Goal: Information Seeking & Learning: Learn about a topic

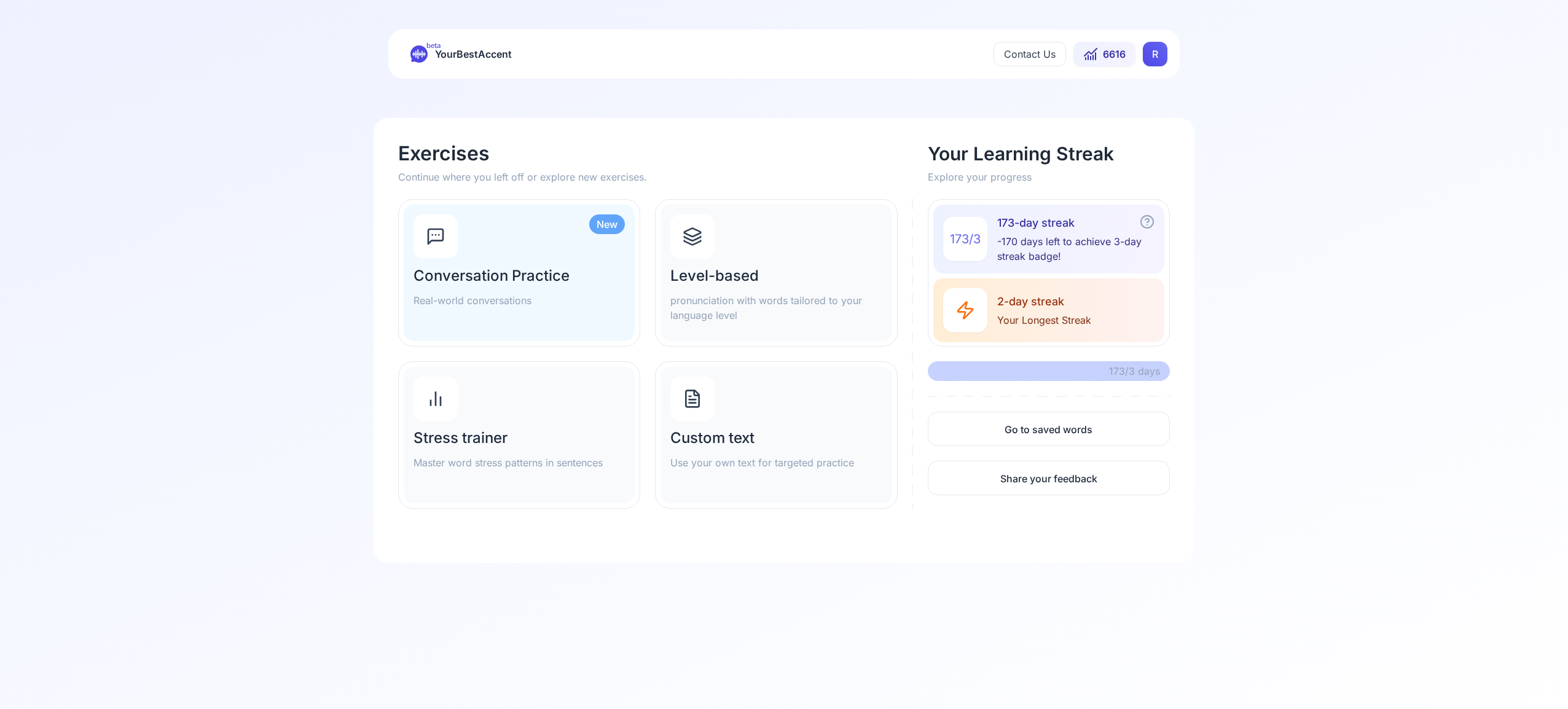
click at [696, 235] on icon at bounding box center [692, 232] width 17 height 8
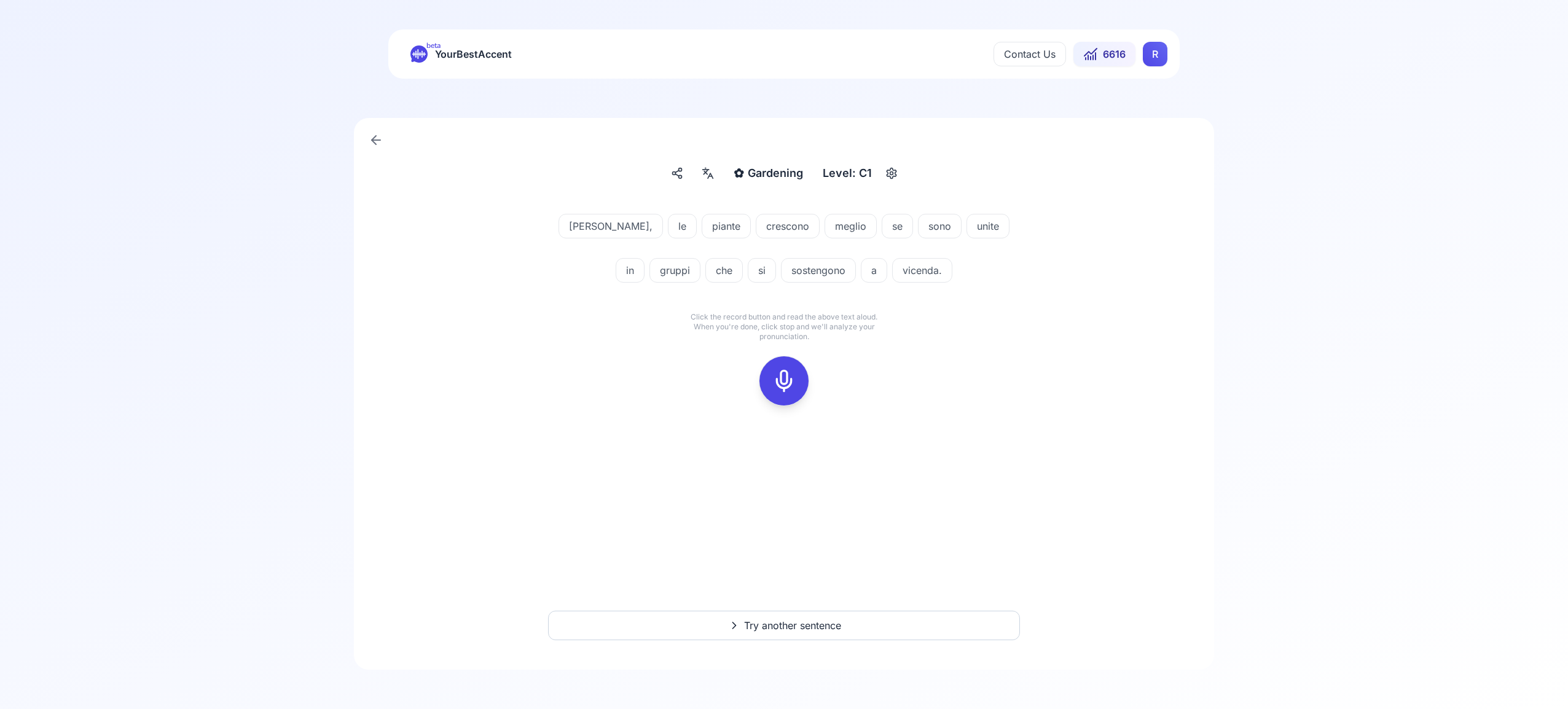
click at [1176, 56] on div "beta YourBestAccent Contact Us 6616 R" at bounding box center [784, 54] width 791 height 49
click at [1154, 57] on html "beta YourBestAccent Contact Us 6616 R ✿ Gardening Gardening Level: C1 Talvolta,…" at bounding box center [784, 354] width 1568 height 709
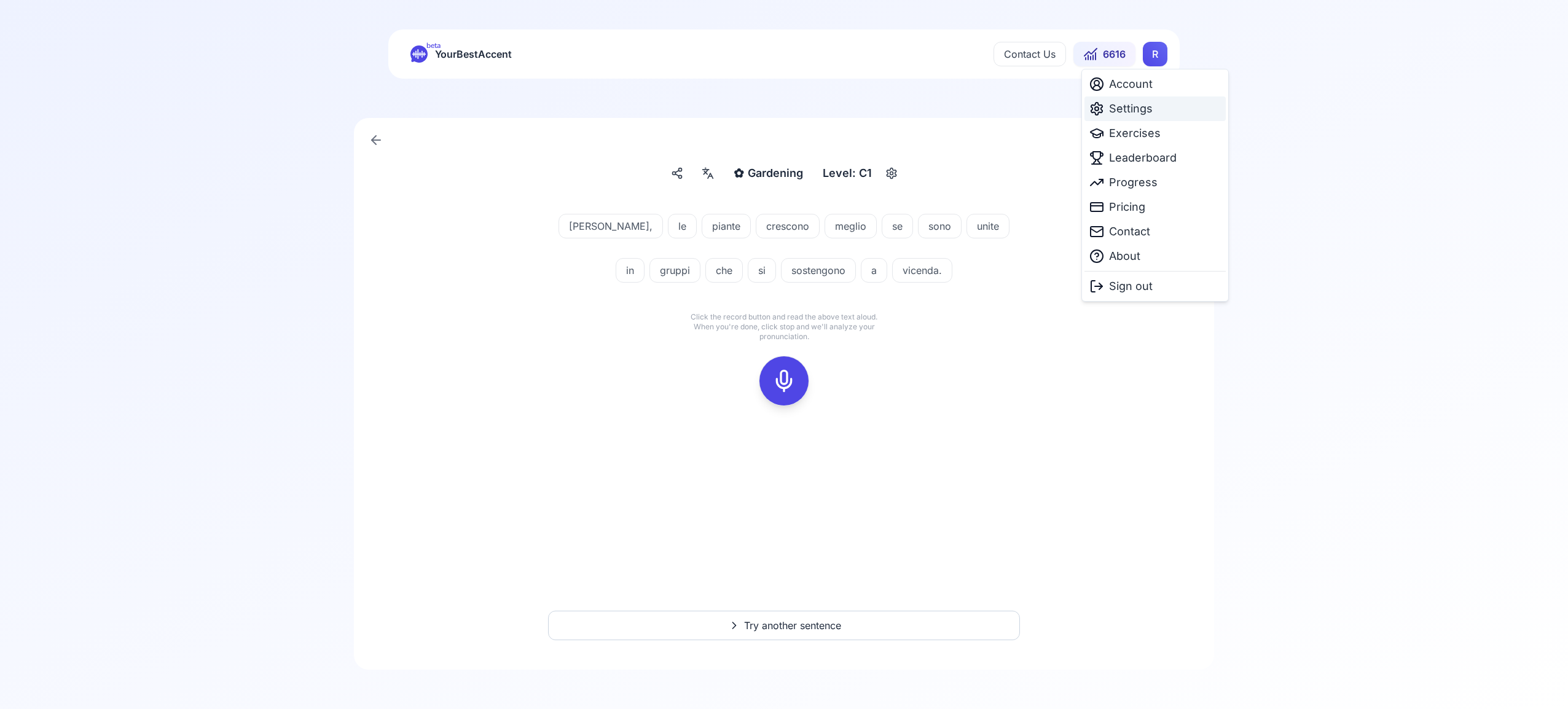
click at [1132, 104] on span "Settings" at bounding box center [1131, 108] width 44 height 17
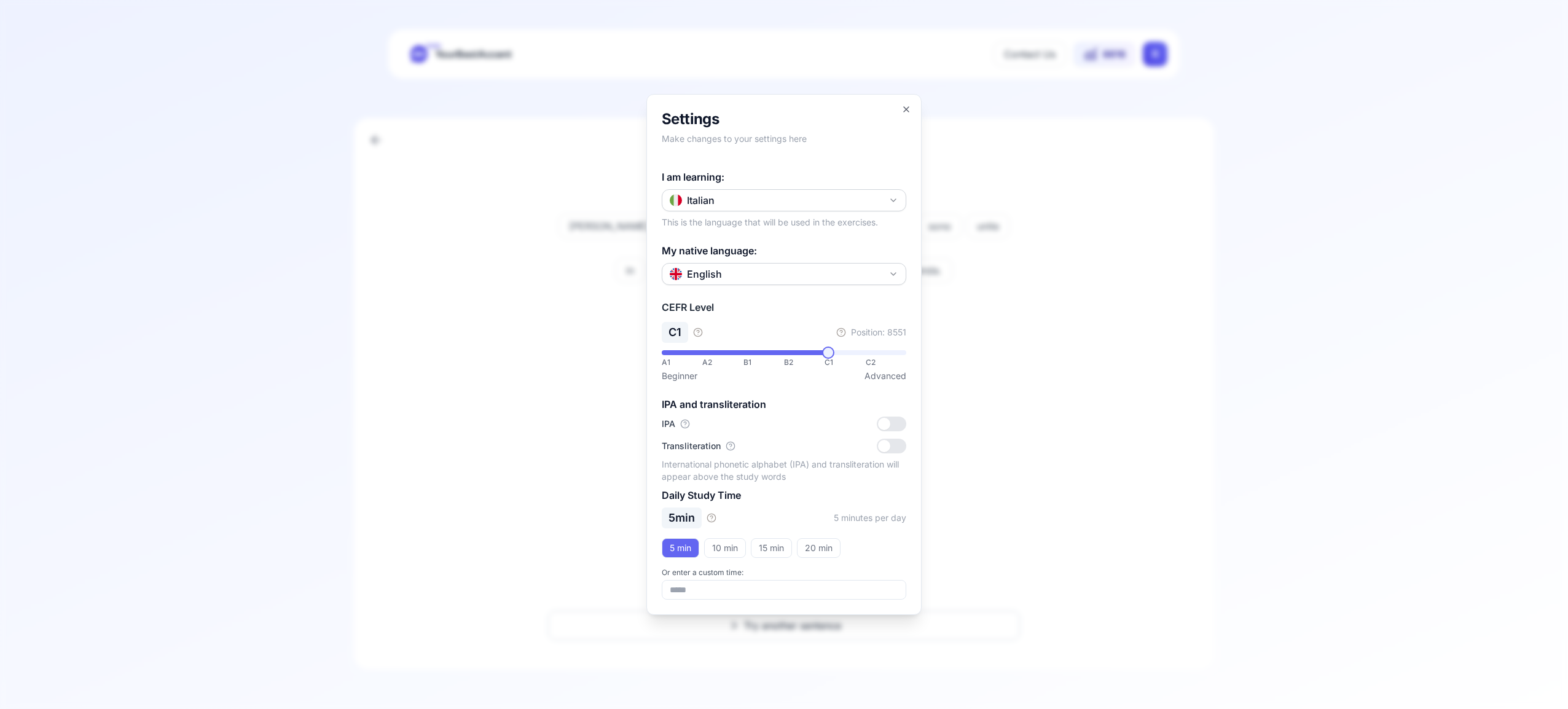
click at [893, 197] on icon "button" at bounding box center [893, 200] width 10 height 10
click at [807, 278] on div "Spanish" at bounding box center [784, 273] width 238 height 22
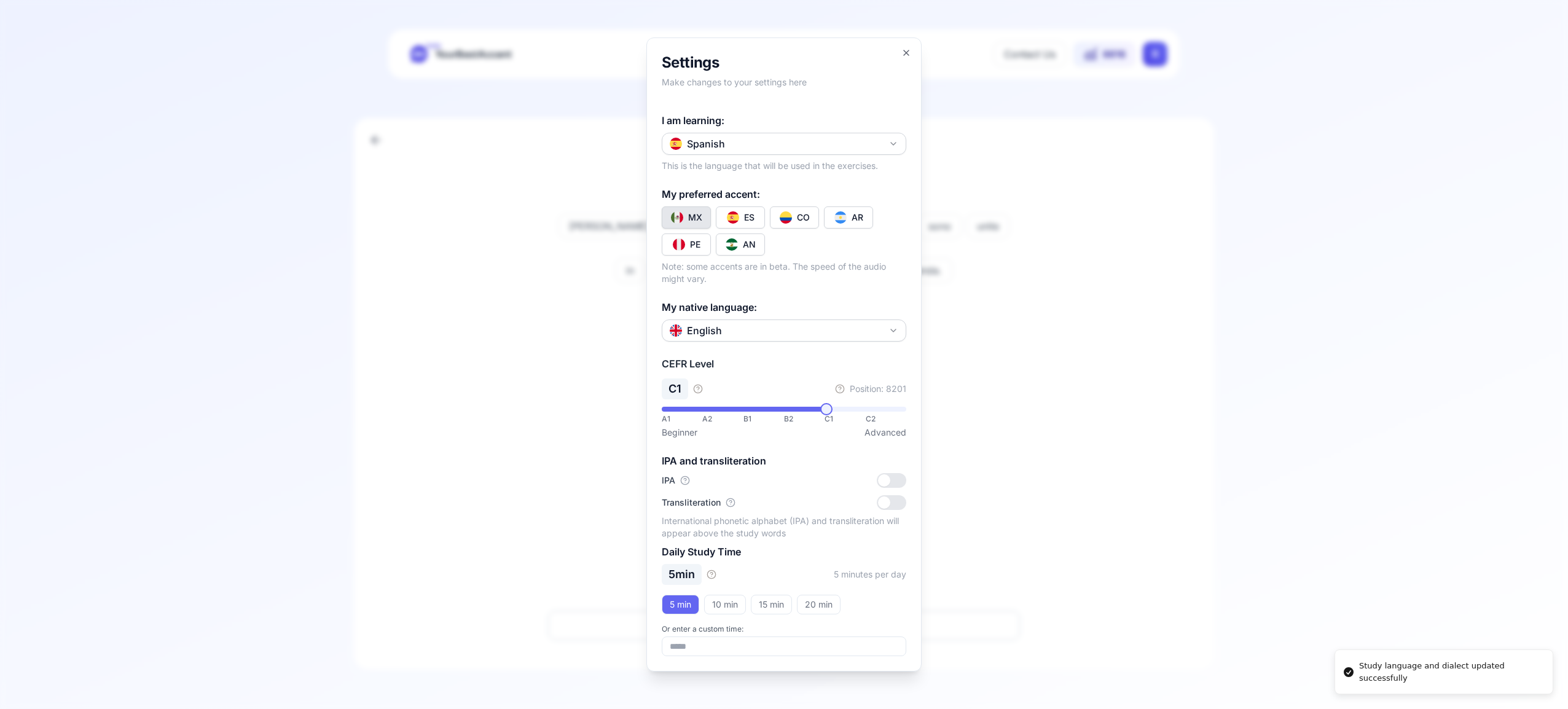
click at [794, 216] on button "CO" at bounding box center [794, 218] width 49 height 22
click at [908, 51] on icon "button" at bounding box center [906, 53] width 5 height 5
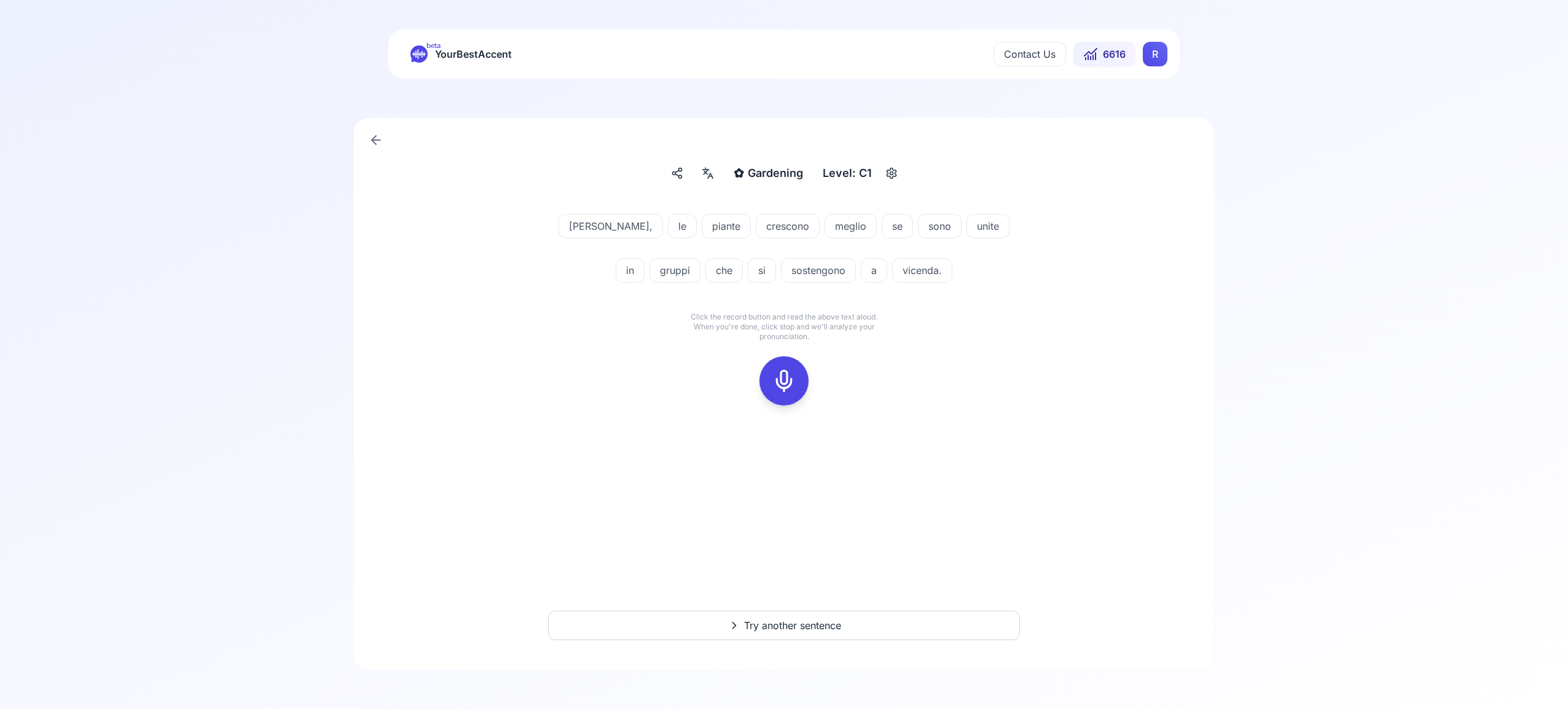
click at [1160, 56] on html "Dialect updated successfully beta YourBestAccent Contact Us 6616 R ✿ Gardening …" at bounding box center [784, 354] width 1568 height 709
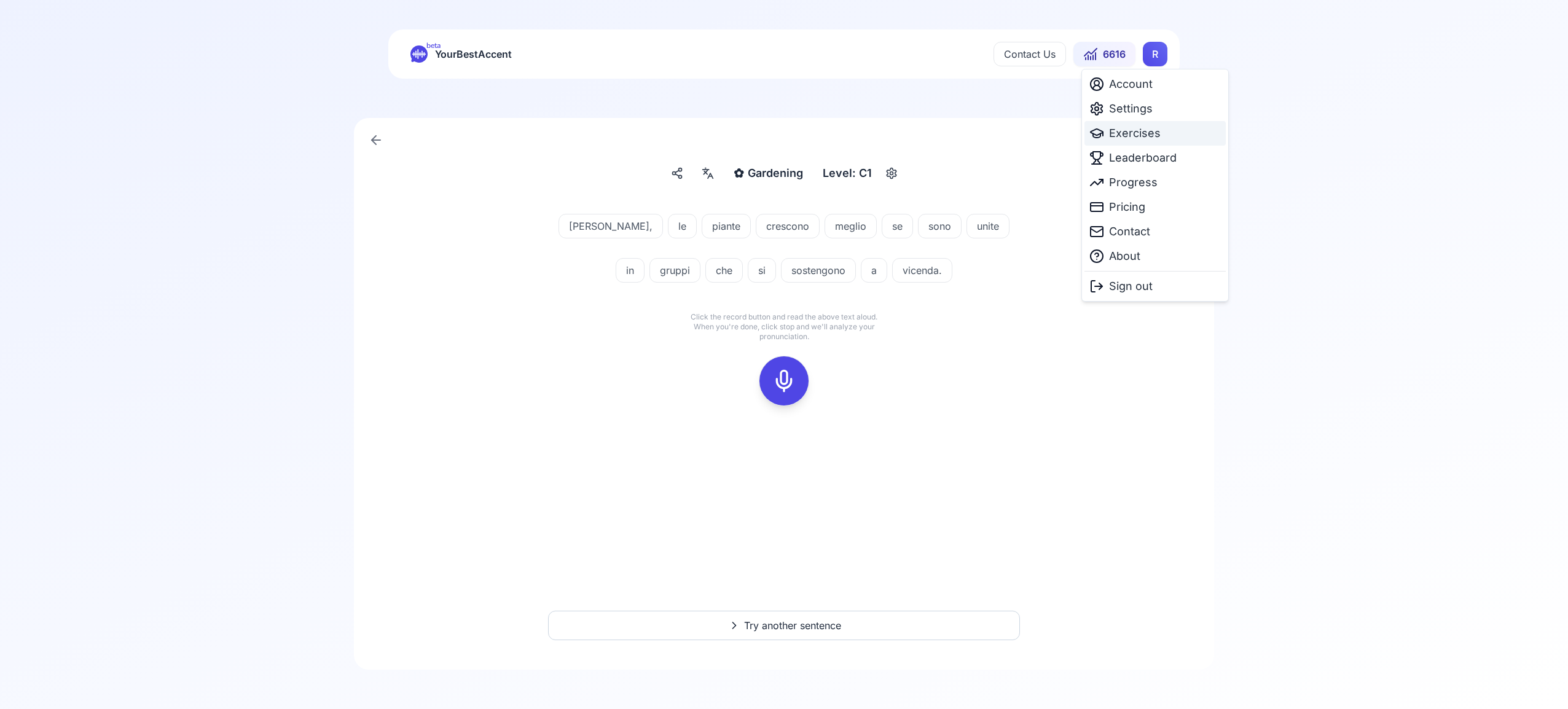
click at [1135, 137] on span "Exercises" at bounding box center [1135, 133] width 52 height 17
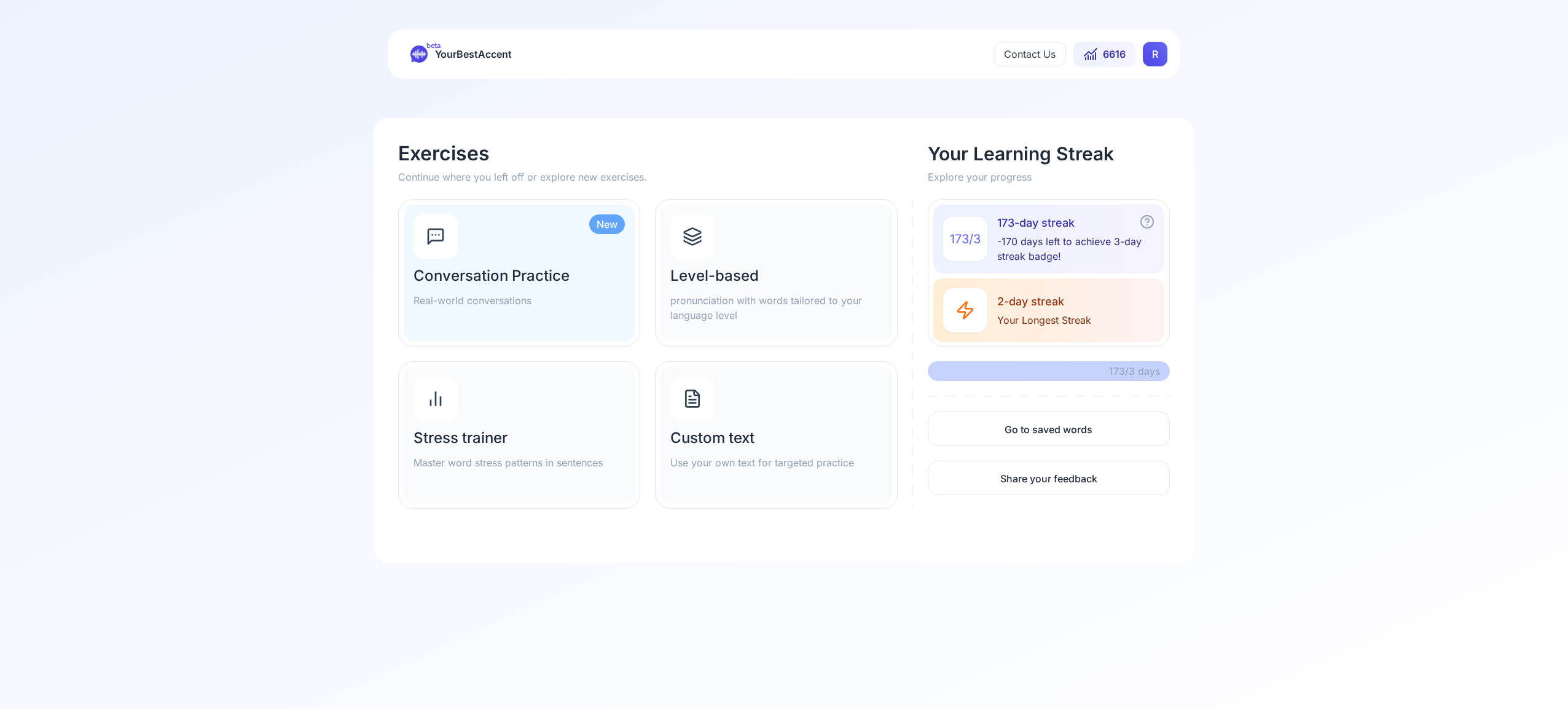
click at [698, 242] on icon at bounding box center [692, 243] width 17 height 4
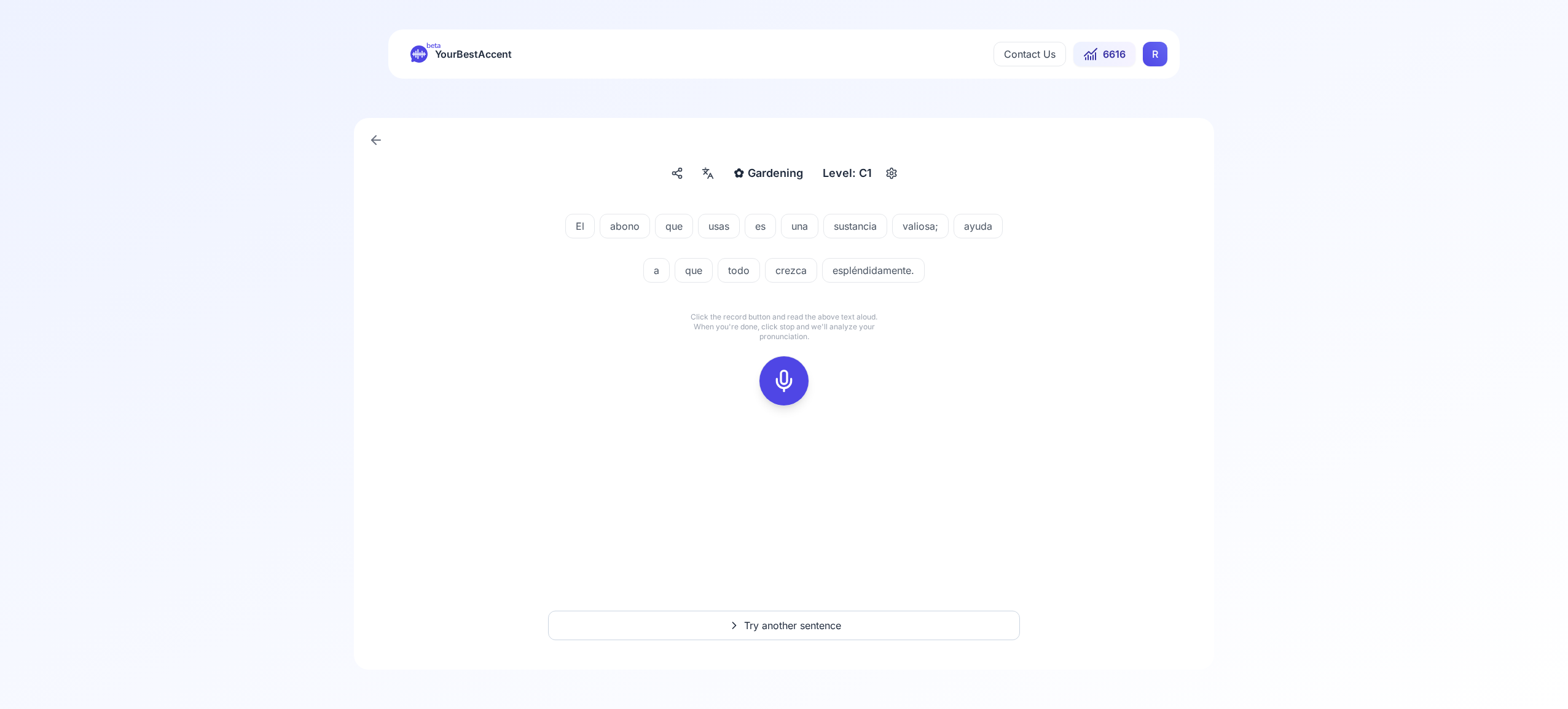
click at [790, 380] on icon at bounding box center [784, 381] width 24 height 24
click at [780, 382] on icon at bounding box center [784, 381] width 24 height 24
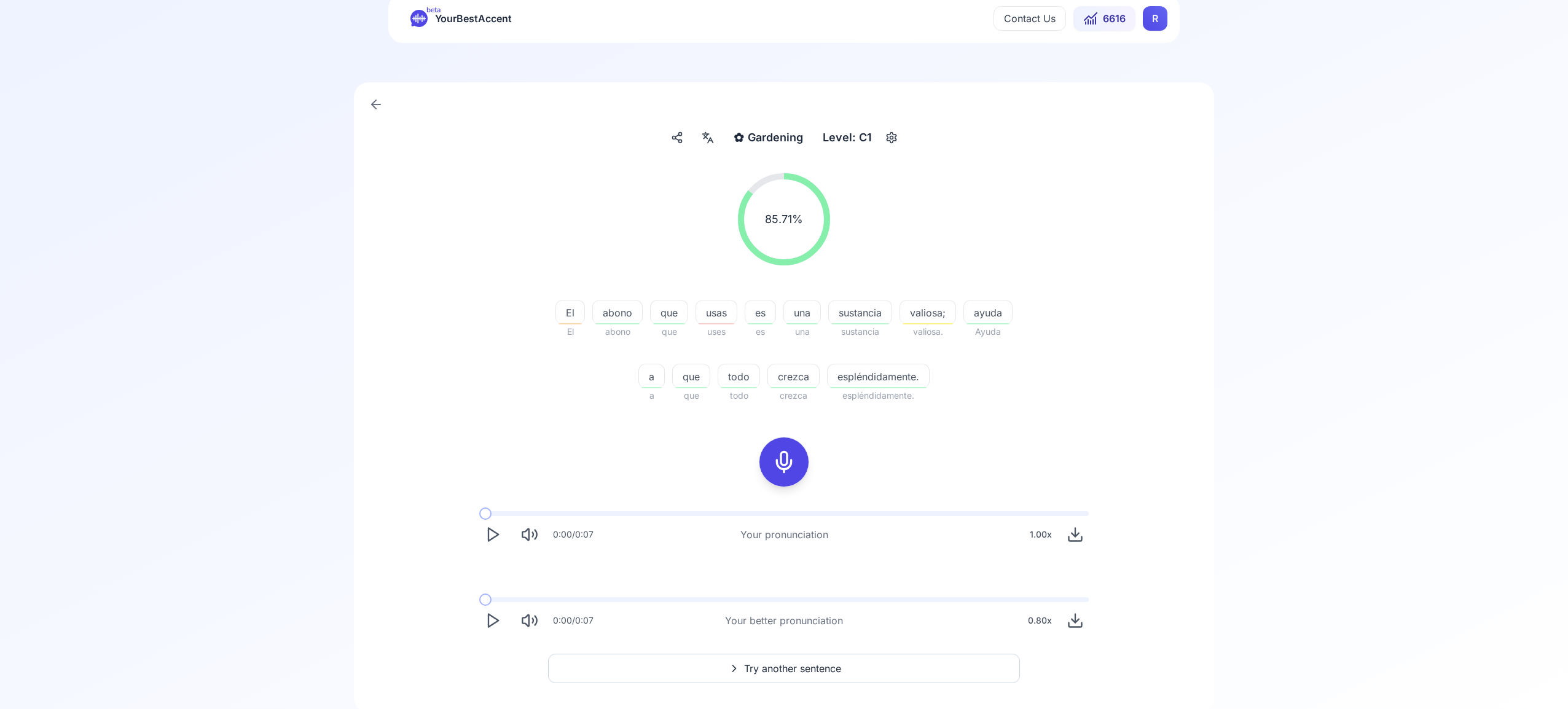
scroll to position [38, 0]
click at [781, 661] on span "Try another sentence" at bounding box center [793, 665] width 97 height 15
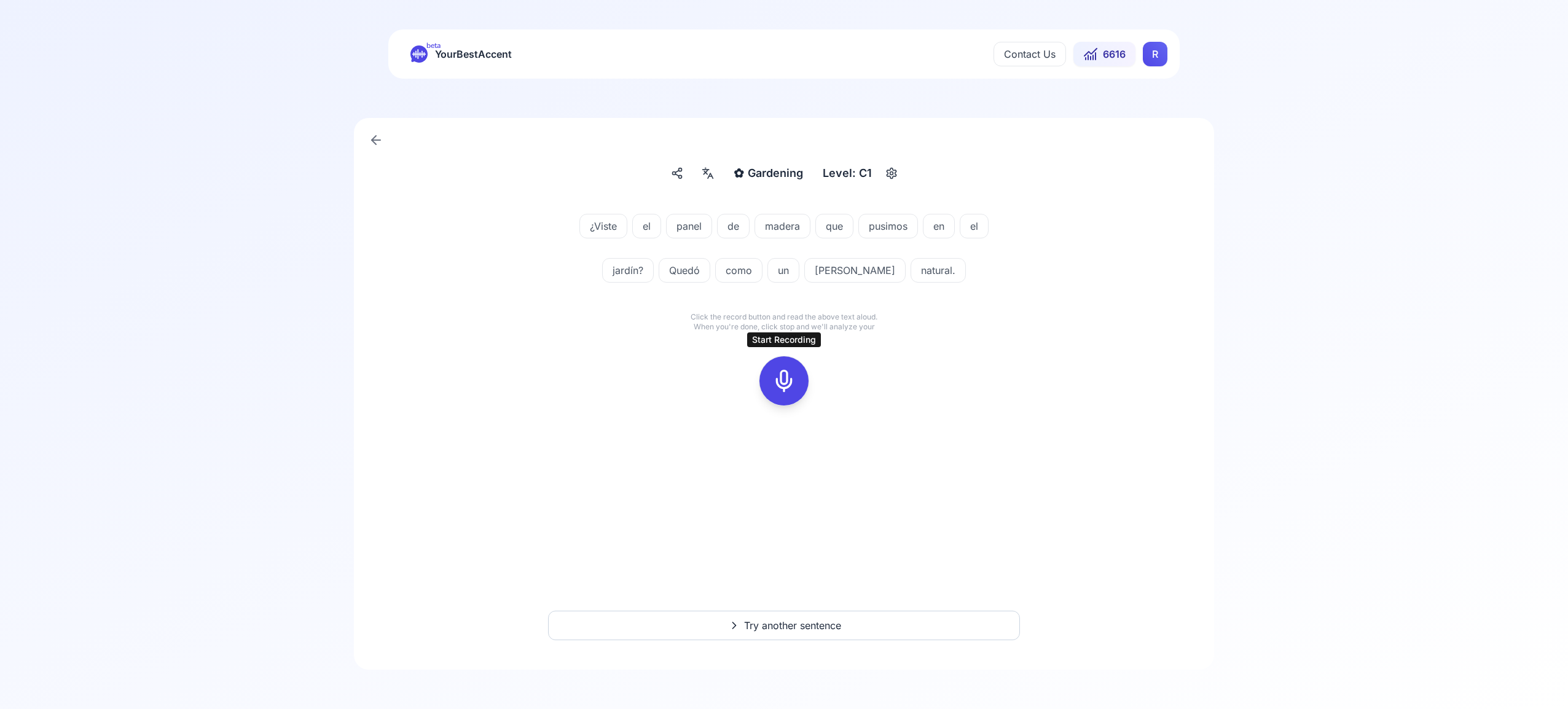
click at [786, 378] on icon at bounding box center [784, 381] width 24 height 24
click at [776, 379] on icon at bounding box center [784, 381] width 24 height 24
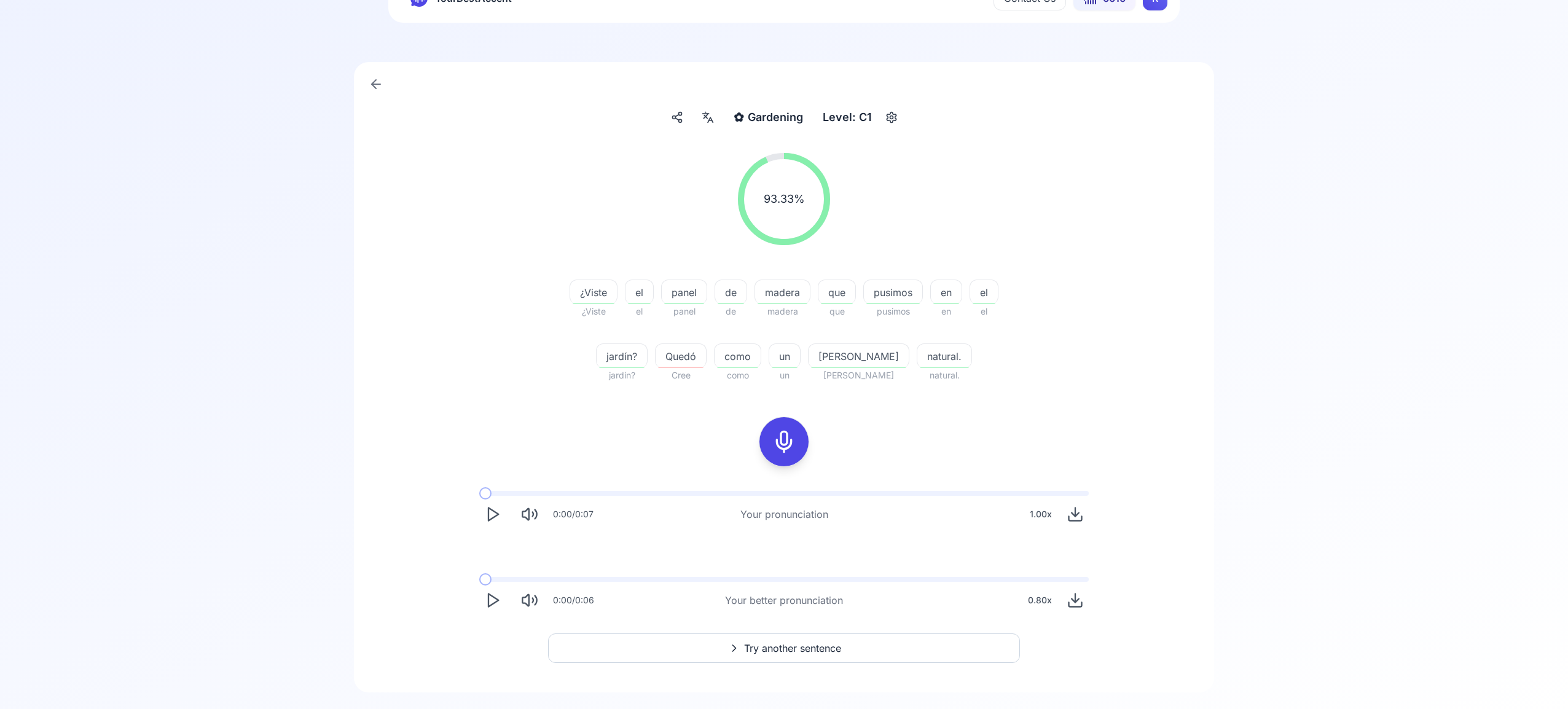
scroll to position [79, 0]
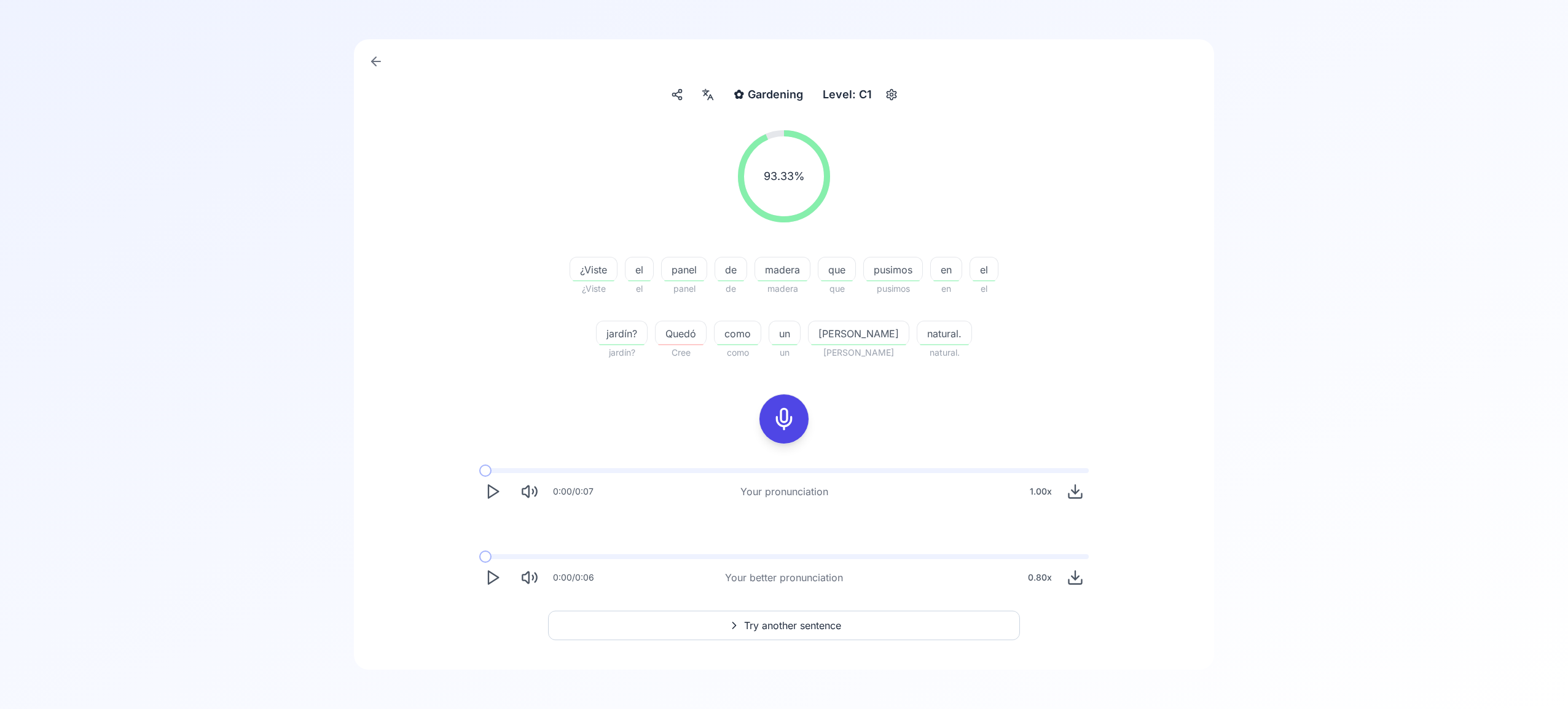
click at [812, 618] on span "Try another sentence" at bounding box center [793, 625] width 97 height 15
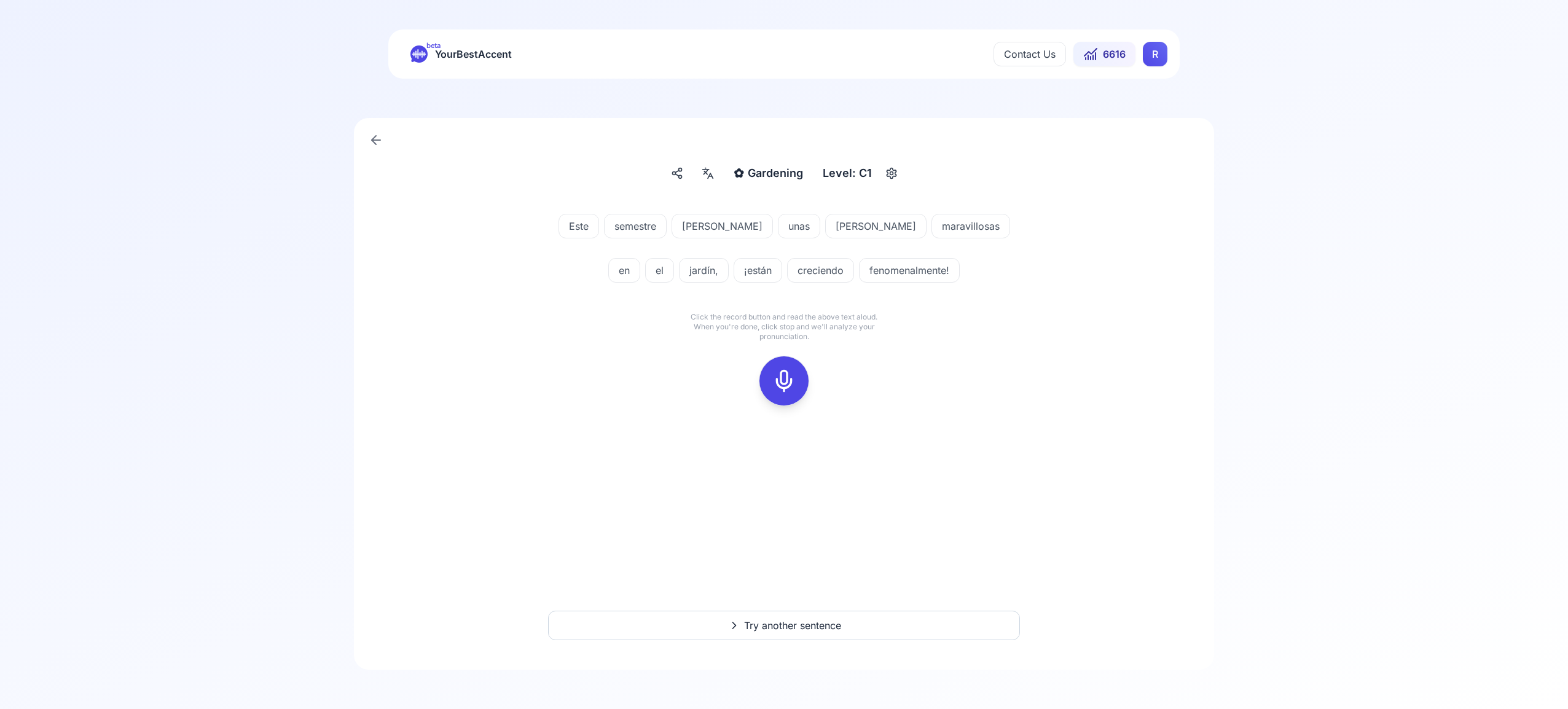
click at [786, 376] on icon at bounding box center [784, 381] width 24 height 24
click at [778, 375] on icon at bounding box center [784, 381] width 24 height 24
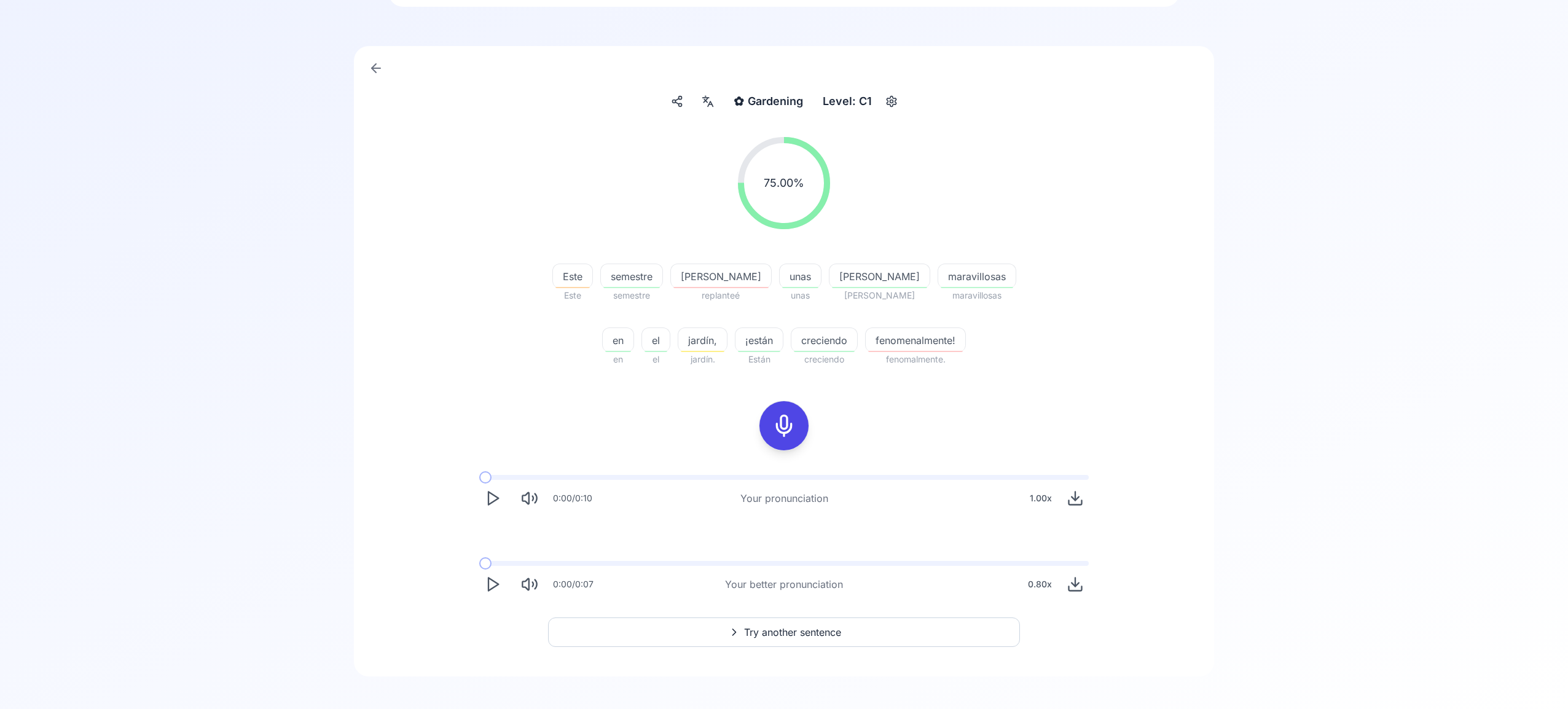
scroll to position [79, 0]
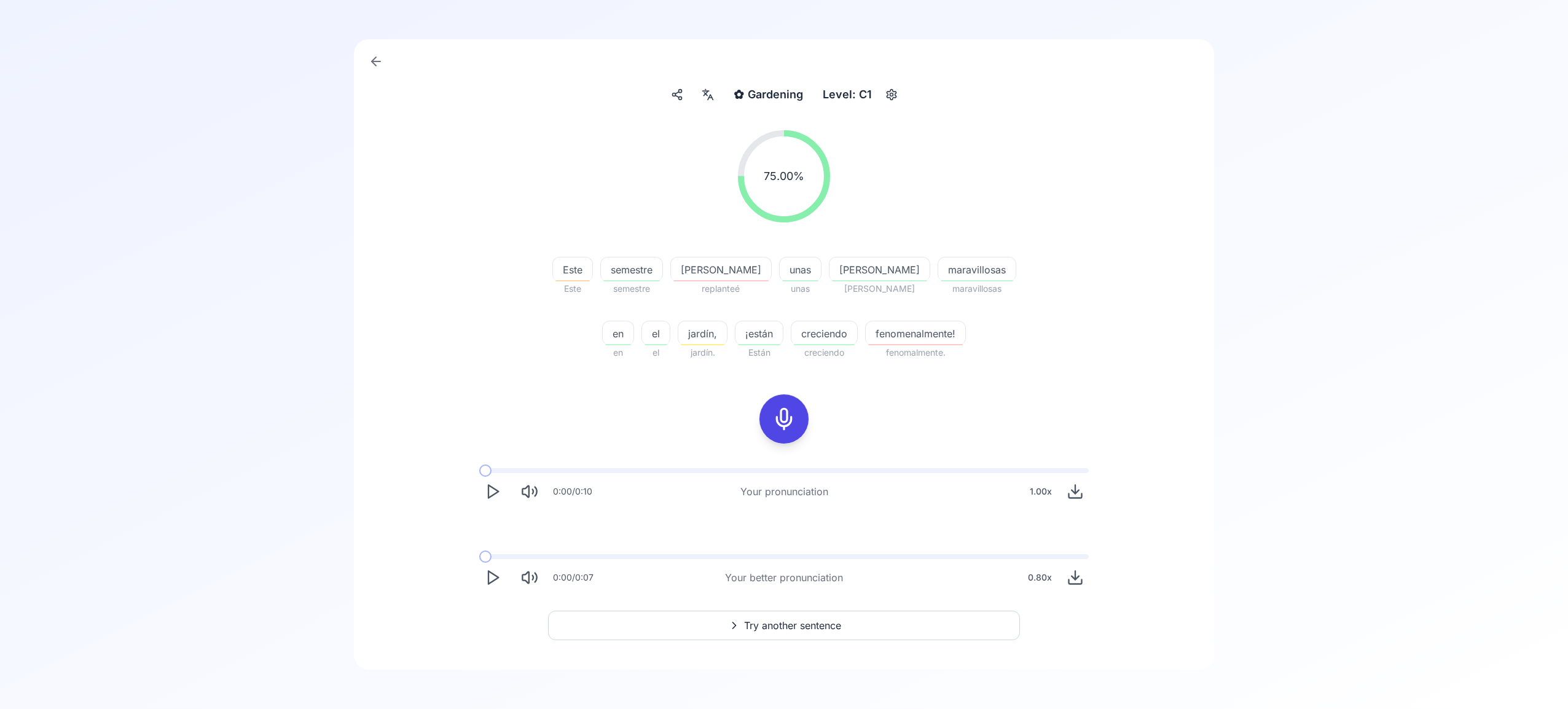
click at [807, 619] on span "Try another sentence" at bounding box center [793, 625] width 97 height 15
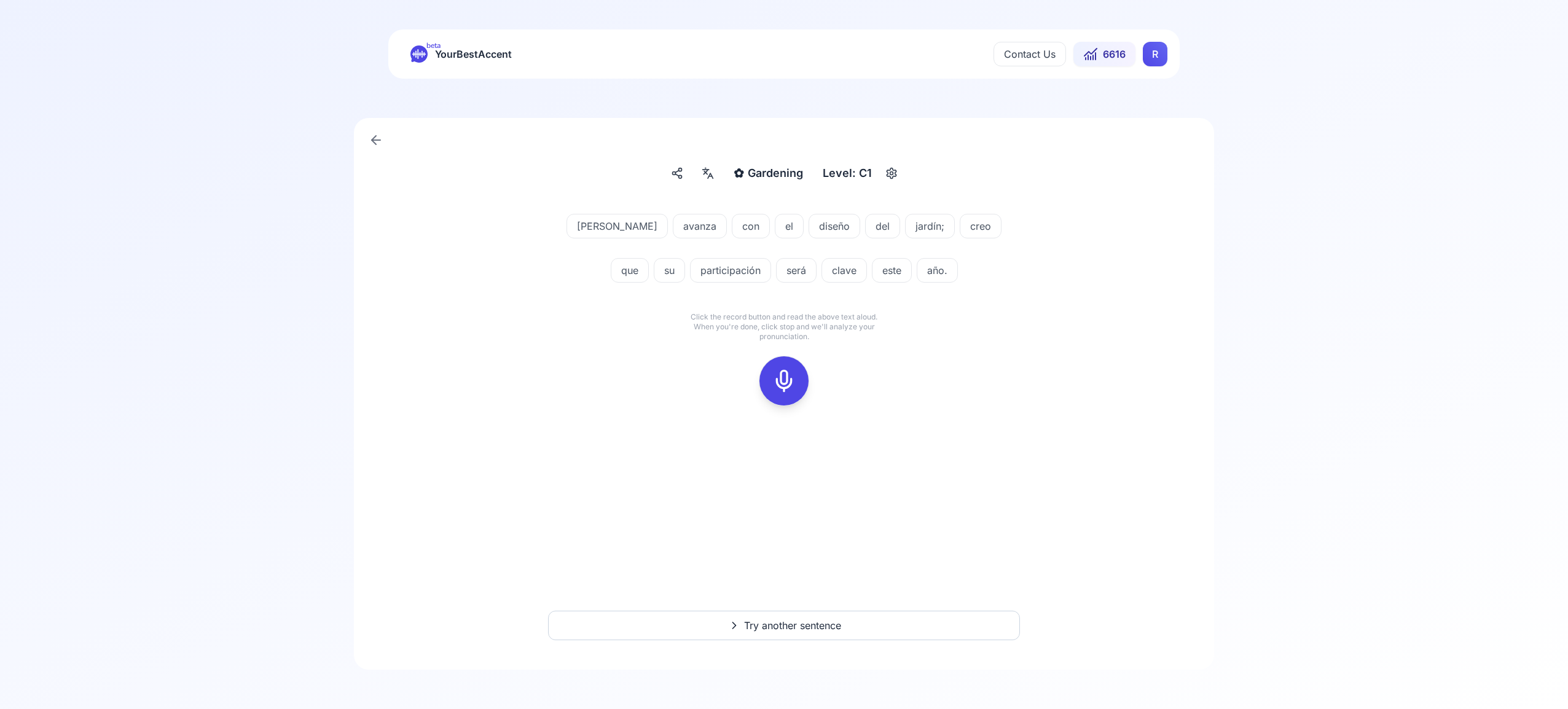
click at [788, 379] on icon at bounding box center [784, 381] width 24 height 24
click at [780, 379] on icon at bounding box center [784, 381] width 24 height 24
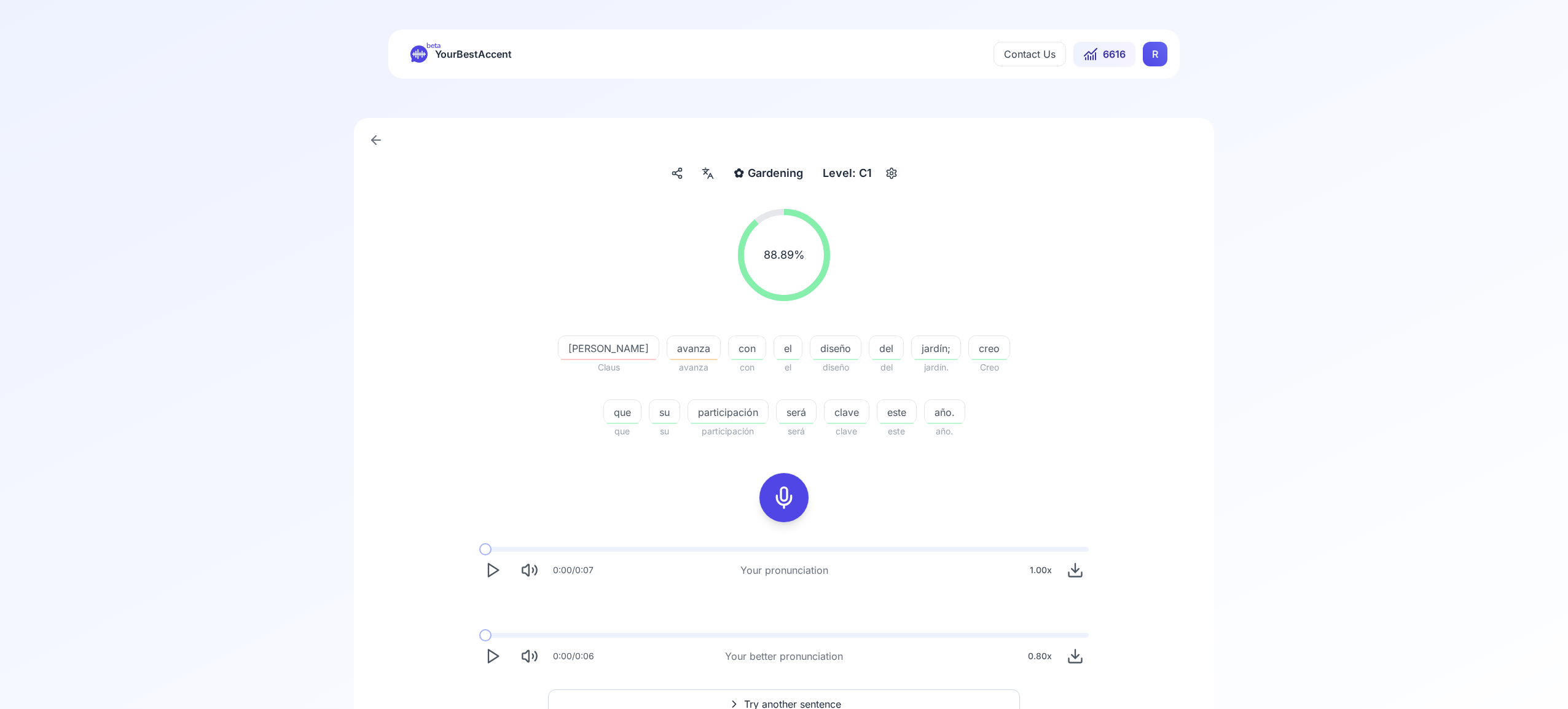
scroll to position [40, 0]
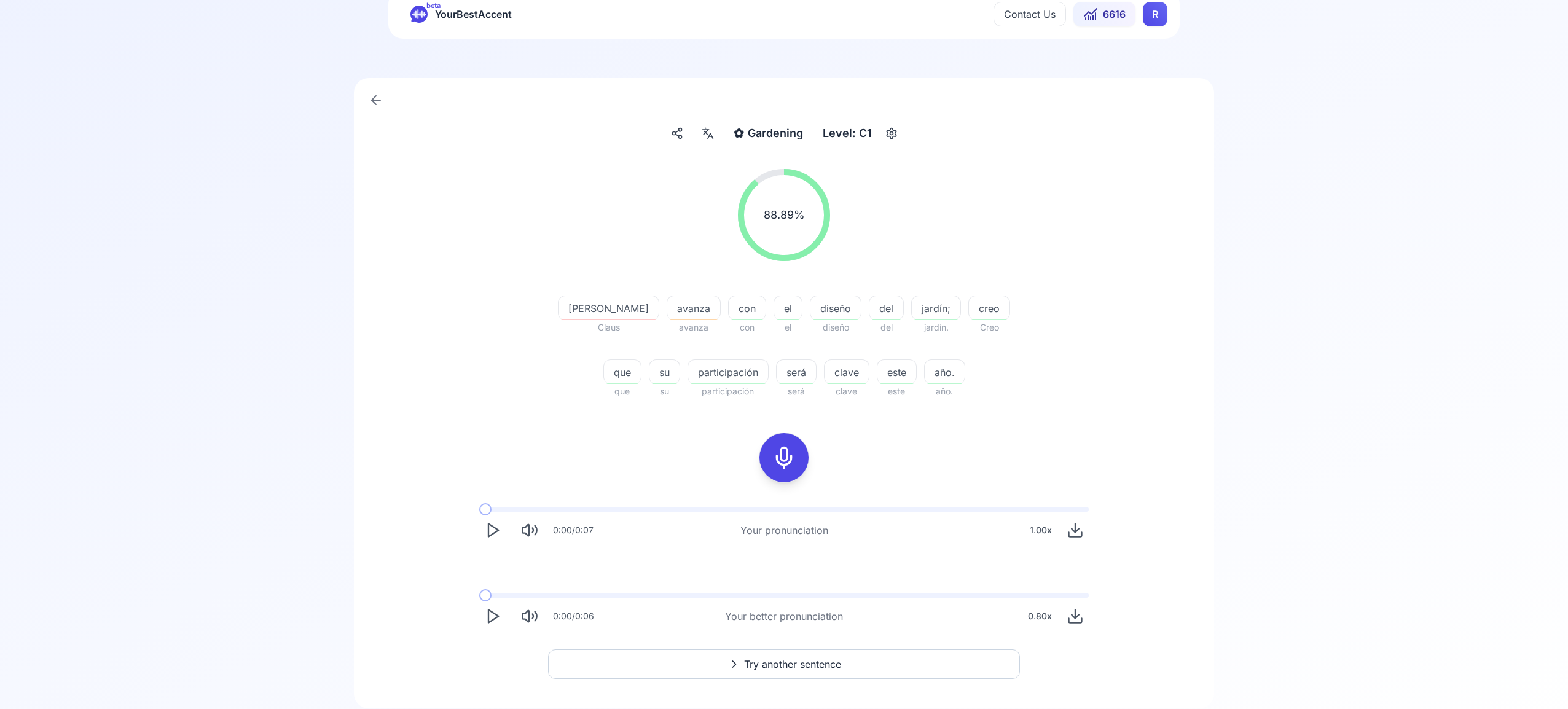
click at [815, 664] on span "Try another sentence" at bounding box center [793, 664] width 97 height 15
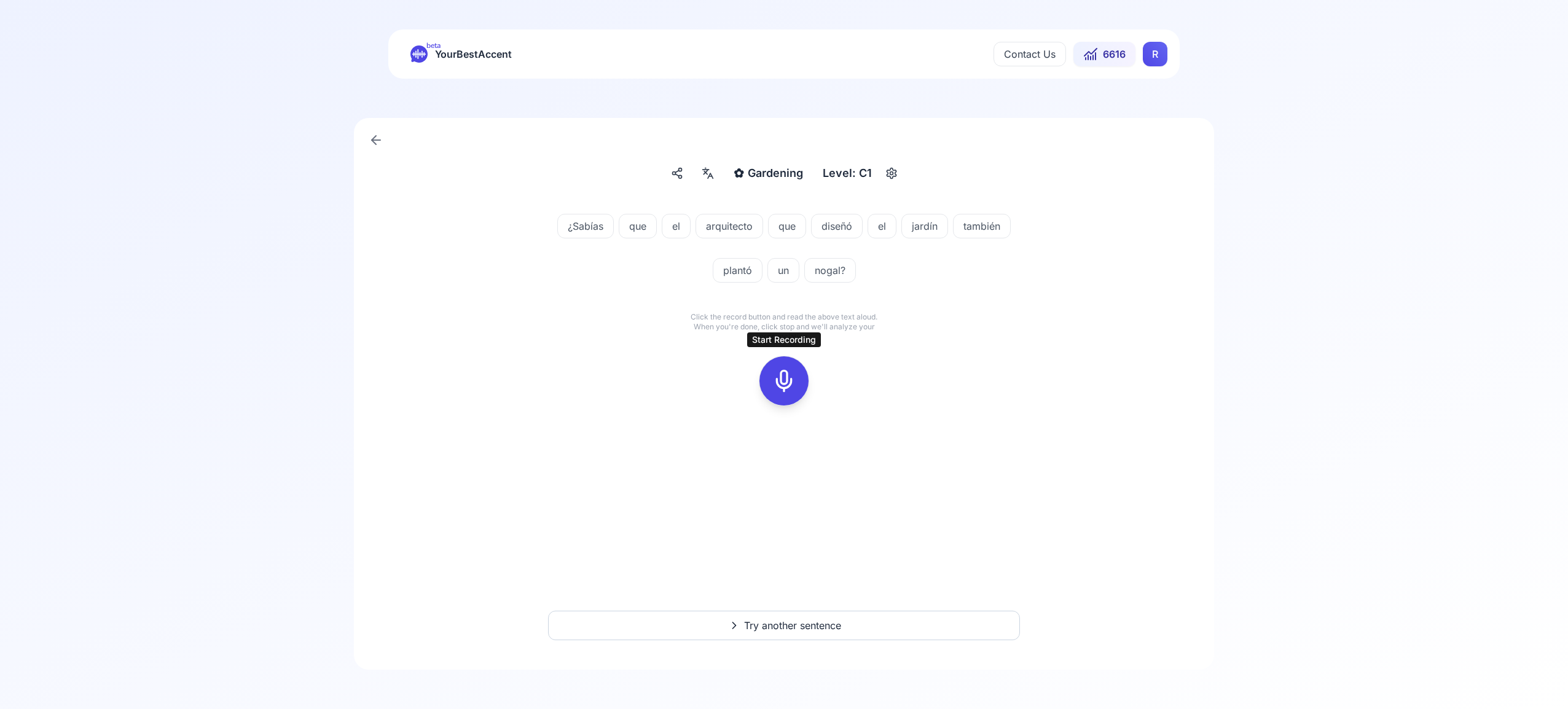
click at [784, 384] on icon at bounding box center [784, 381] width 24 height 24
click at [783, 387] on icon at bounding box center [784, 381] width 24 height 24
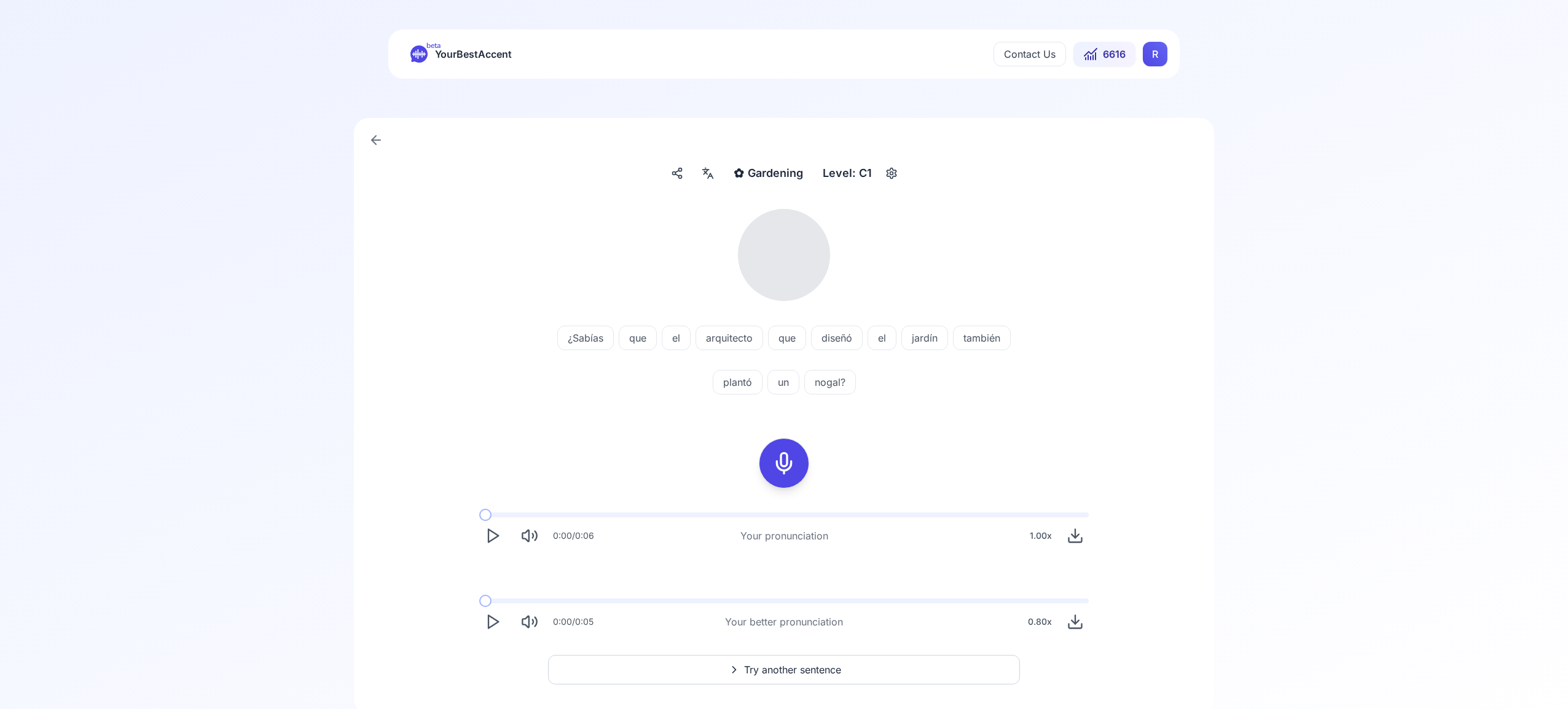
click at [712, 175] on icon at bounding box center [710, 176] width 5 height 5
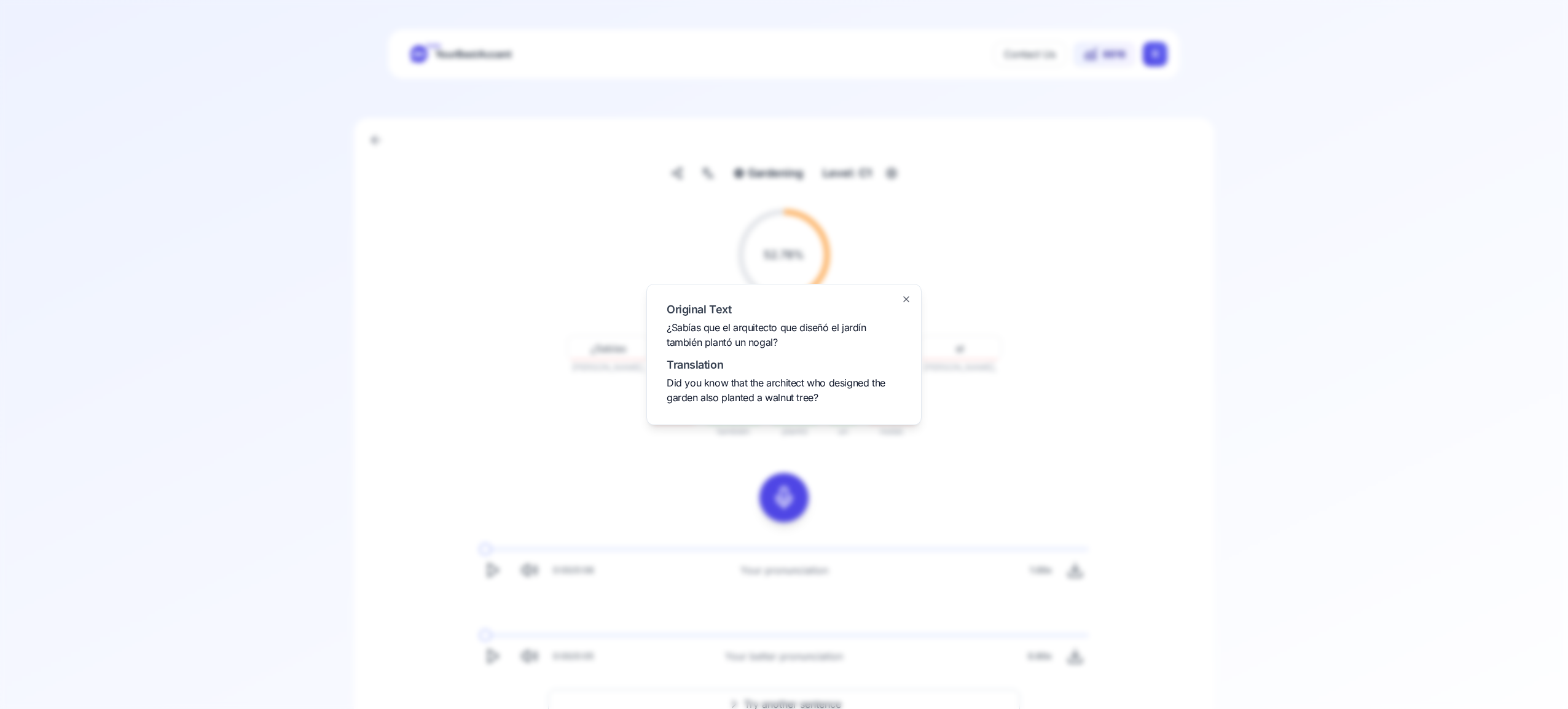
click at [908, 296] on icon "button" at bounding box center [906, 299] width 10 height 10
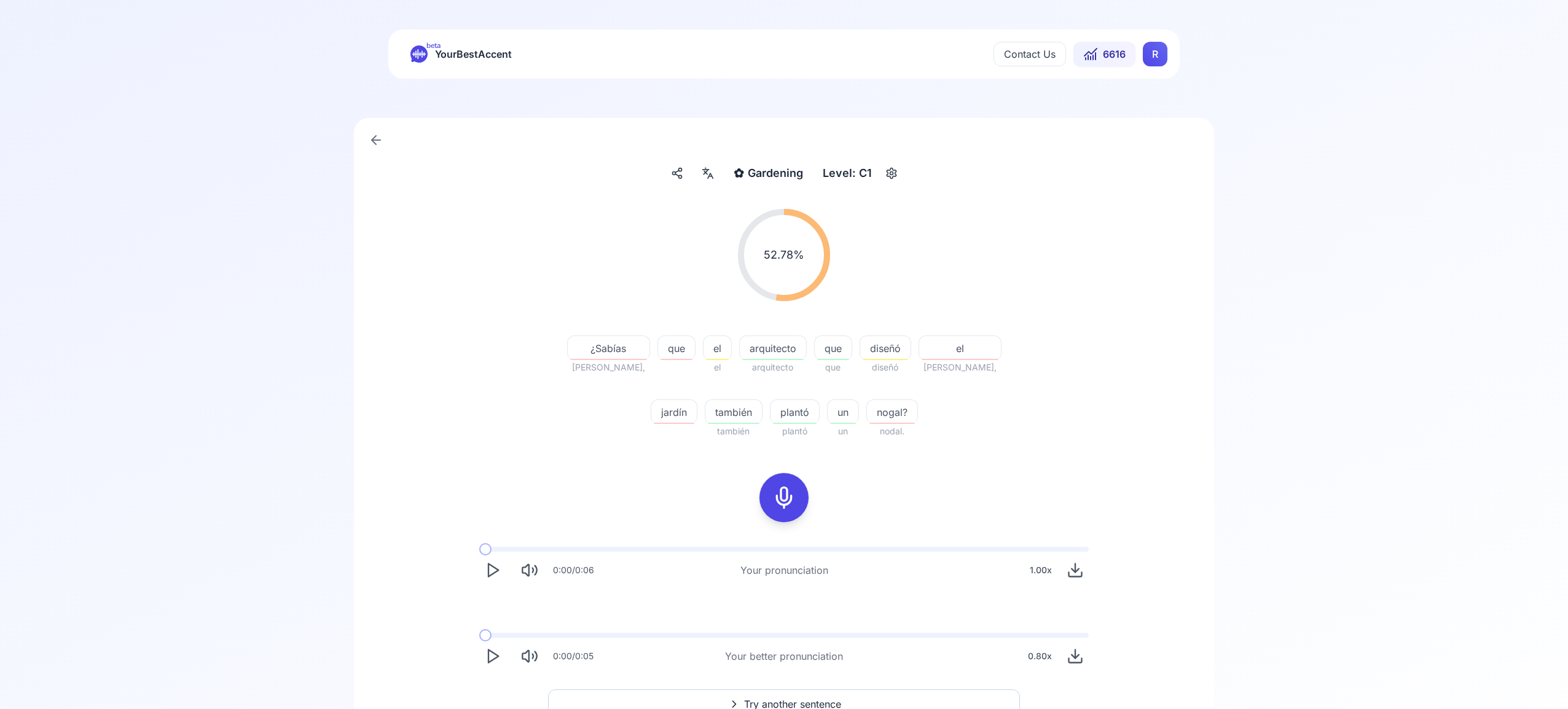
scroll to position [2, 0]
click at [878, 698] on button "Try another sentence" at bounding box center [783, 702] width 472 height 29
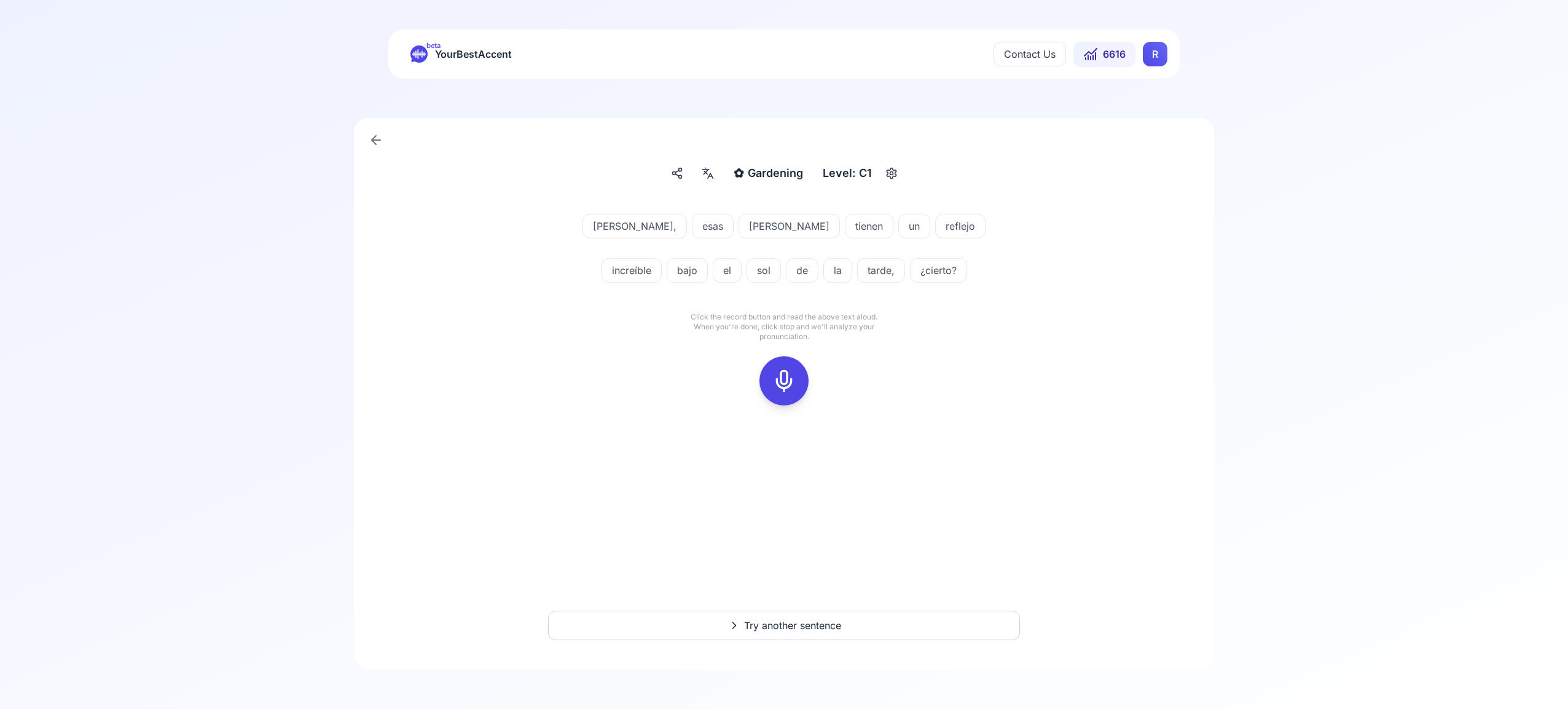
click at [788, 385] on icon at bounding box center [784, 381] width 24 height 24
click at [775, 381] on rect at bounding box center [784, 381] width 19 height 19
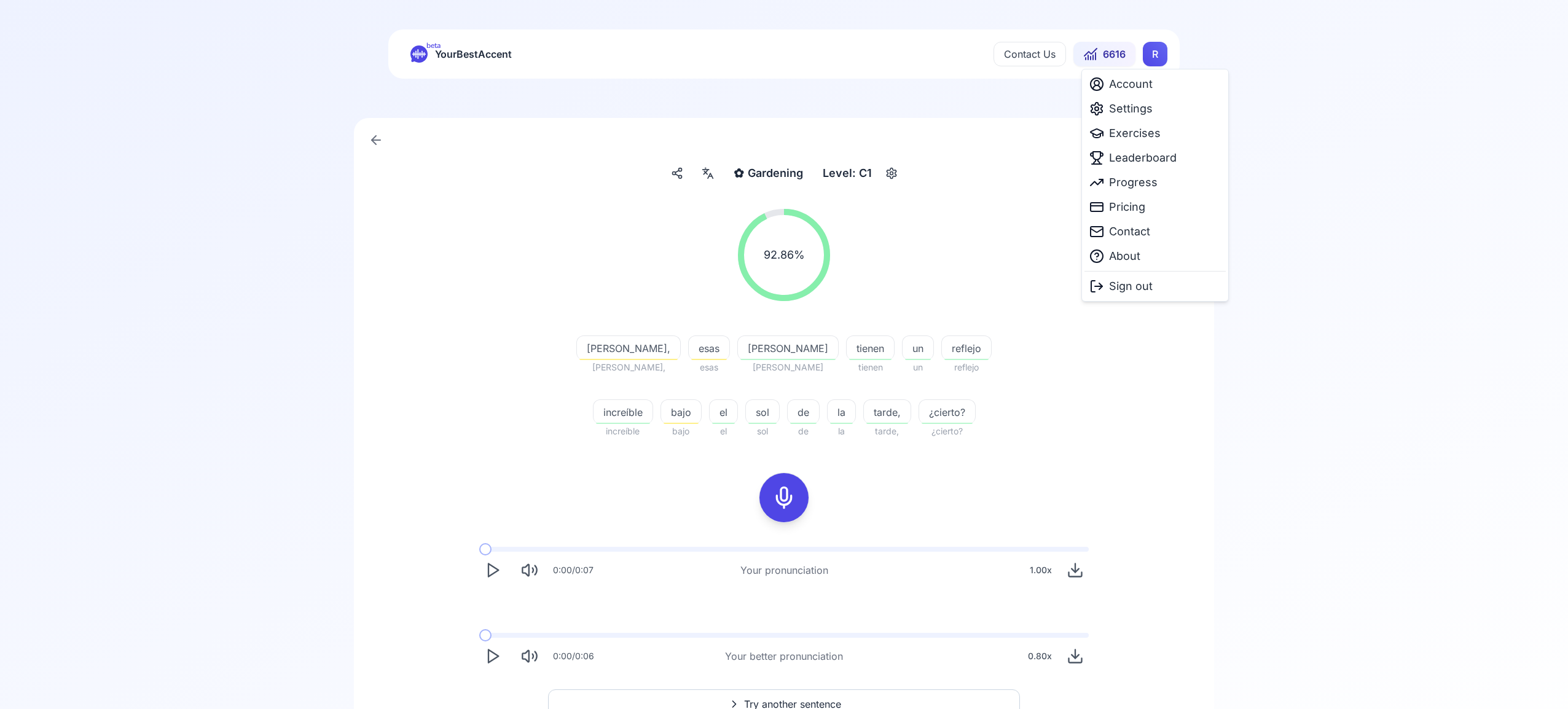
click at [1153, 60] on html "beta YourBestAccent Contact Us 6616 R ✿ Gardening Gardening Level: C1 92.86 % 9…" at bounding box center [784, 354] width 1568 height 709
click at [1137, 108] on span "Settings" at bounding box center [1131, 108] width 44 height 17
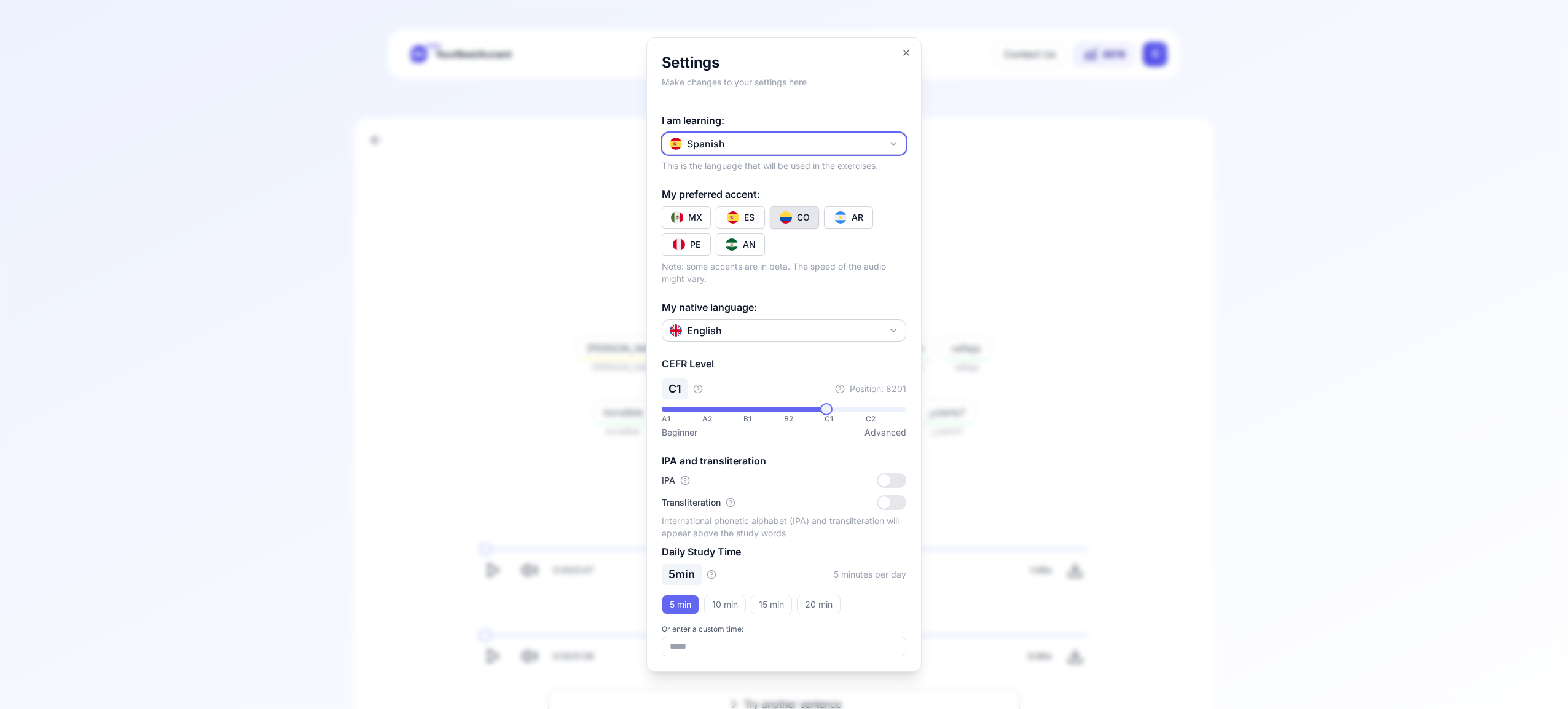
click at [886, 143] on button "Spanish" at bounding box center [784, 143] width 244 height 22
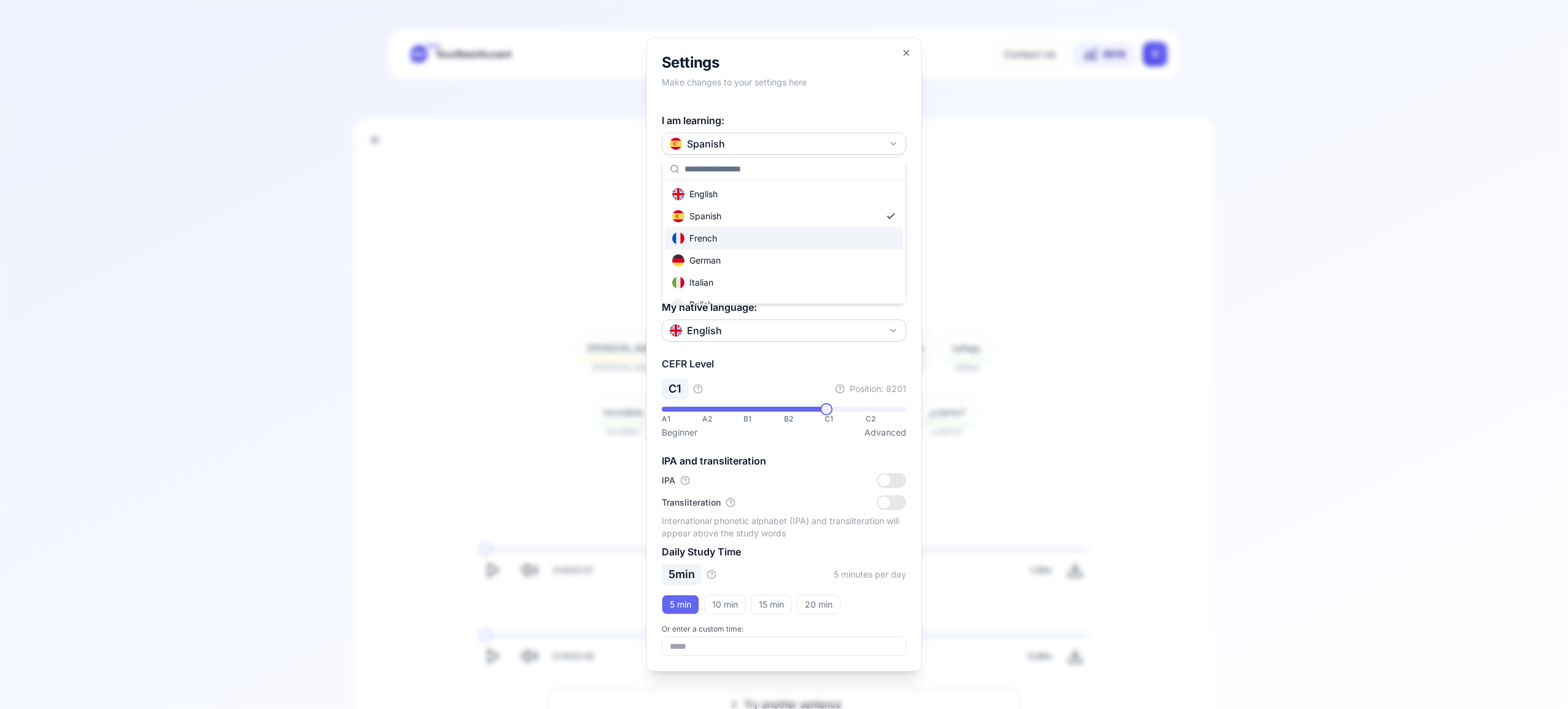
click at [802, 235] on div "French" at bounding box center [784, 238] width 238 height 22
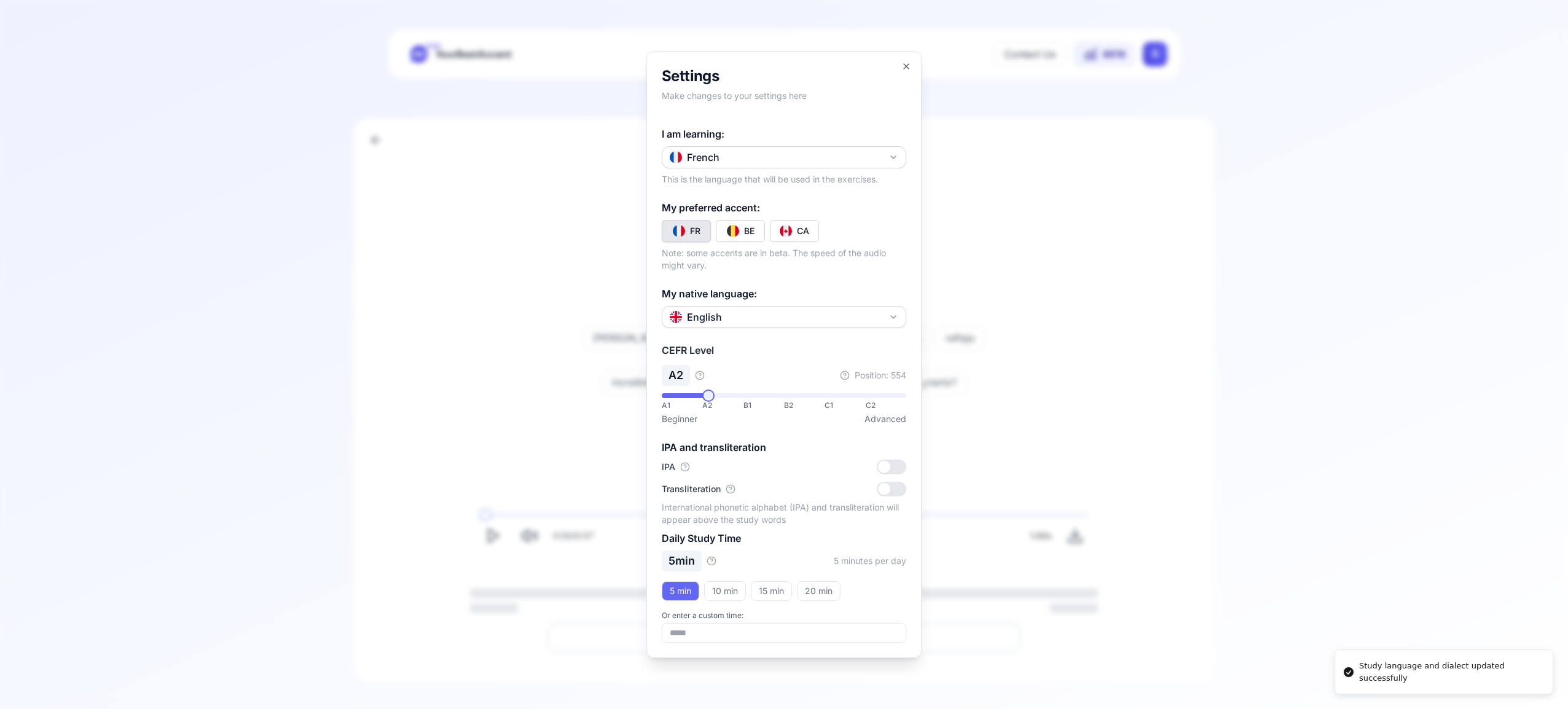
click at [800, 228] on div "CA" at bounding box center [803, 230] width 12 height 12
click at [907, 63] on icon "button" at bounding box center [906, 66] width 10 height 10
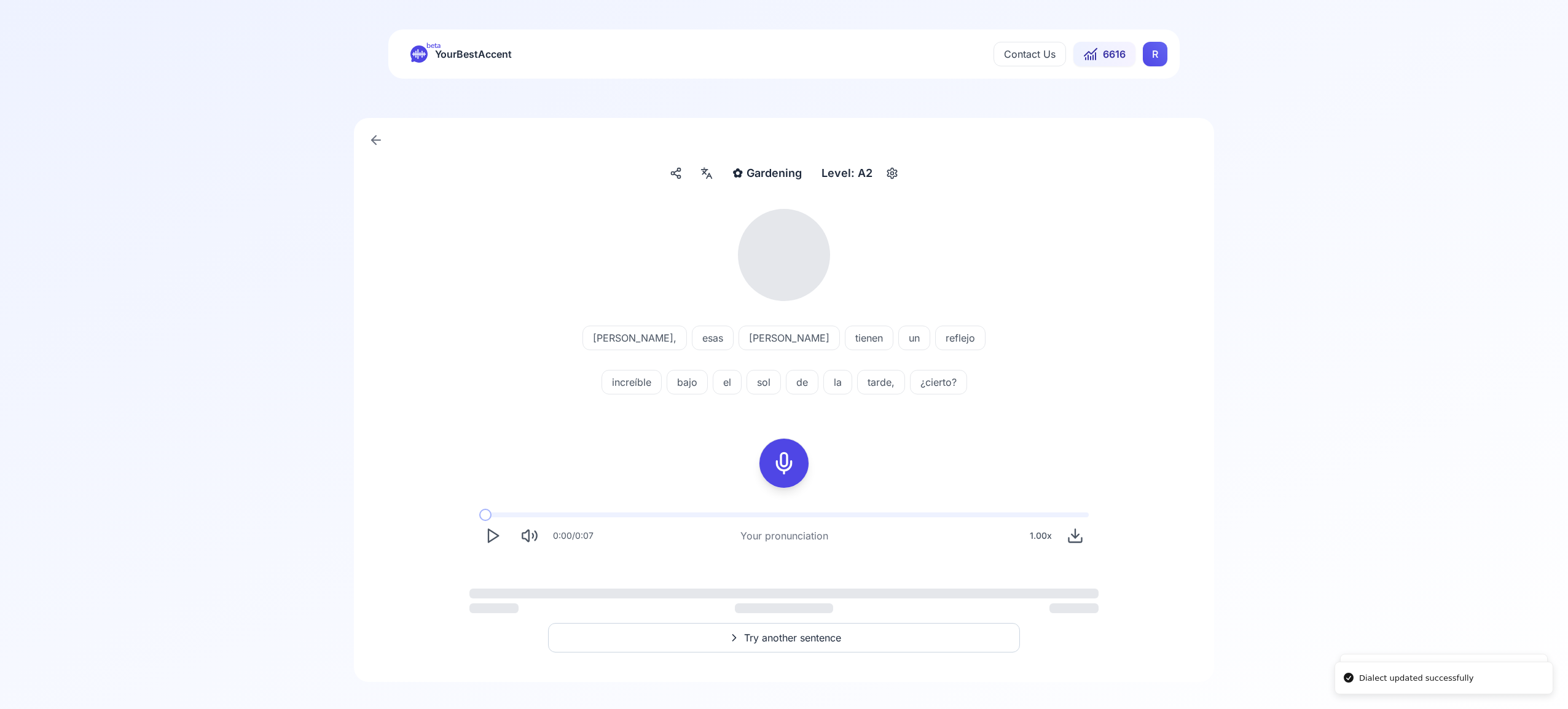
click at [1158, 56] on html "Dialect updated successfully Study language and dialect updated successfully be…" at bounding box center [784, 354] width 1568 height 709
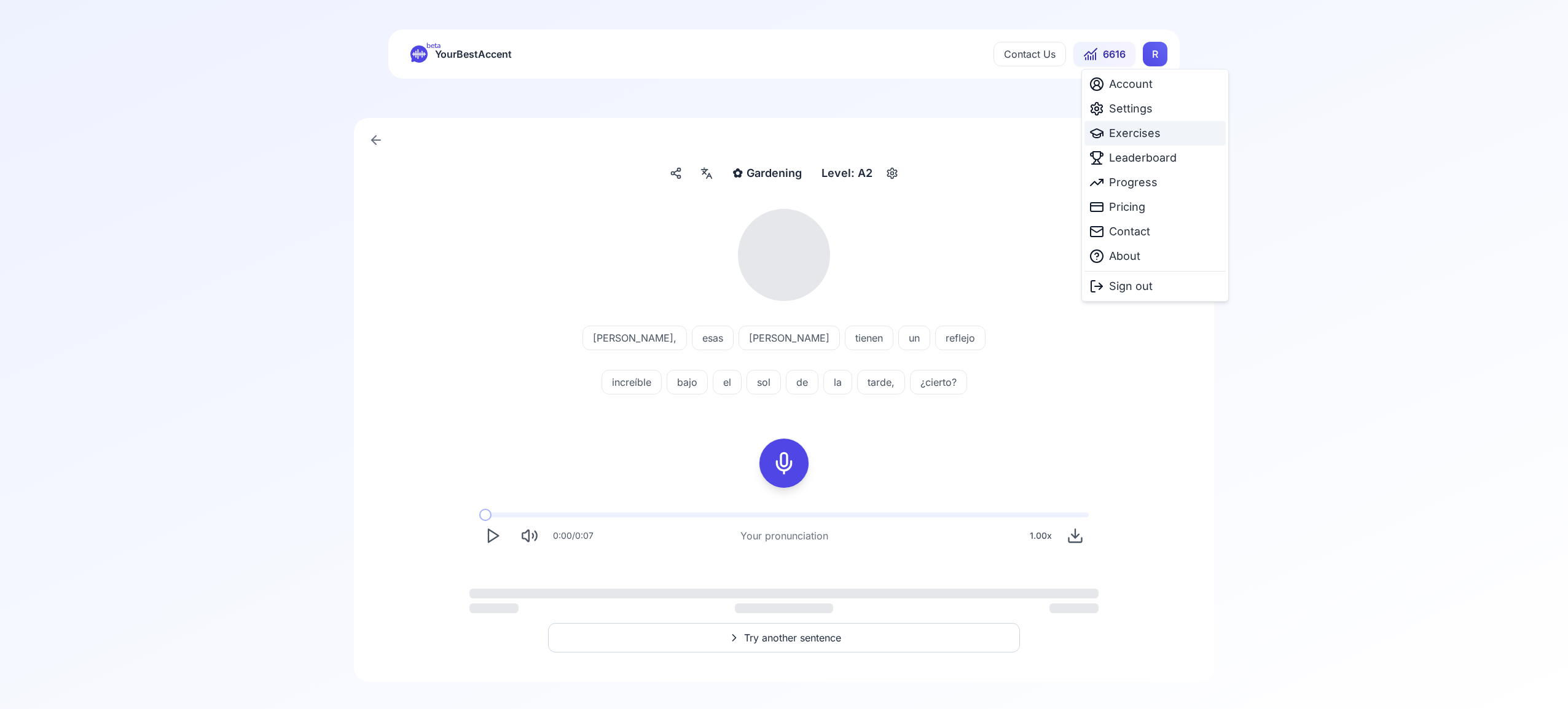
click at [1149, 137] on span "Exercises" at bounding box center [1135, 133] width 52 height 17
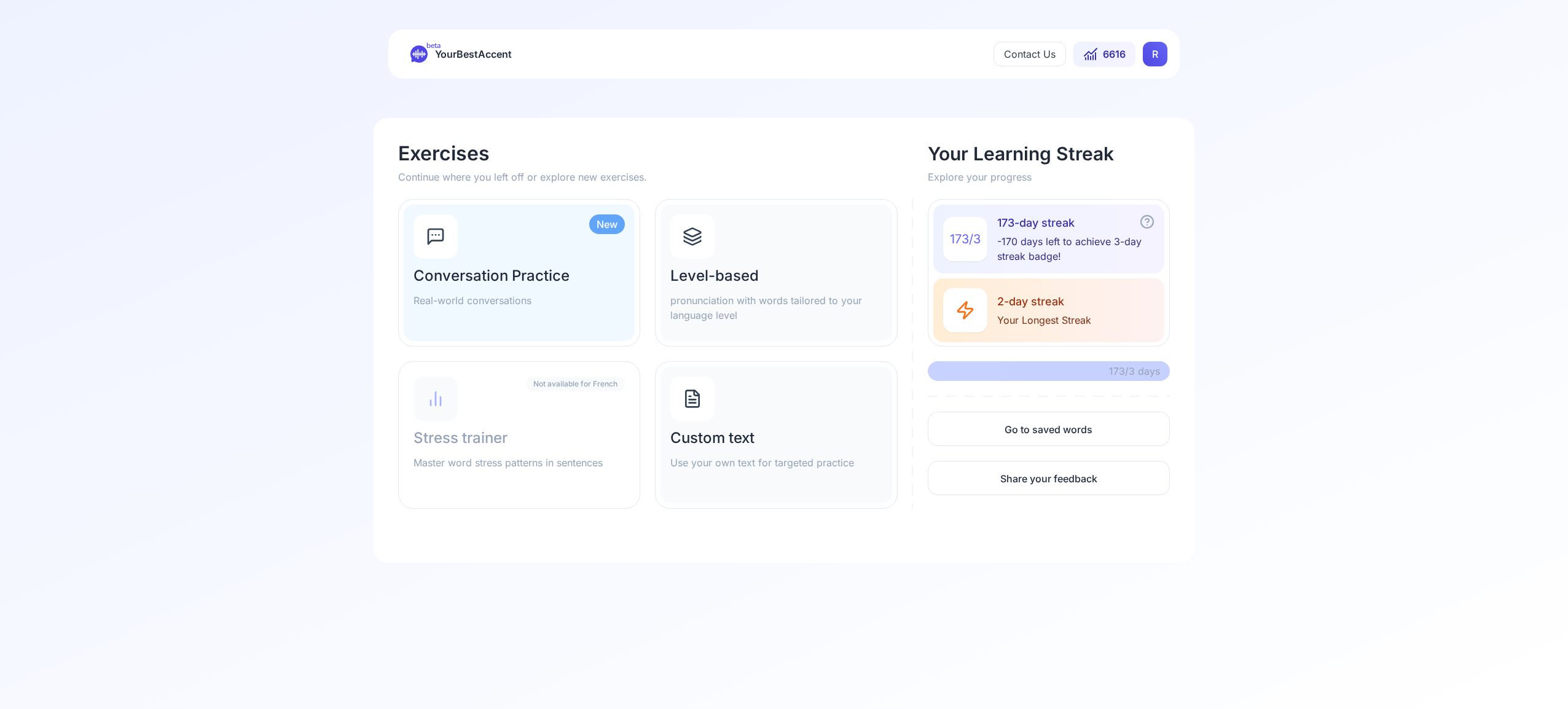
click at [700, 241] on icon at bounding box center [692, 243] width 17 height 4
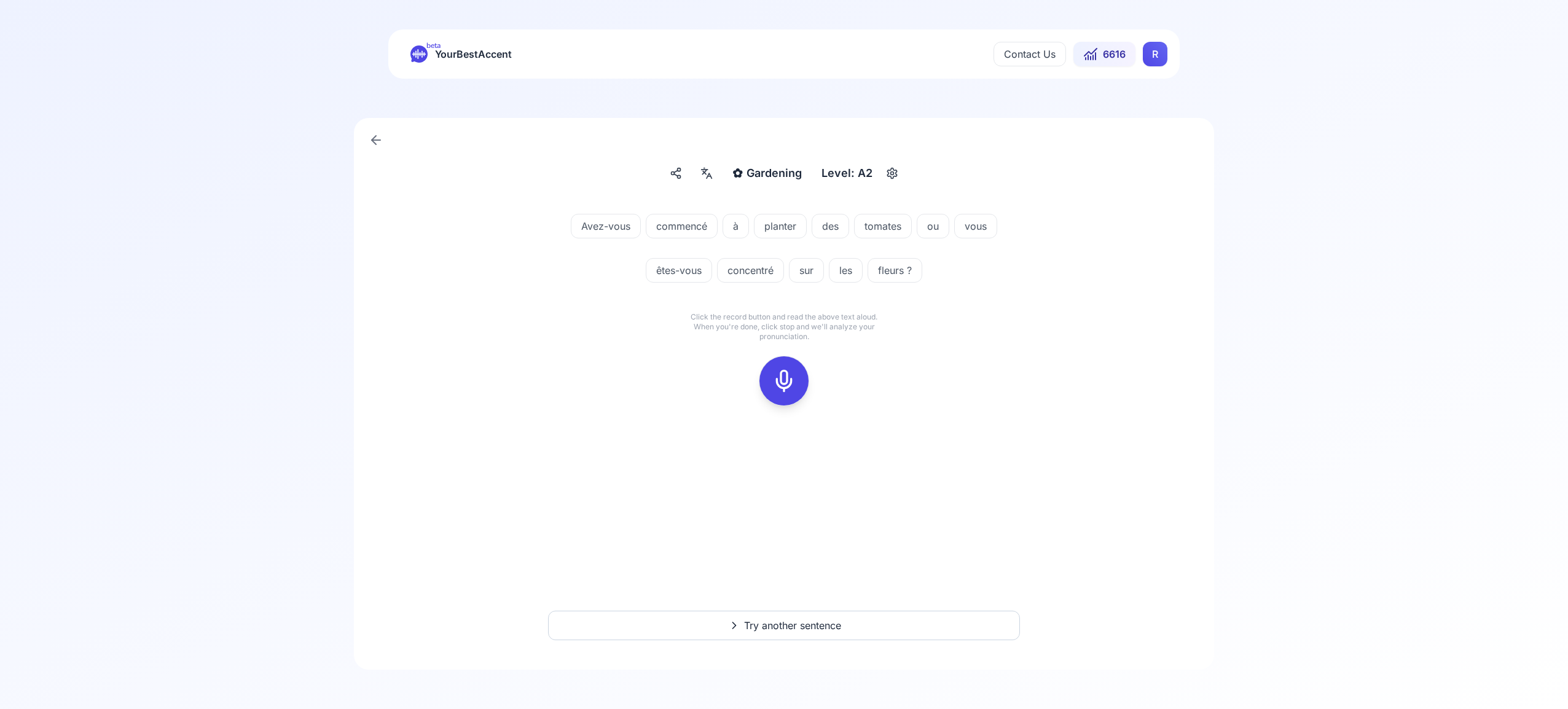
click at [778, 374] on icon at bounding box center [784, 381] width 24 height 24
click at [792, 377] on rect at bounding box center [784, 381] width 19 height 19
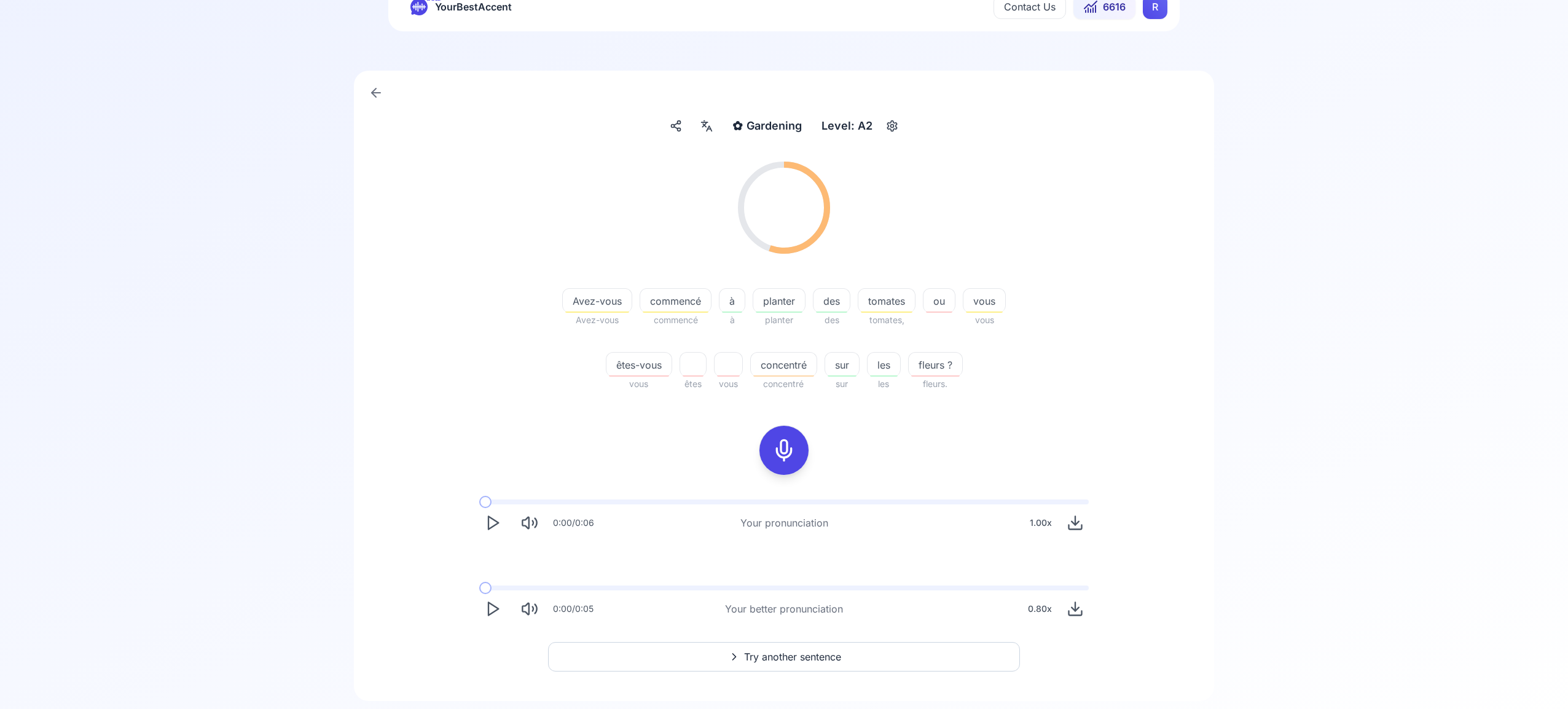
scroll to position [79, 0]
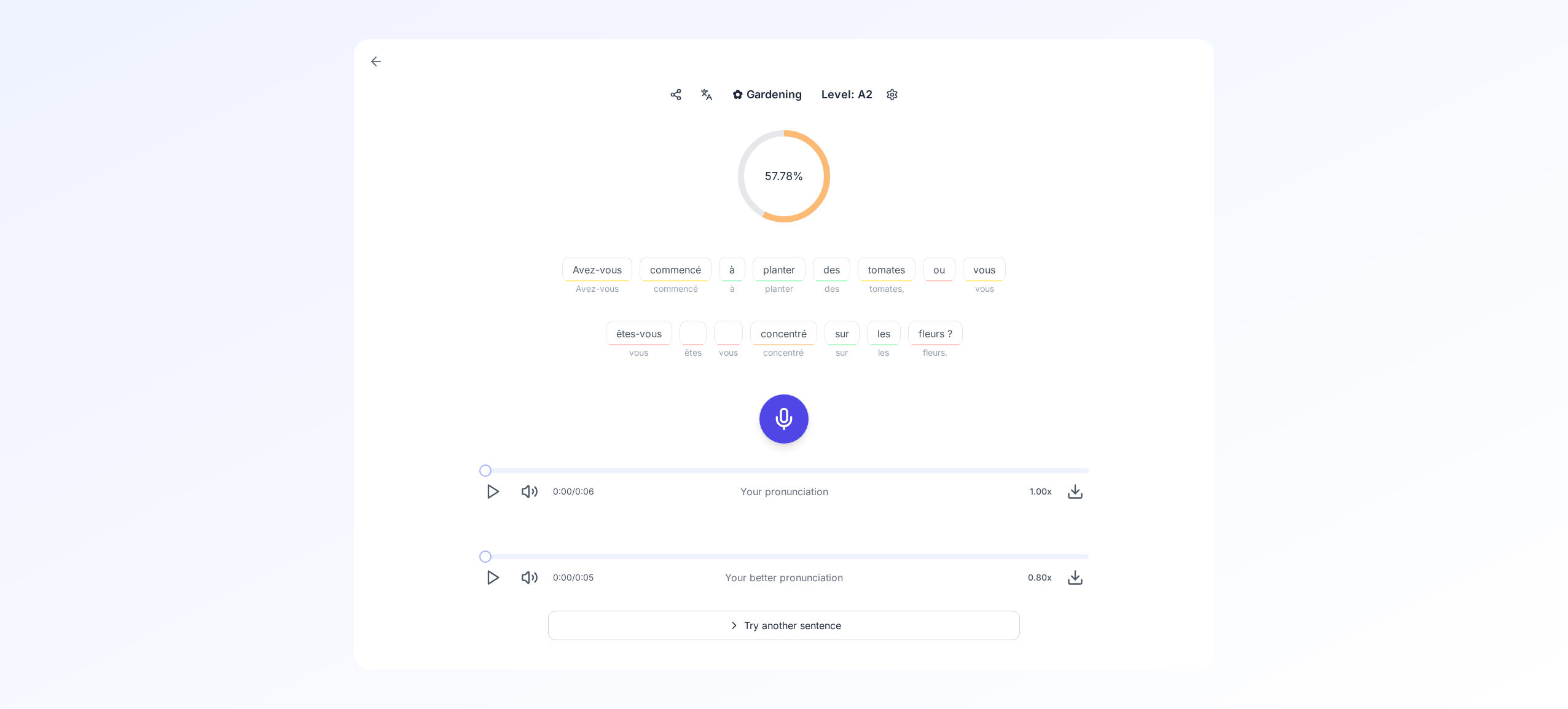
click at [796, 619] on span "Try another sentence" at bounding box center [793, 625] width 97 height 15
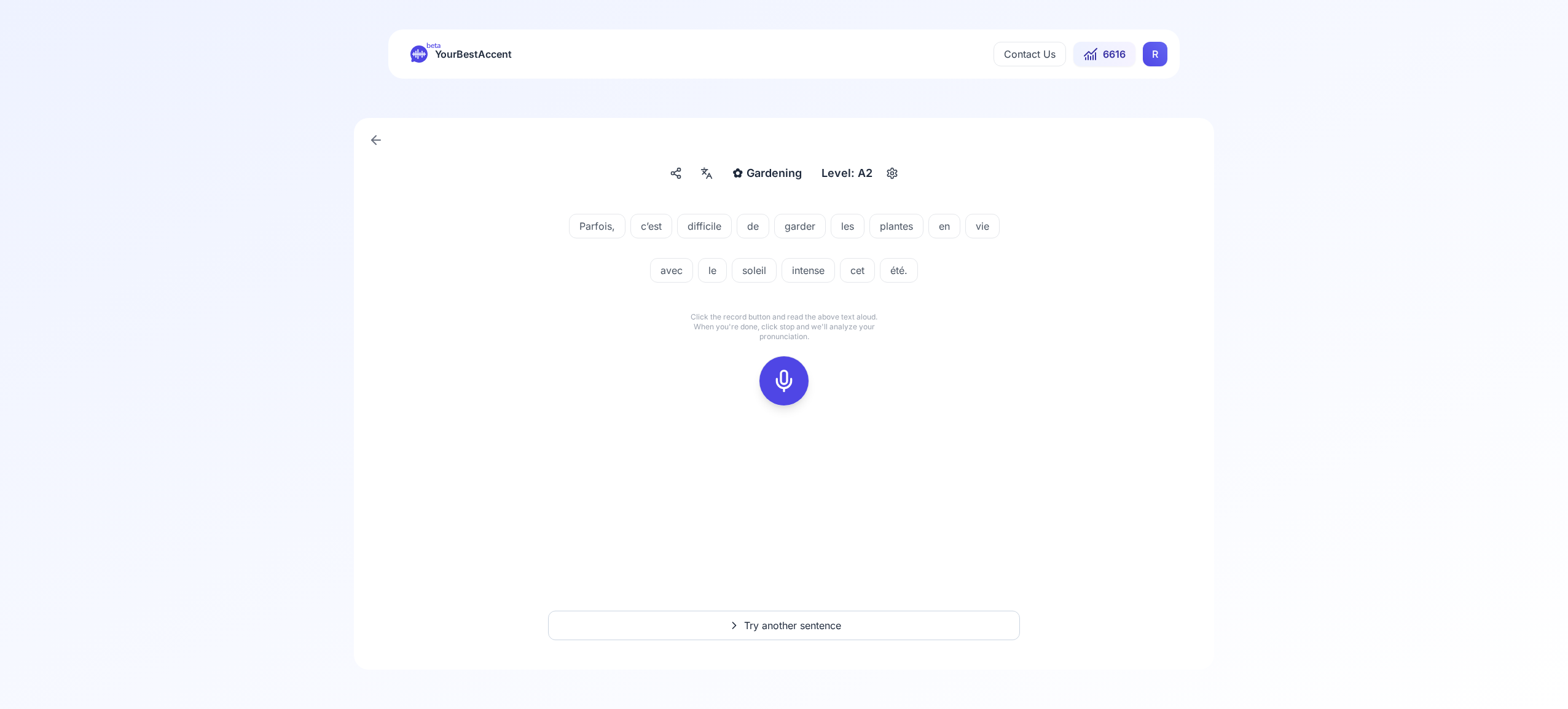
click at [781, 378] on icon at bounding box center [784, 381] width 24 height 24
click at [788, 371] on icon at bounding box center [784, 381] width 24 height 24
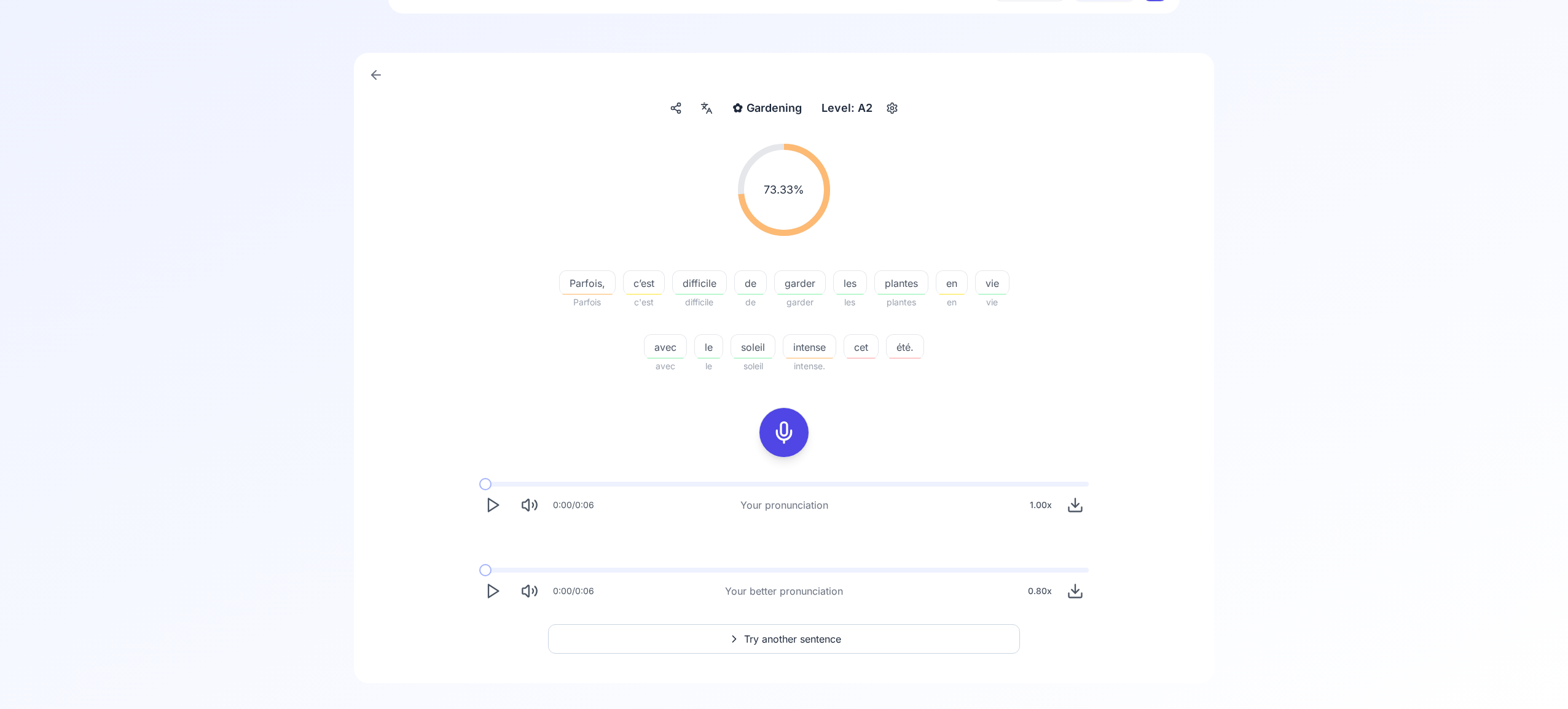
scroll to position [79, 0]
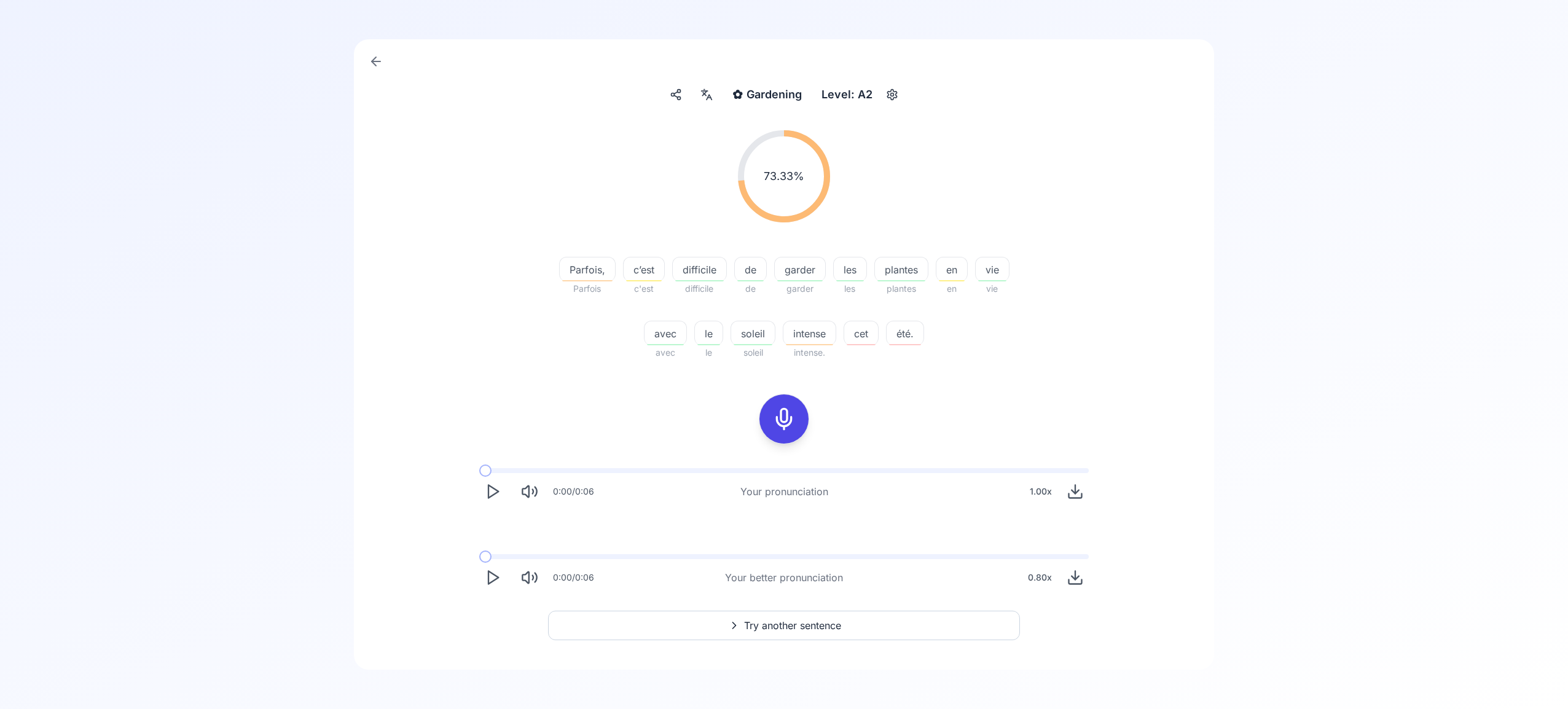
click at [797, 620] on span "Try another sentence" at bounding box center [793, 625] width 97 height 15
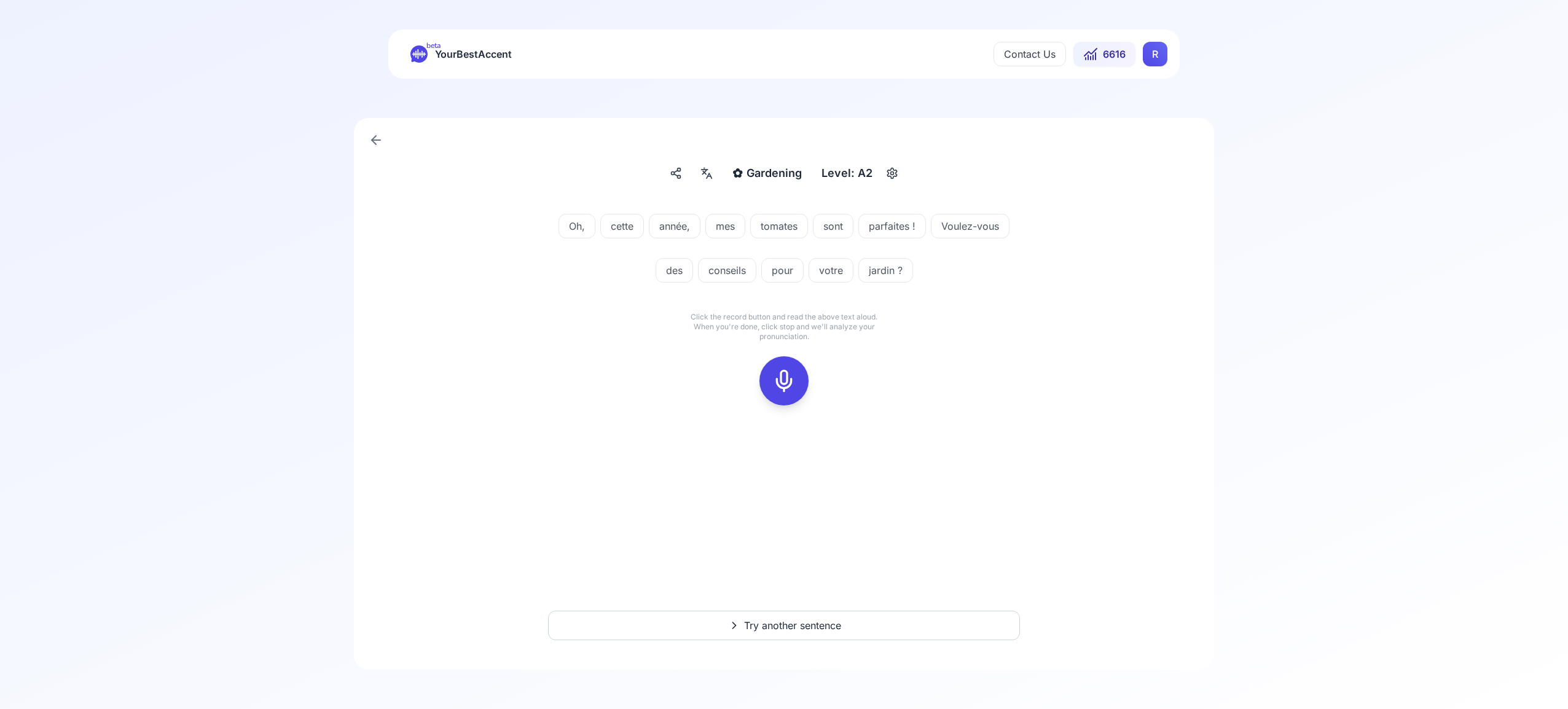
click at [779, 382] on icon at bounding box center [784, 381] width 24 height 24
click at [795, 392] on icon at bounding box center [784, 381] width 24 height 24
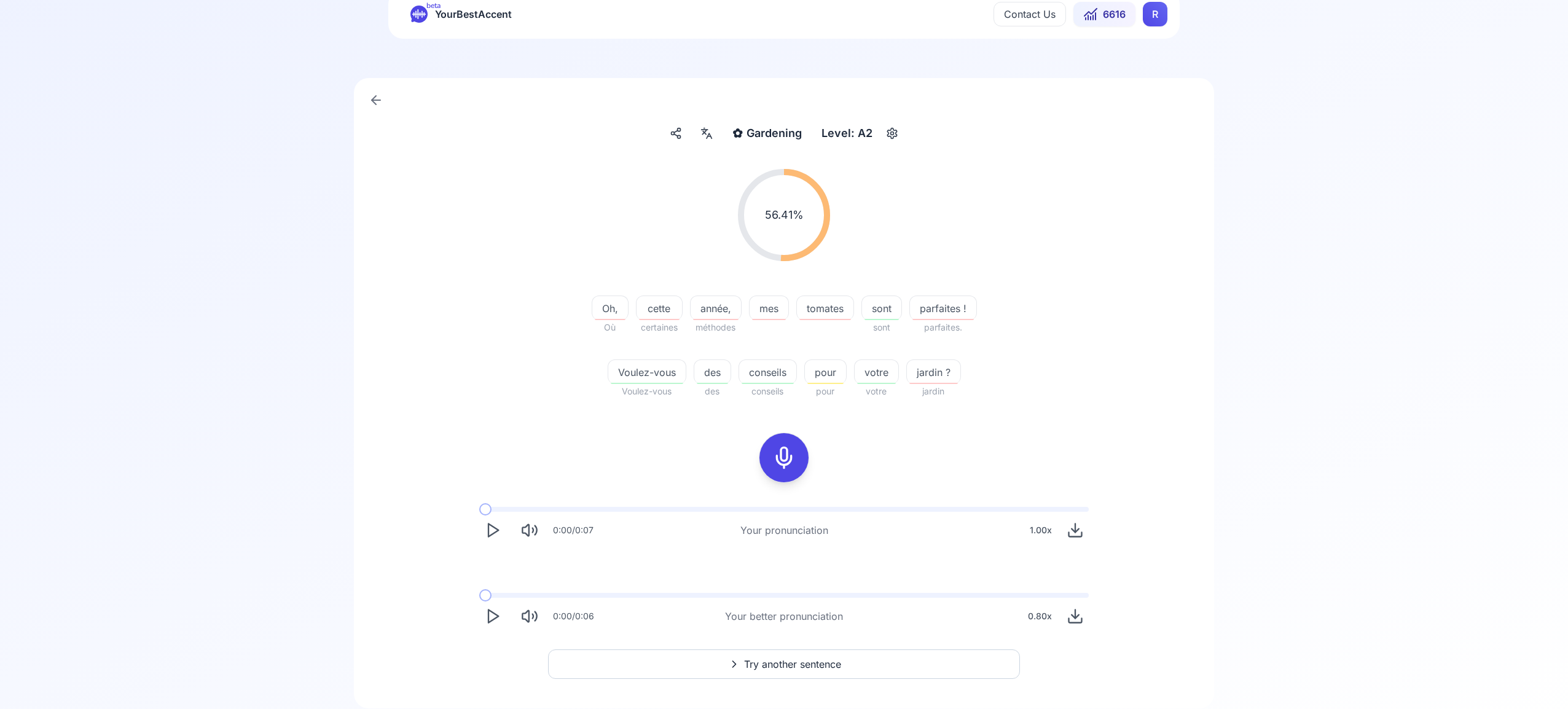
scroll to position [79, 0]
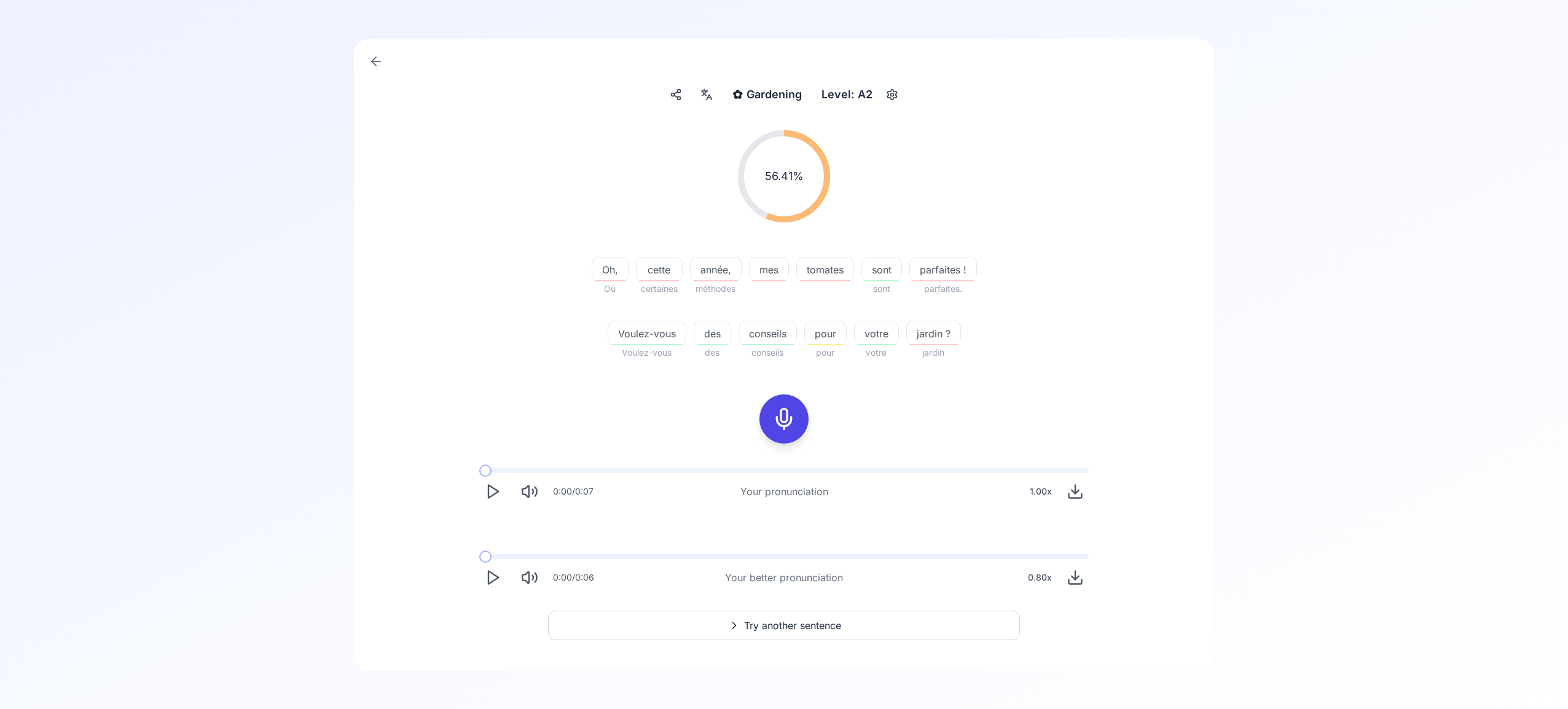
click at [787, 628] on span "Try another sentence" at bounding box center [793, 625] width 97 height 15
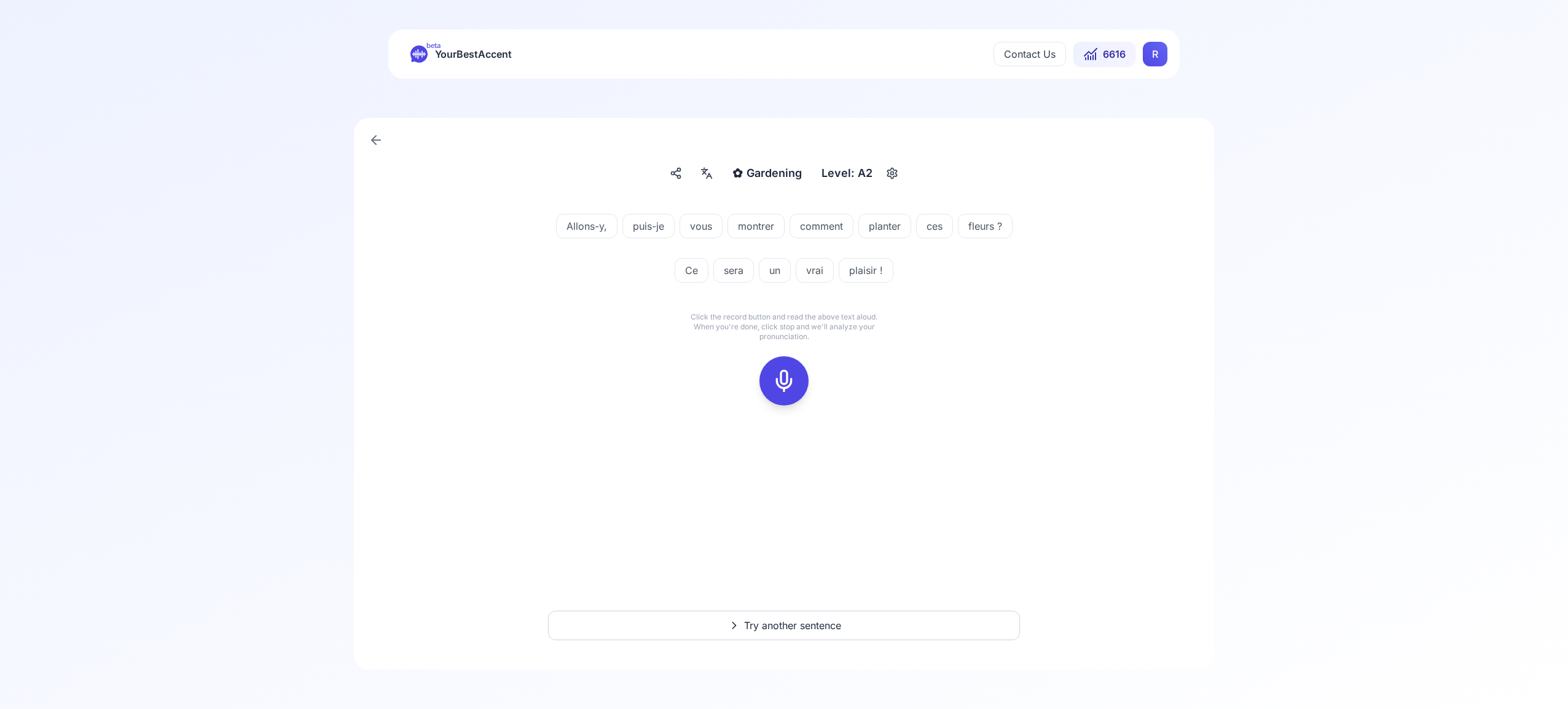
click at [778, 370] on icon at bounding box center [784, 381] width 24 height 24
click at [782, 383] on icon at bounding box center [784, 381] width 24 height 24
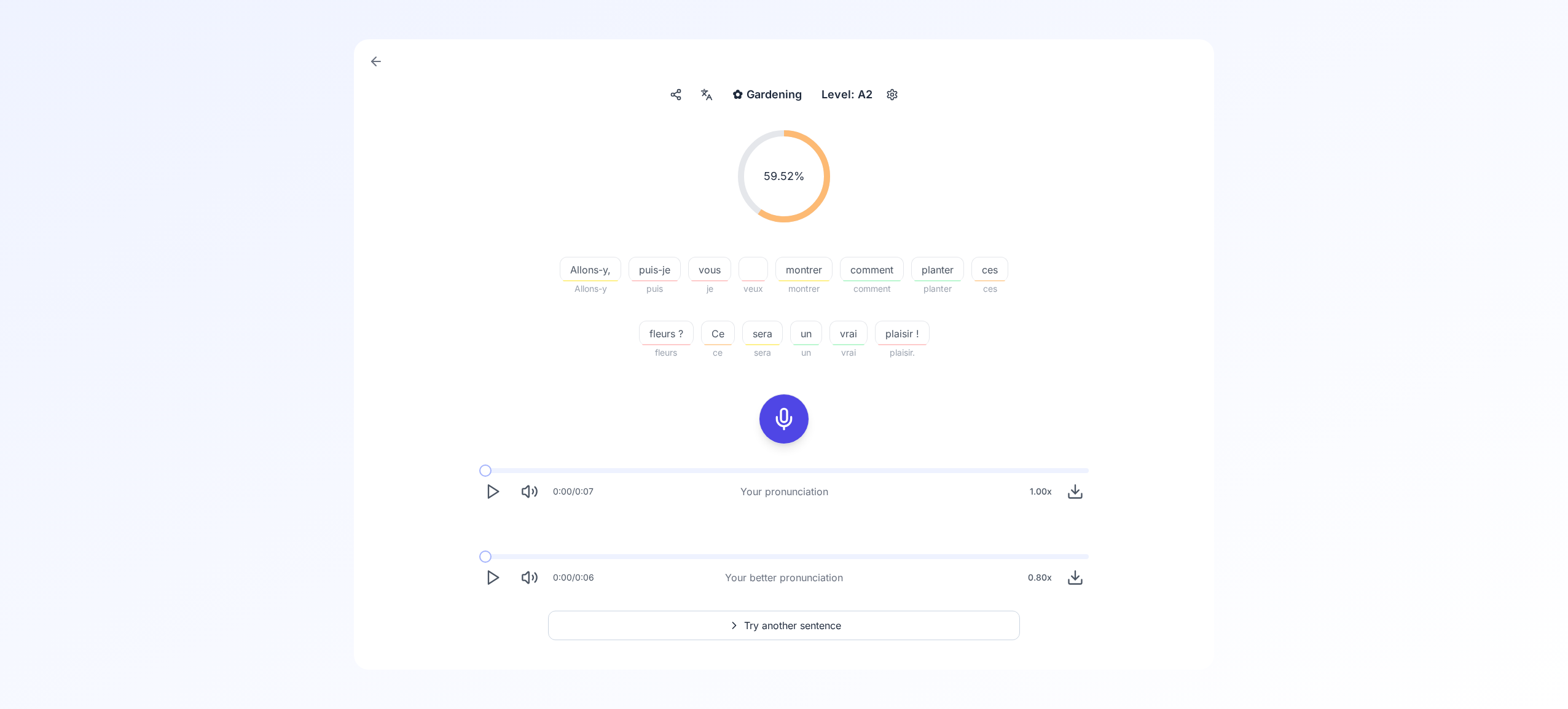
scroll to position [77, 0]
click at [824, 621] on span "Try another sentence" at bounding box center [793, 626] width 97 height 15
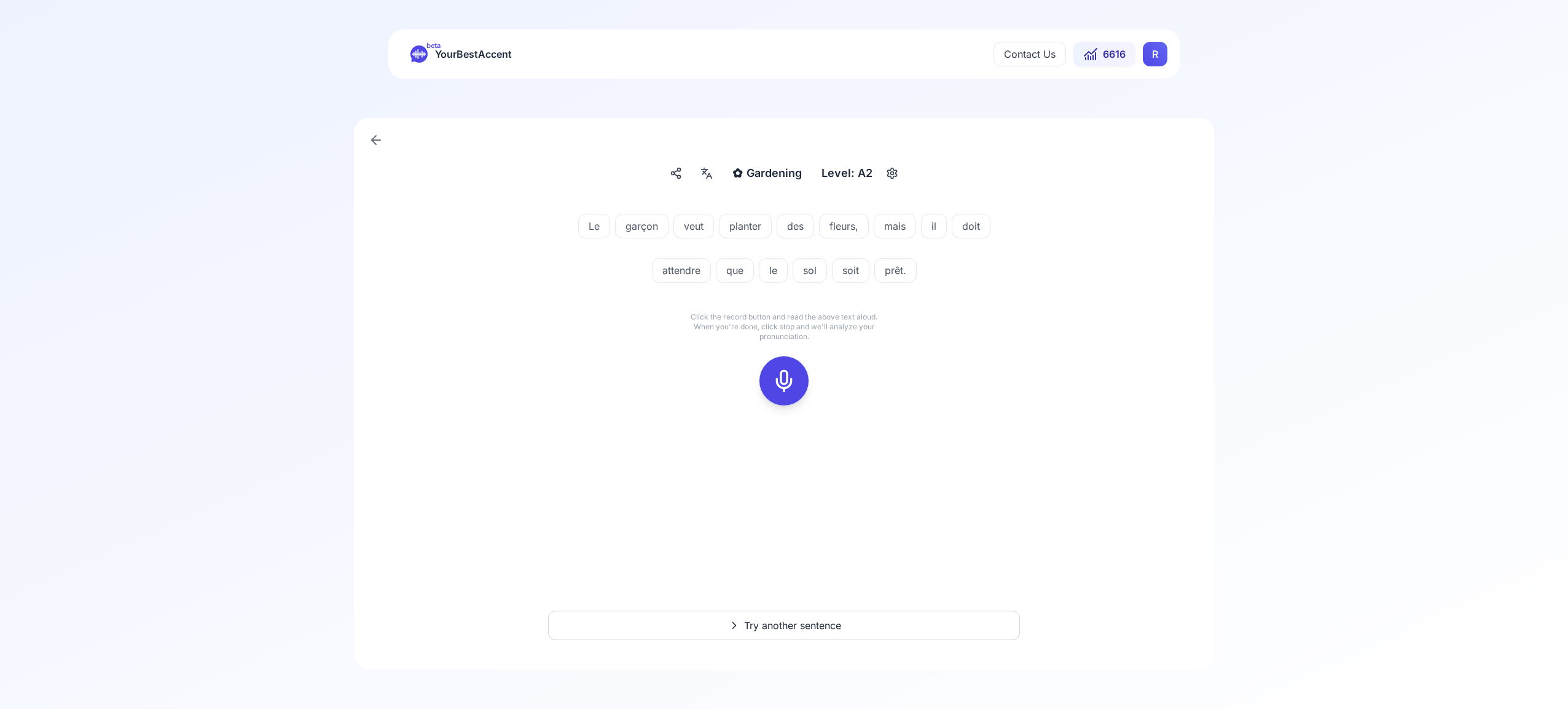
click at [780, 374] on icon at bounding box center [784, 381] width 24 height 24
click at [777, 372] on icon at bounding box center [784, 381] width 24 height 24
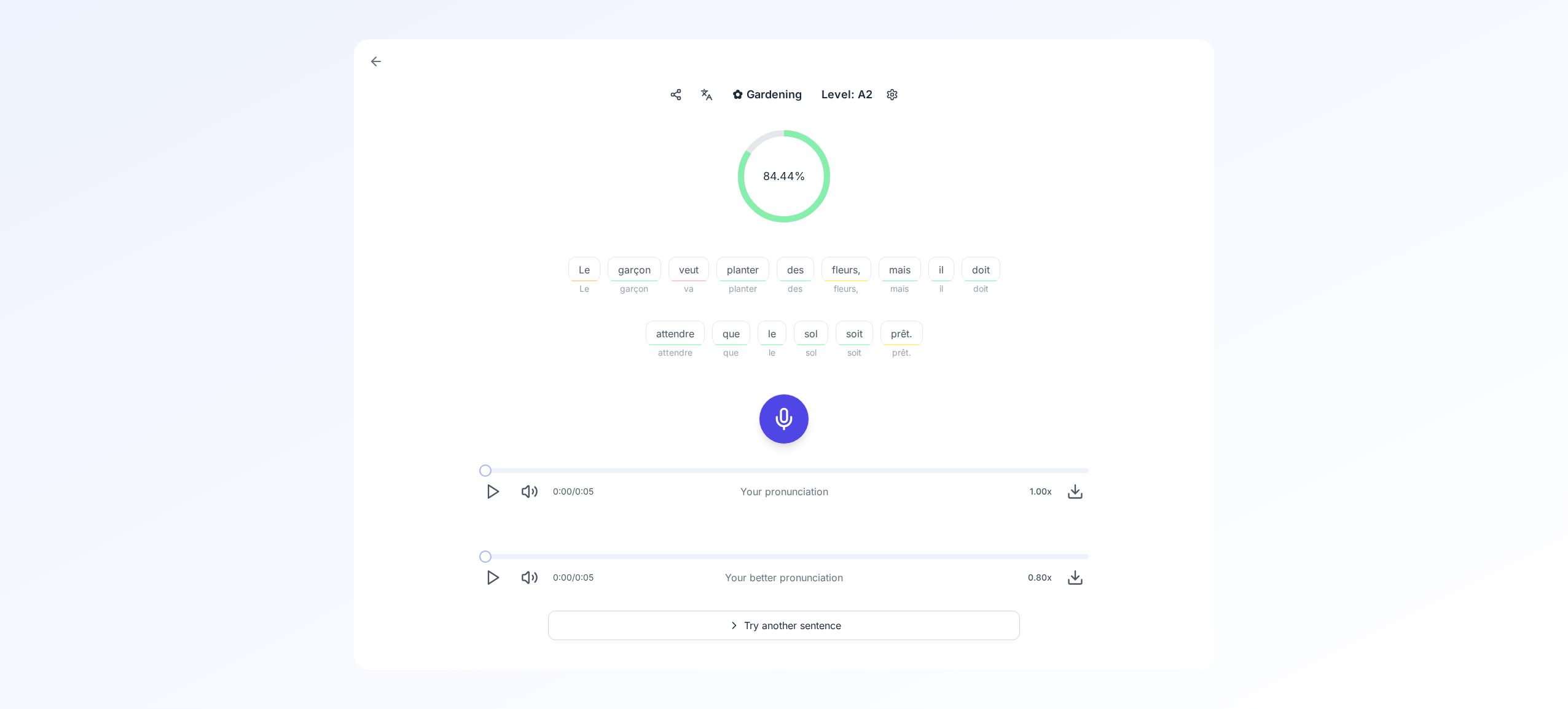
scroll to position [72, 0]
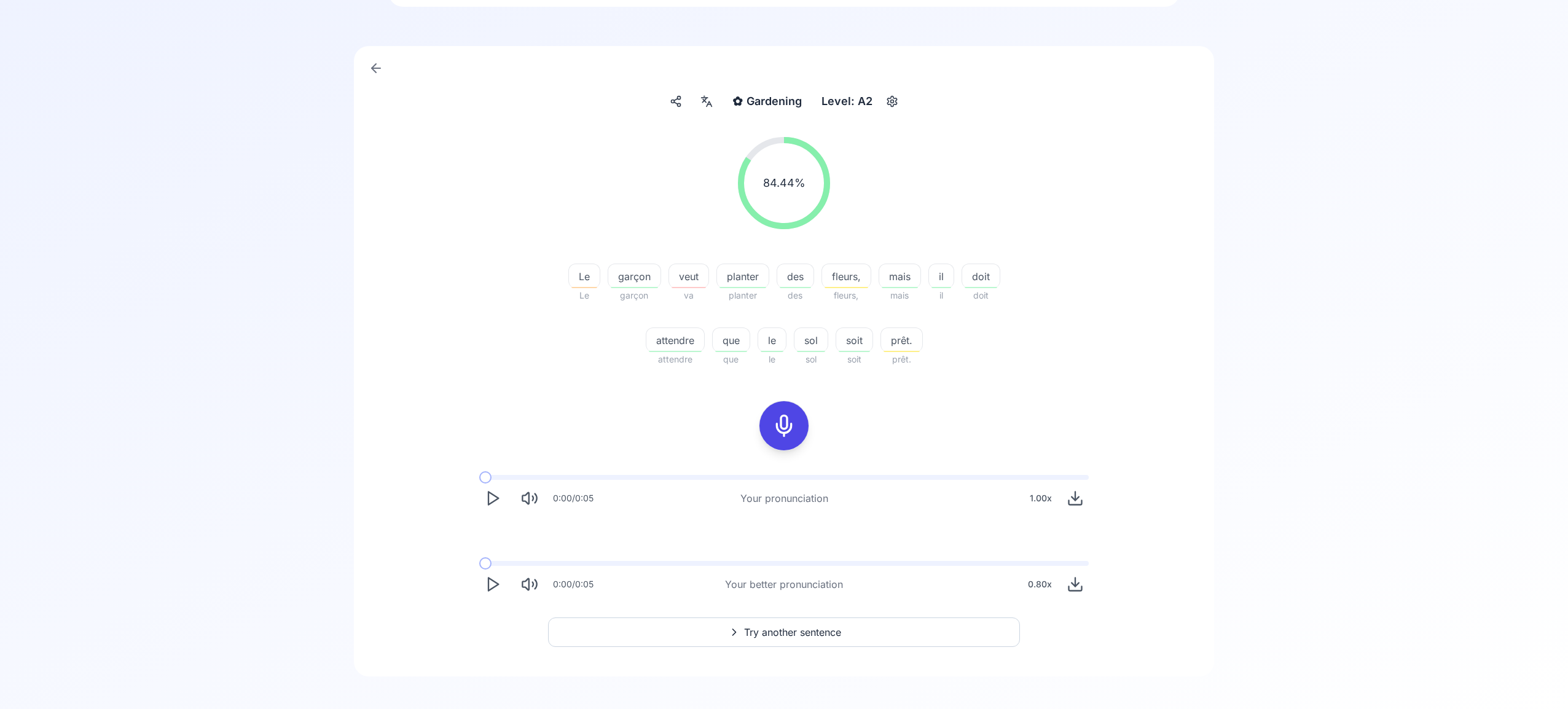
click at [818, 628] on span "Try another sentence" at bounding box center [793, 632] width 97 height 15
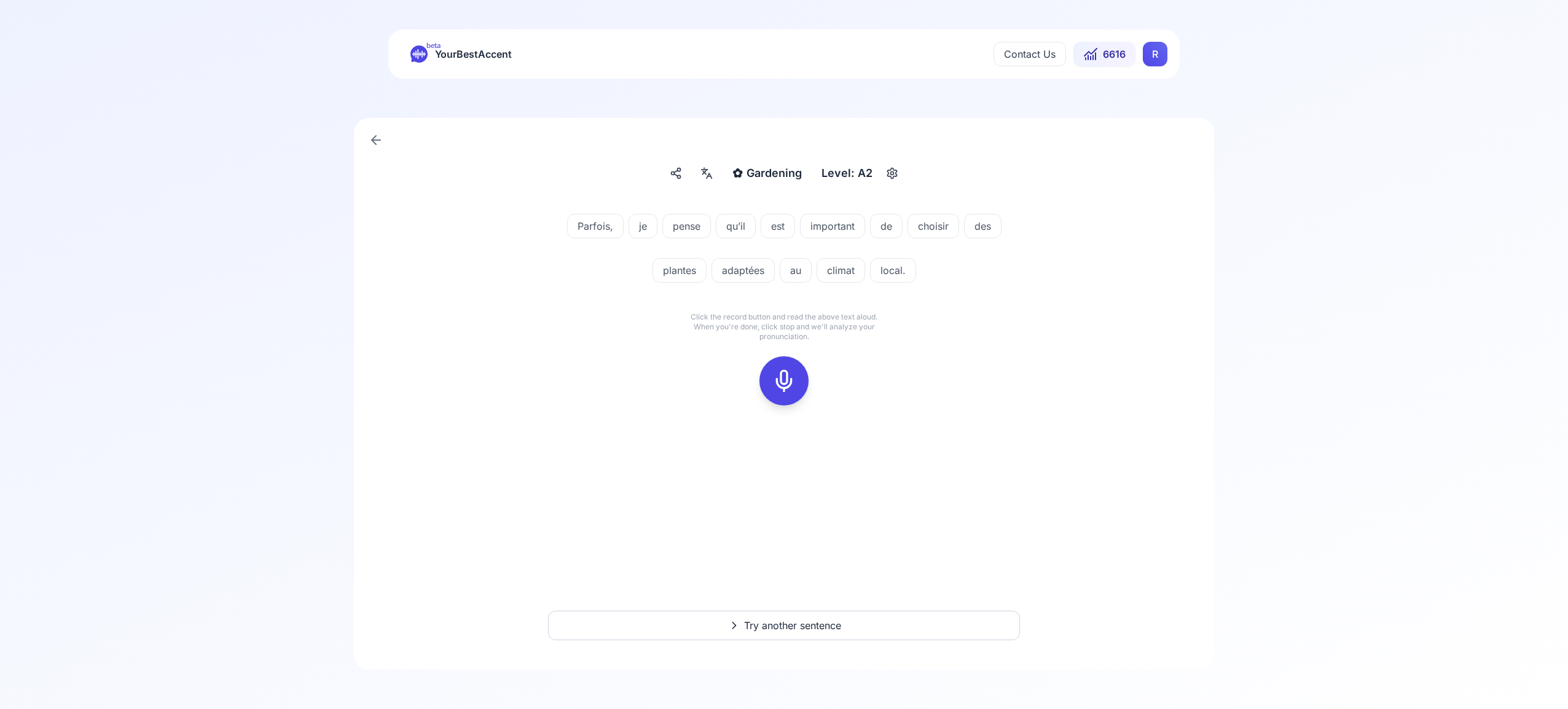
click at [780, 374] on icon at bounding box center [784, 381] width 24 height 24
click at [781, 377] on icon at bounding box center [784, 381] width 24 height 24
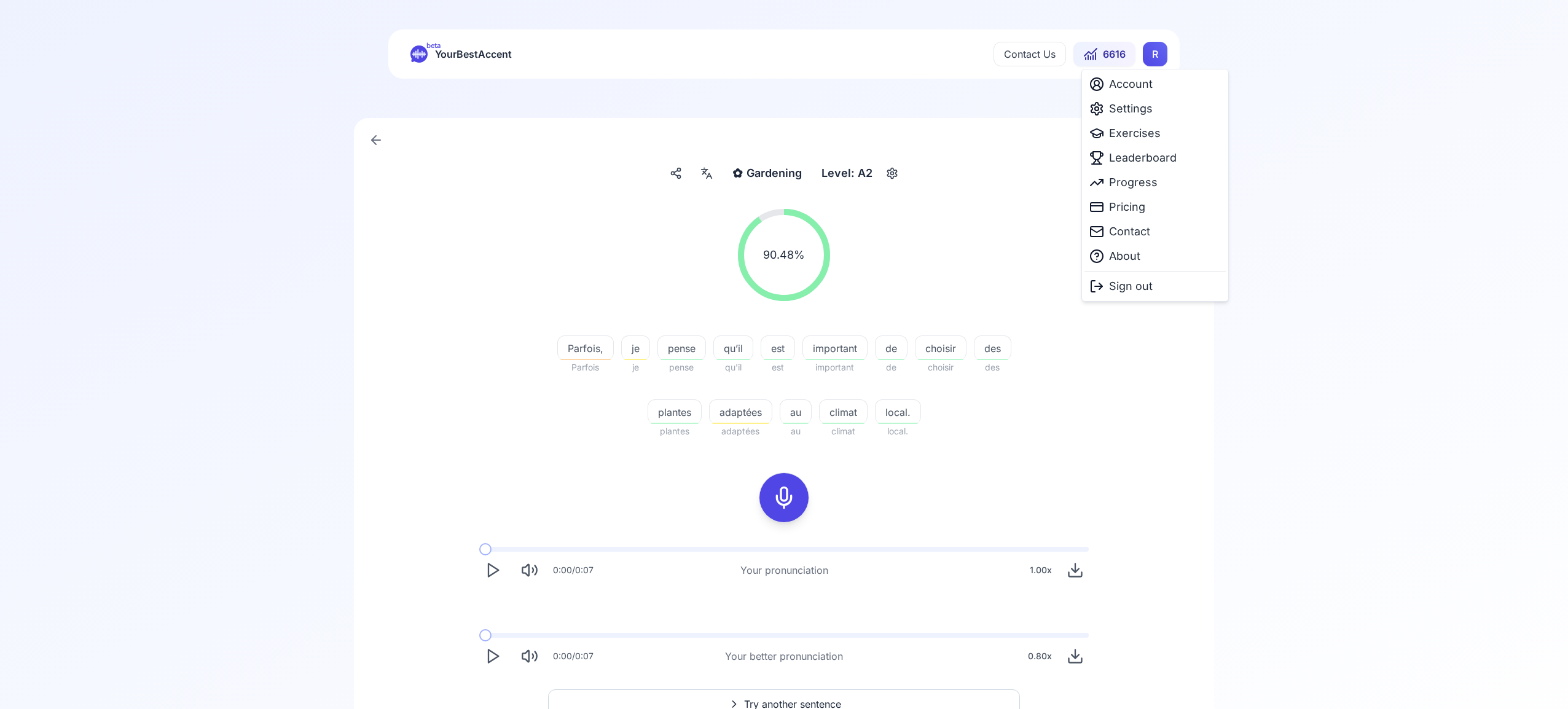
click at [1152, 58] on html "beta YourBestAccent Contact Us 6616 R ✿ Gardening Gardening Level: A2 90.48 % 9…" at bounding box center [784, 354] width 1568 height 709
click at [1142, 108] on span "Settings" at bounding box center [1131, 108] width 44 height 17
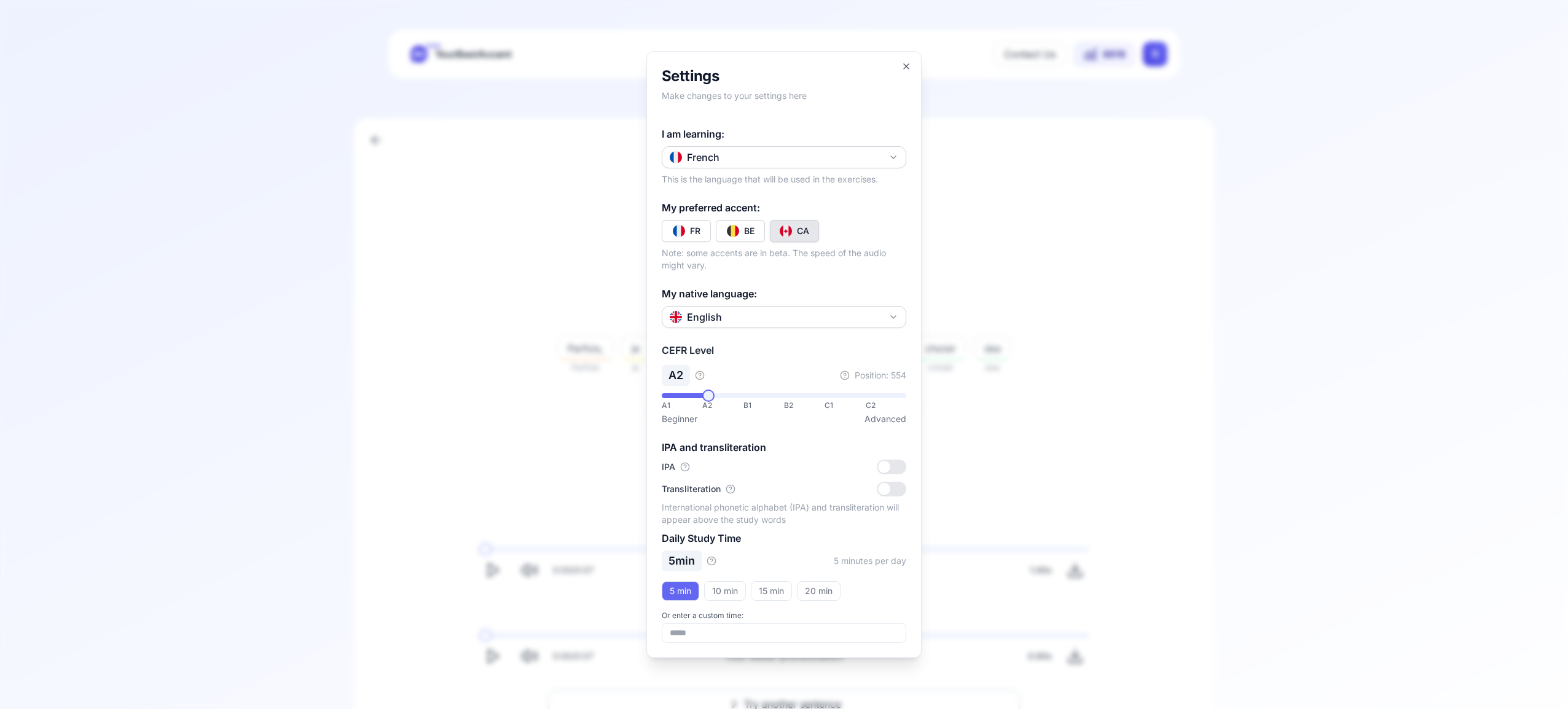
click at [893, 155] on icon "button" at bounding box center [893, 157] width 10 height 10
click at [814, 271] on div "Russian" at bounding box center [784, 267] width 238 height 22
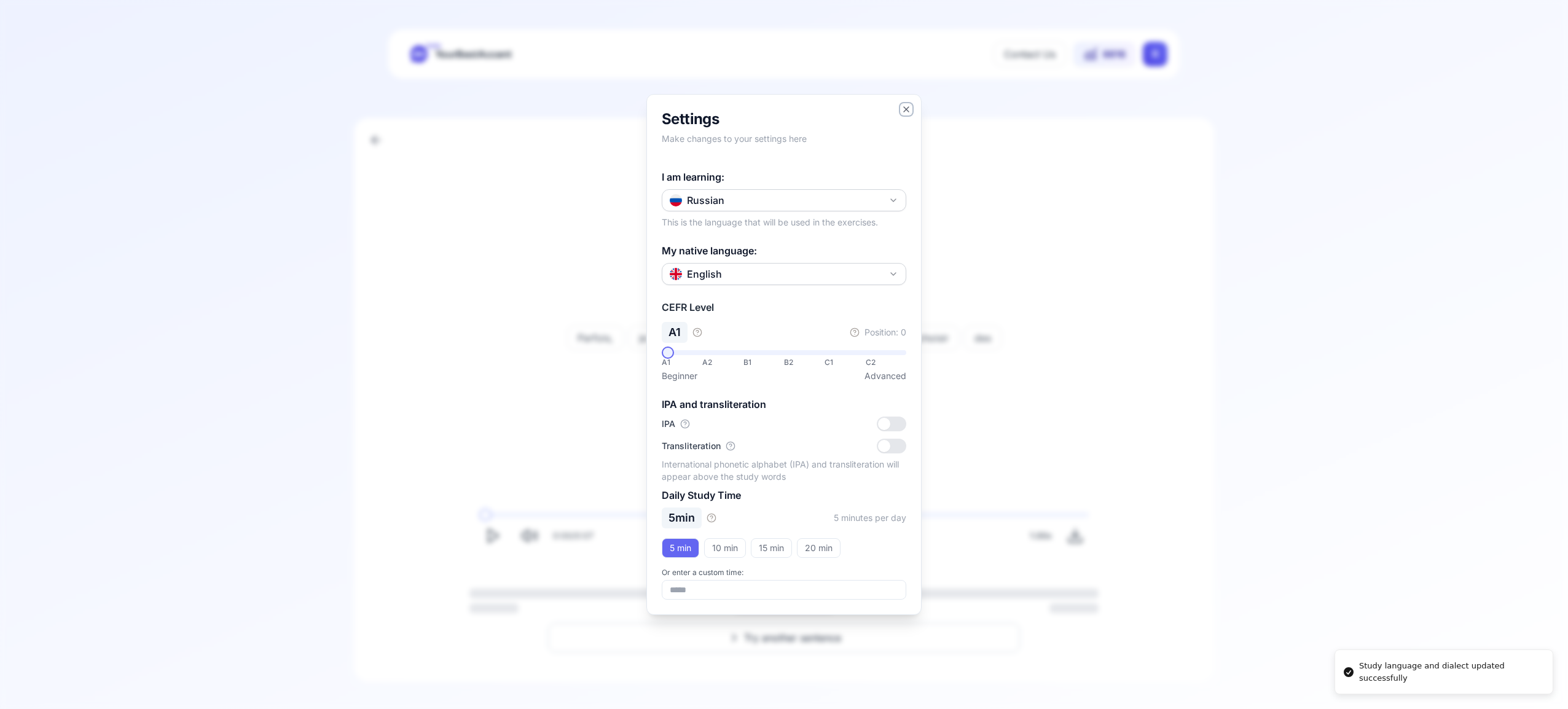
click at [908, 109] on icon "button" at bounding box center [906, 109] width 10 height 10
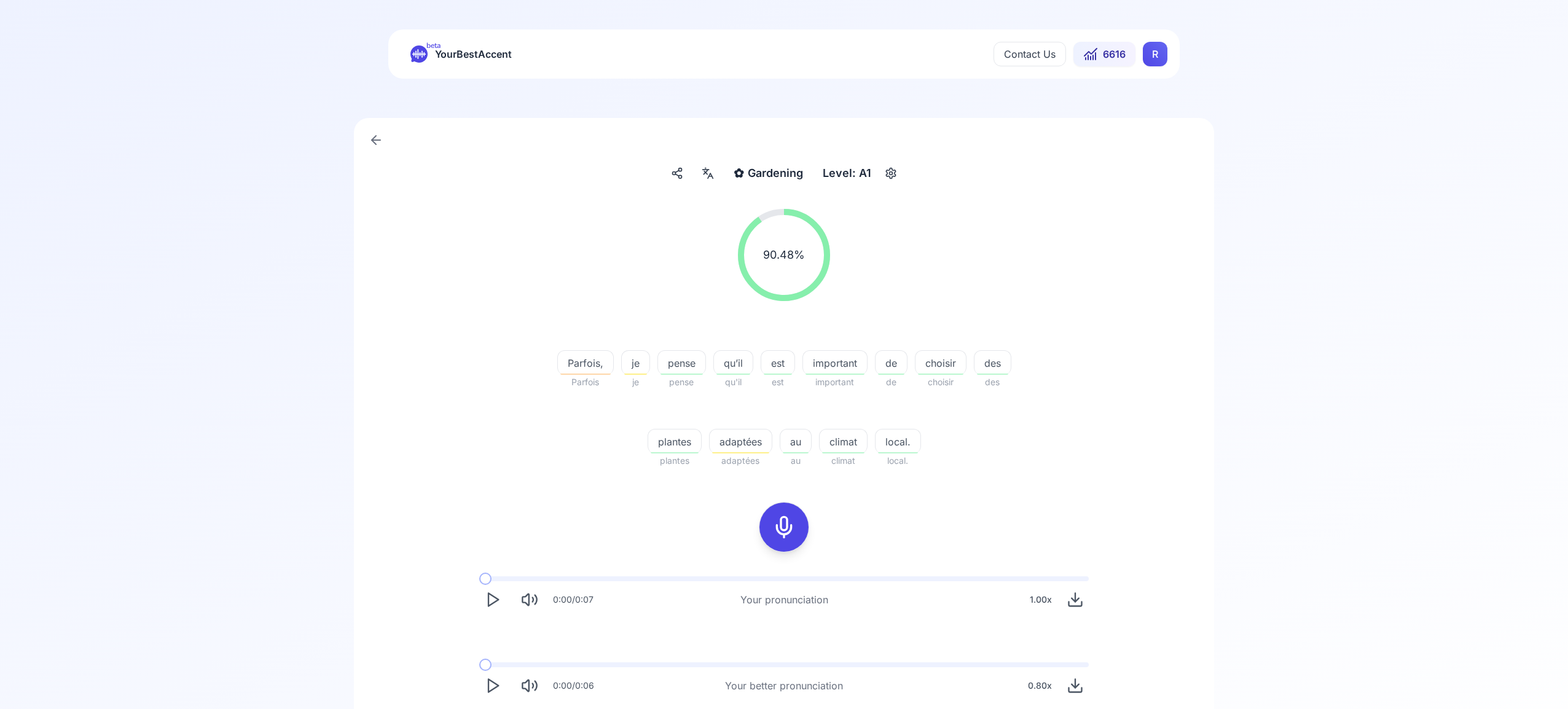
click at [1150, 54] on html "beta YourBestAccent Contact Us 6616 R ✿ Gardening Gardening Level: A1 90.48 % 9…" at bounding box center [784, 354] width 1568 height 709
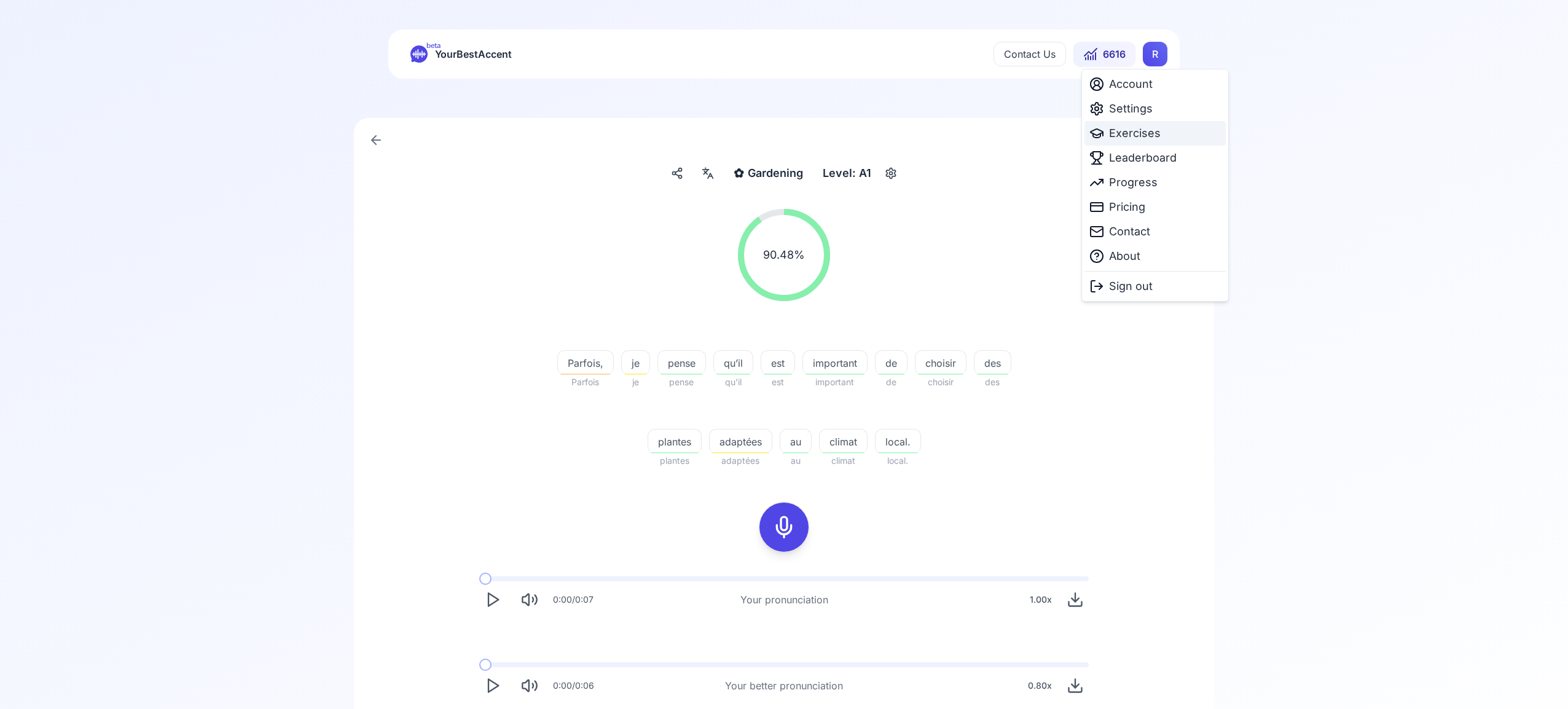
click at [1142, 135] on span "Exercises" at bounding box center [1135, 133] width 52 height 17
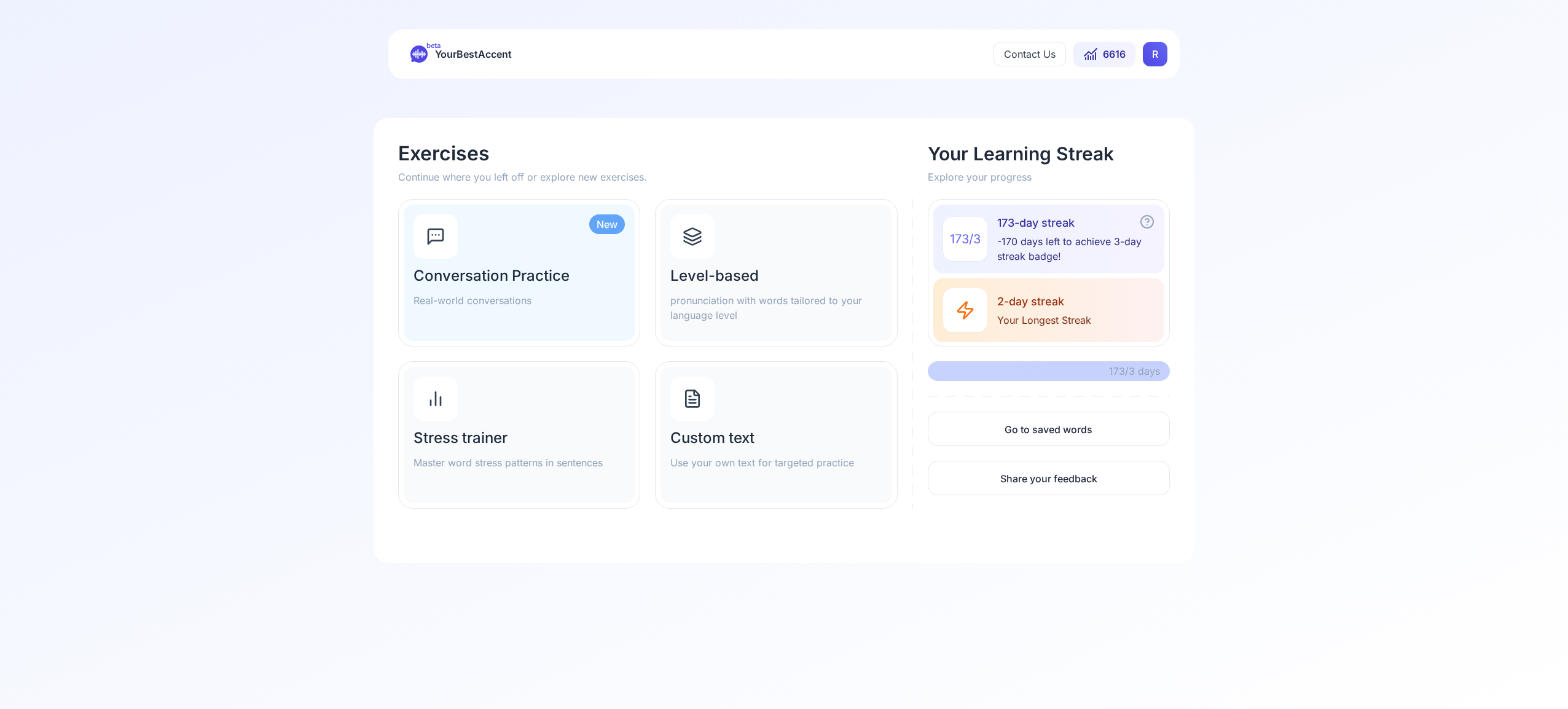
click at [697, 243] on icon at bounding box center [692, 236] width 20 height 20
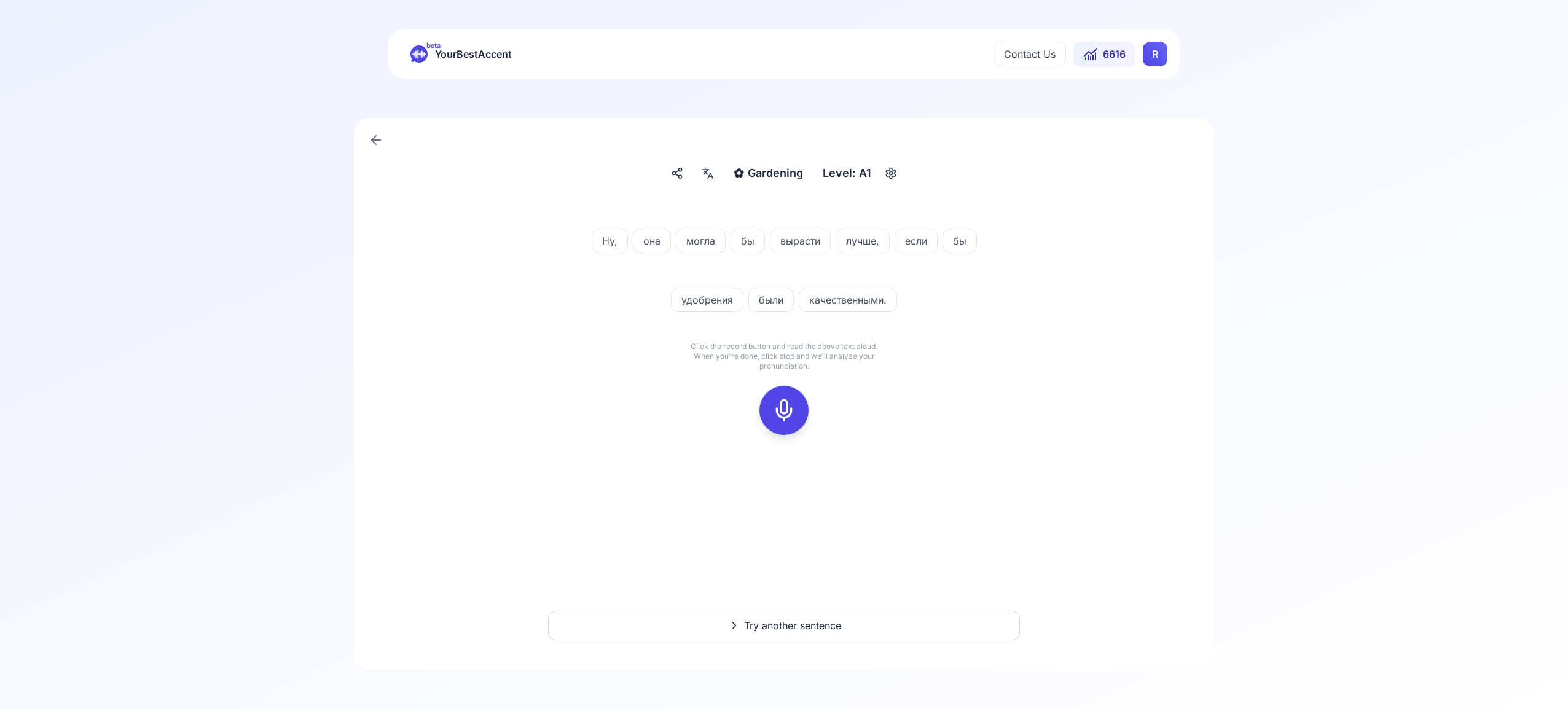
click at [787, 415] on icon at bounding box center [784, 410] width 24 height 24
click at [800, 402] on button at bounding box center [784, 410] width 49 height 49
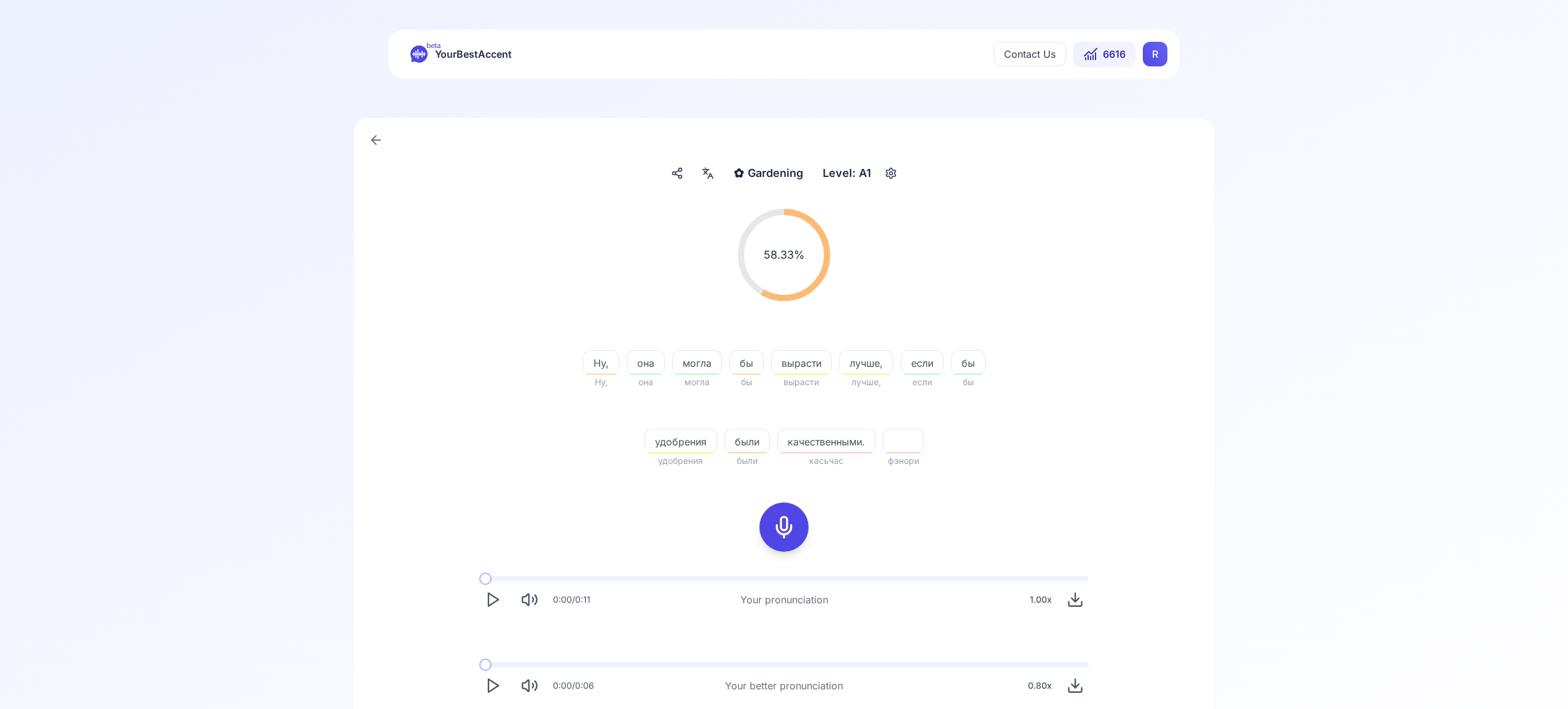
click at [707, 173] on icon at bounding box center [705, 173] width 3 height 3
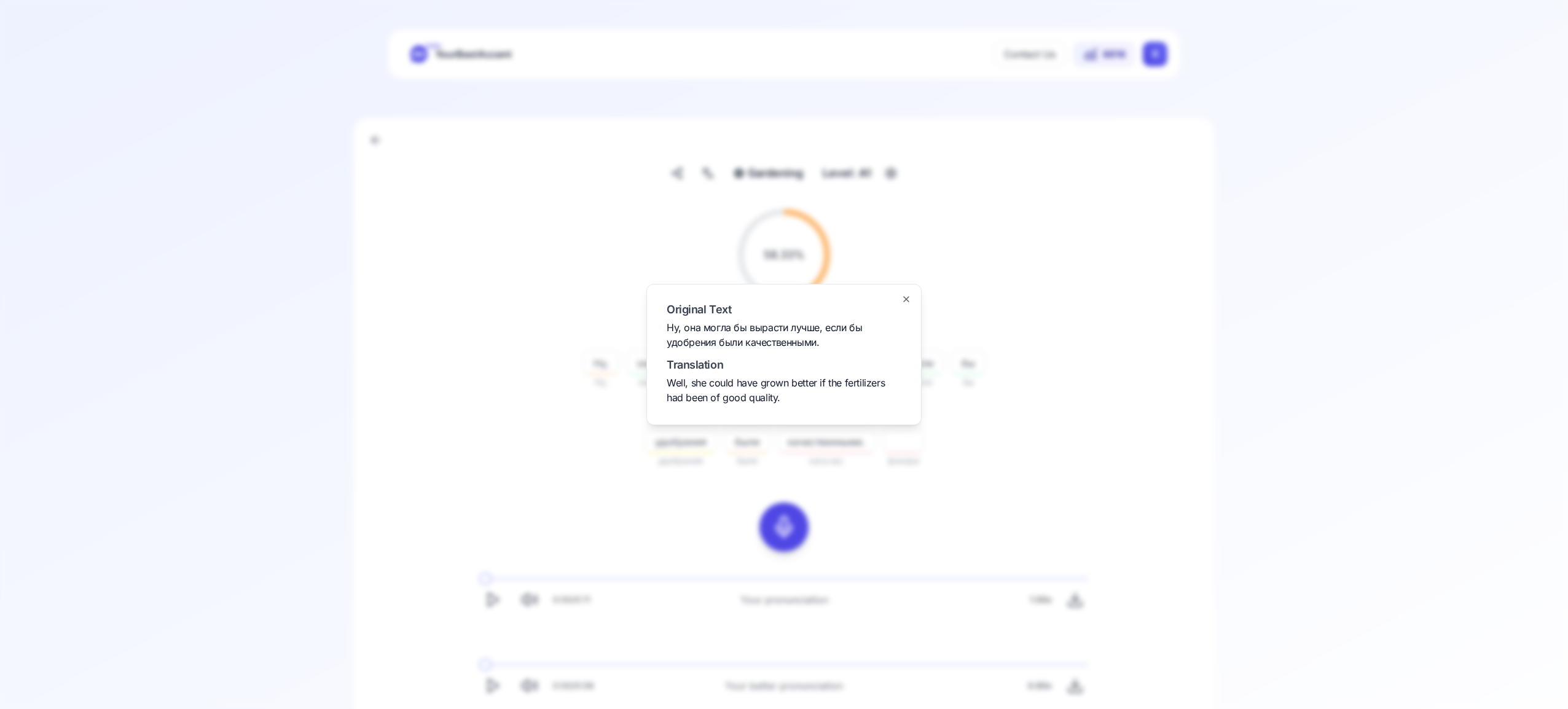
click at [911, 300] on icon "button" at bounding box center [906, 299] width 10 height 10
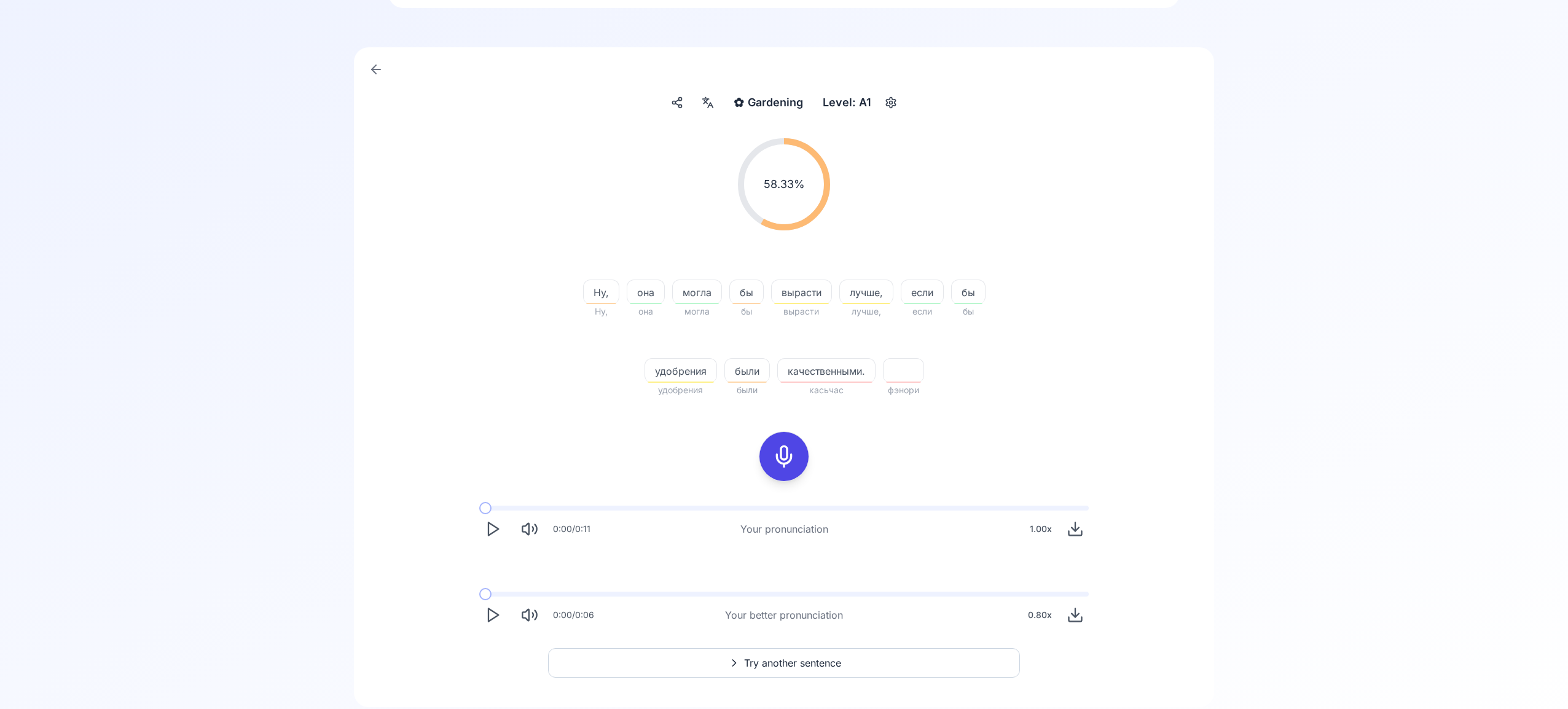
scroll to position [108, 0]
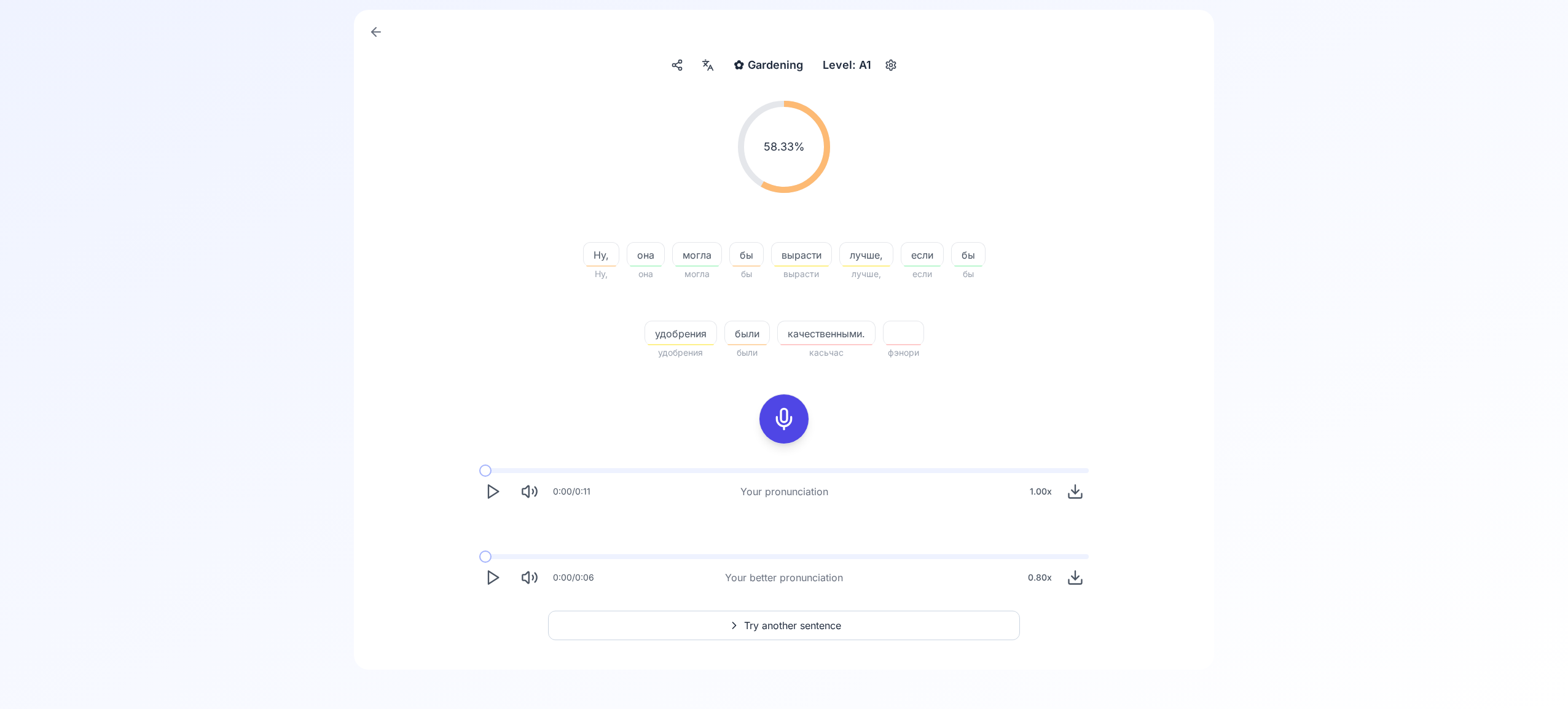
click at [826, 626] on span "Try another sentence" at bounding box center [793, 625] width 97 height 15
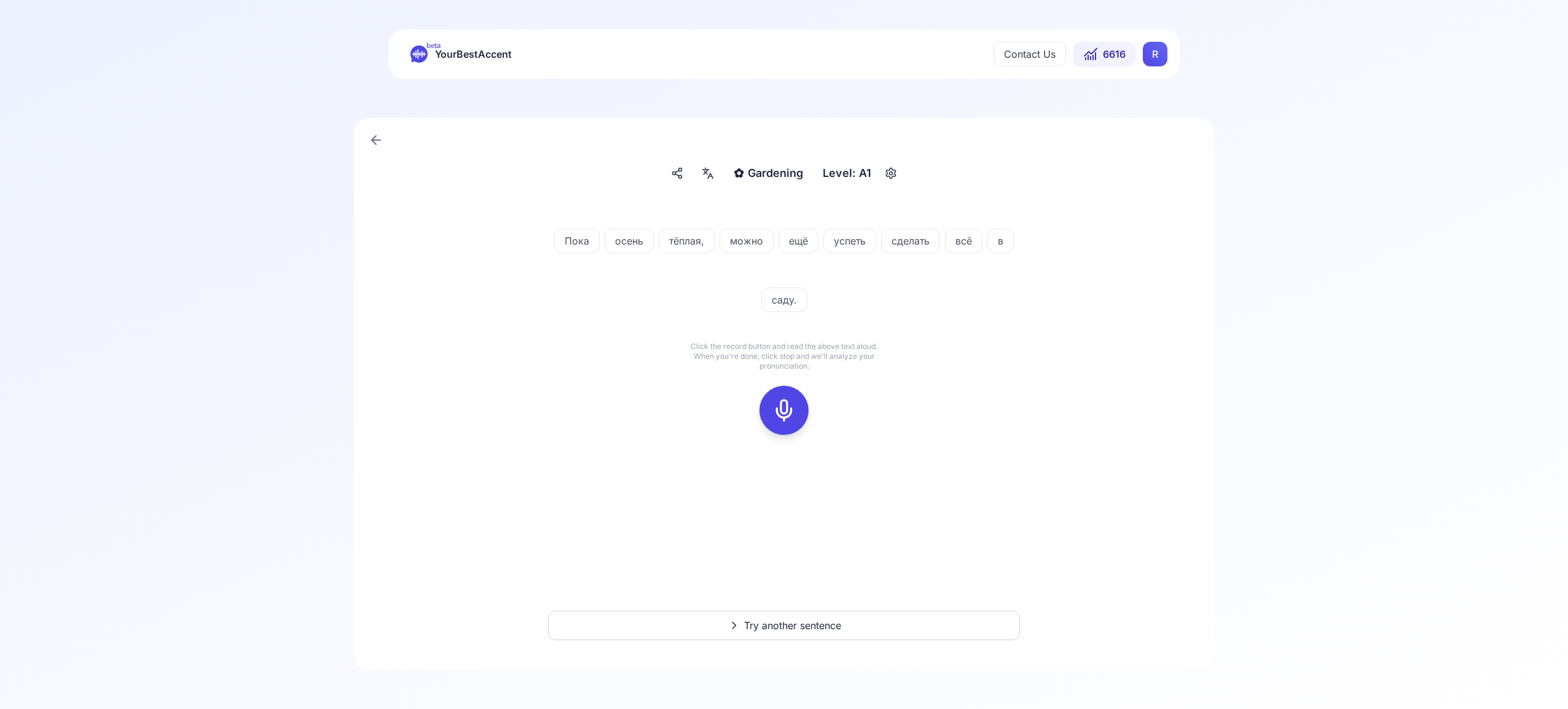
click at [789, 411] on icon at bounding box center [784, 410] width 24 height 24
click at [783, 406] on icon at bounding box center [784, 410] width 24 height 24
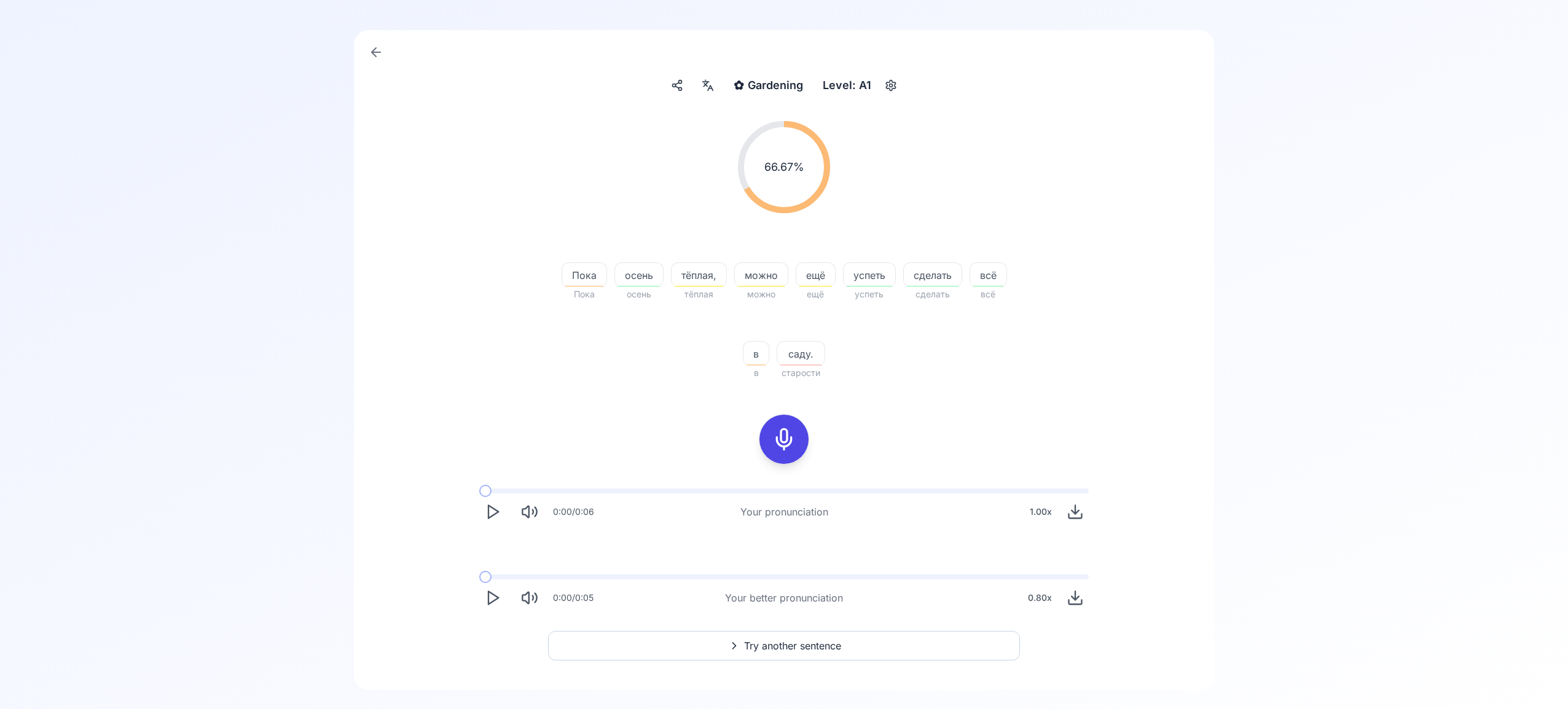
scroll to position [87, 0]
click at [808, 646] on span "Try another sentence" at bounding box center [793, 646] width 97 height 15
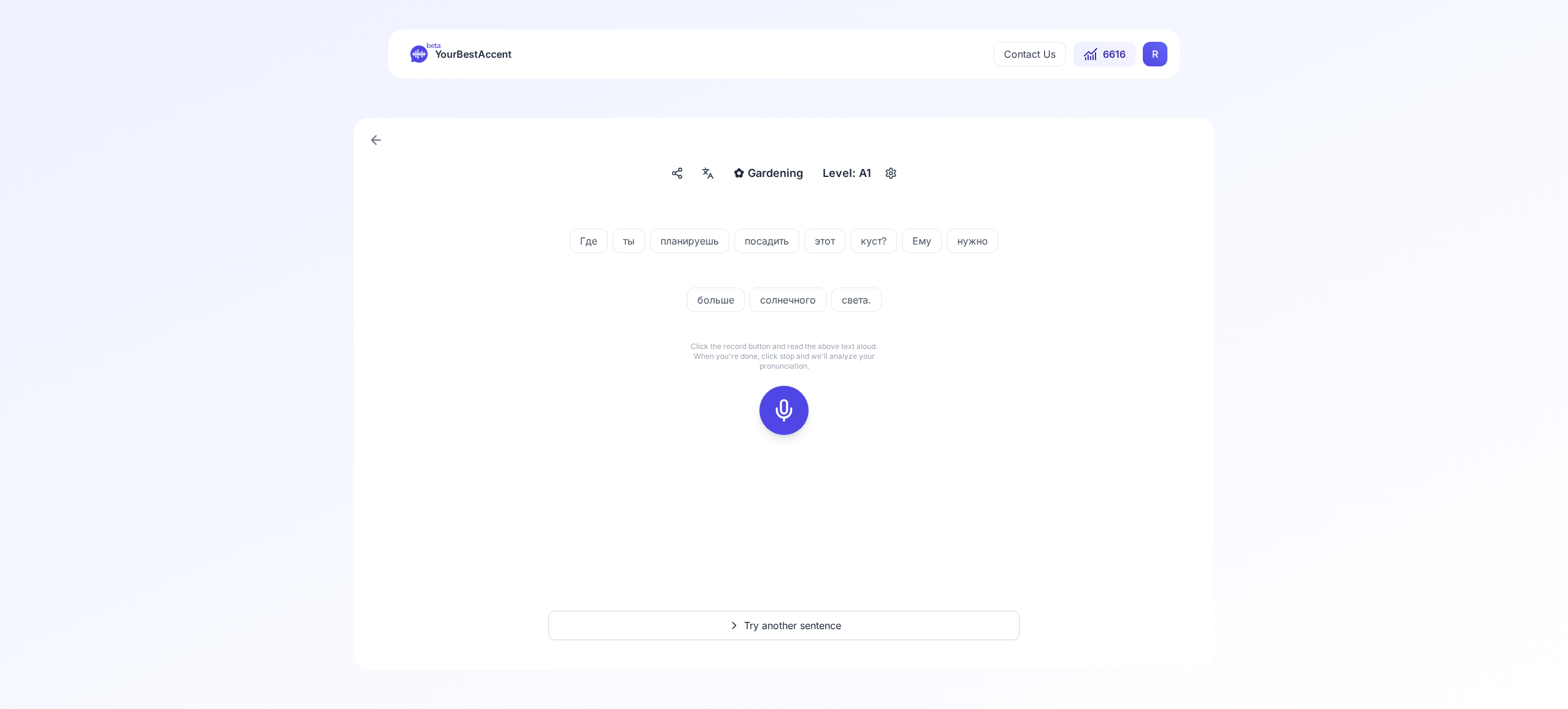
click at [781, 403] on icon at bounding box center [784, 410] width 24 height 24
click at [782, 410] on icon at bounding box center [784, 410] width 24 height 24
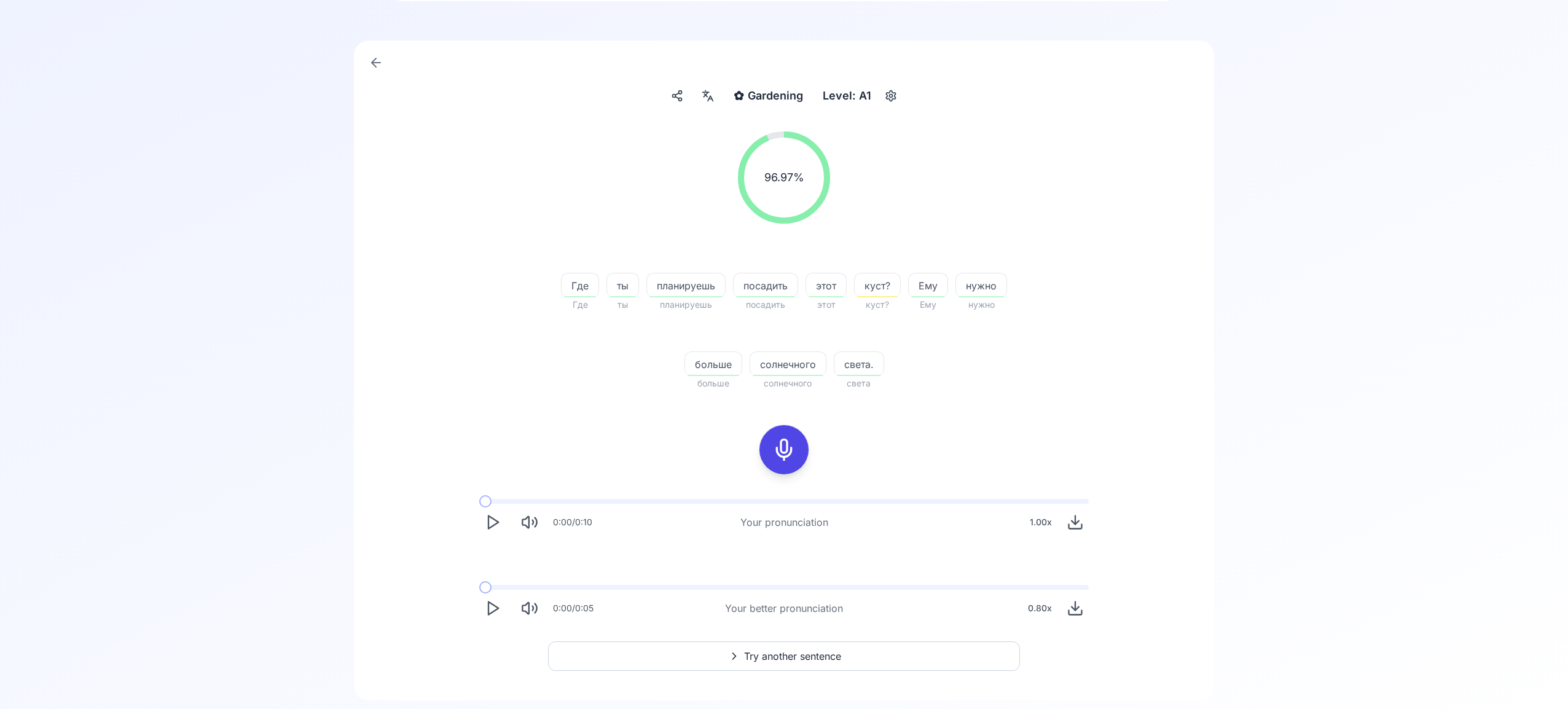
scroll to position [108, 0]
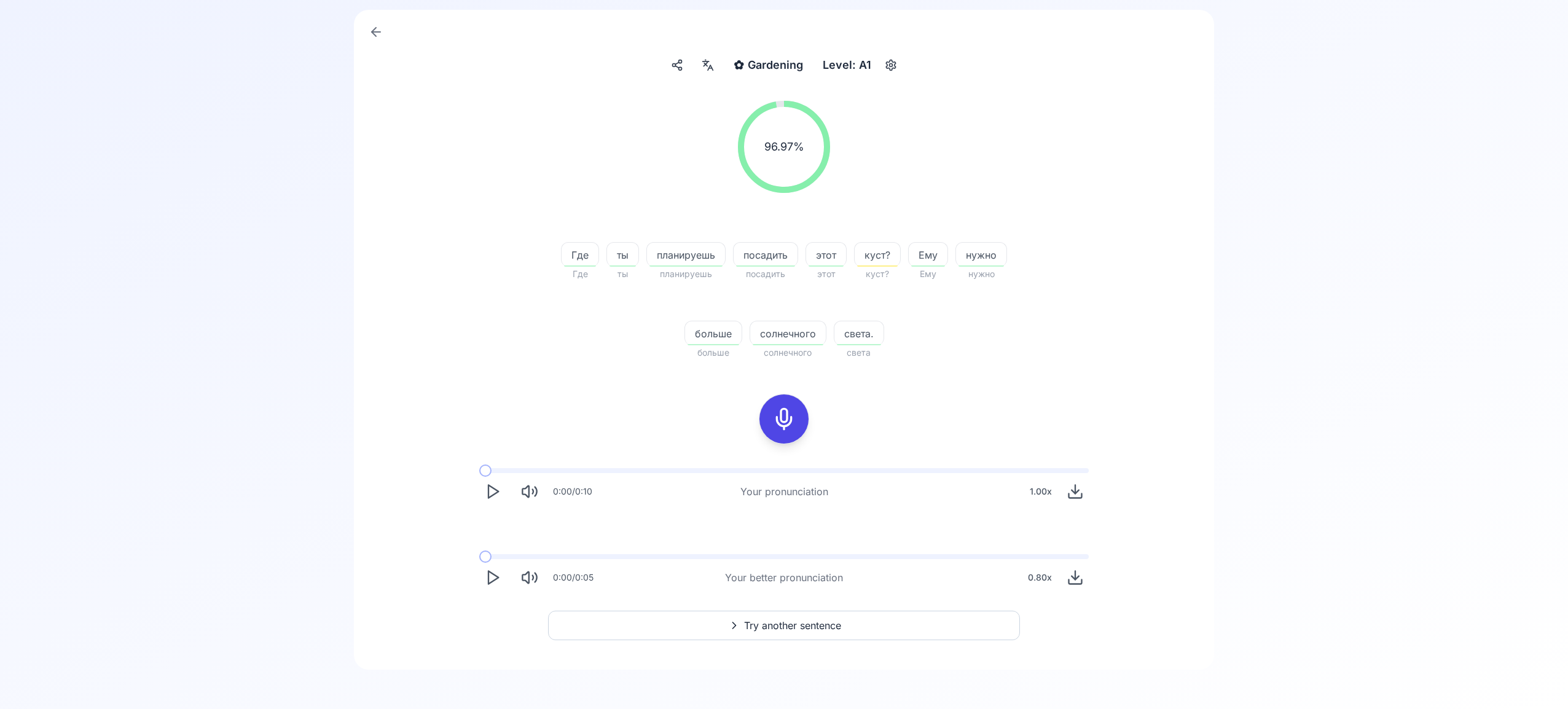
click at [806, 625] on span "Try another sentence" at bounding box center [793, 625] width 97 height 15
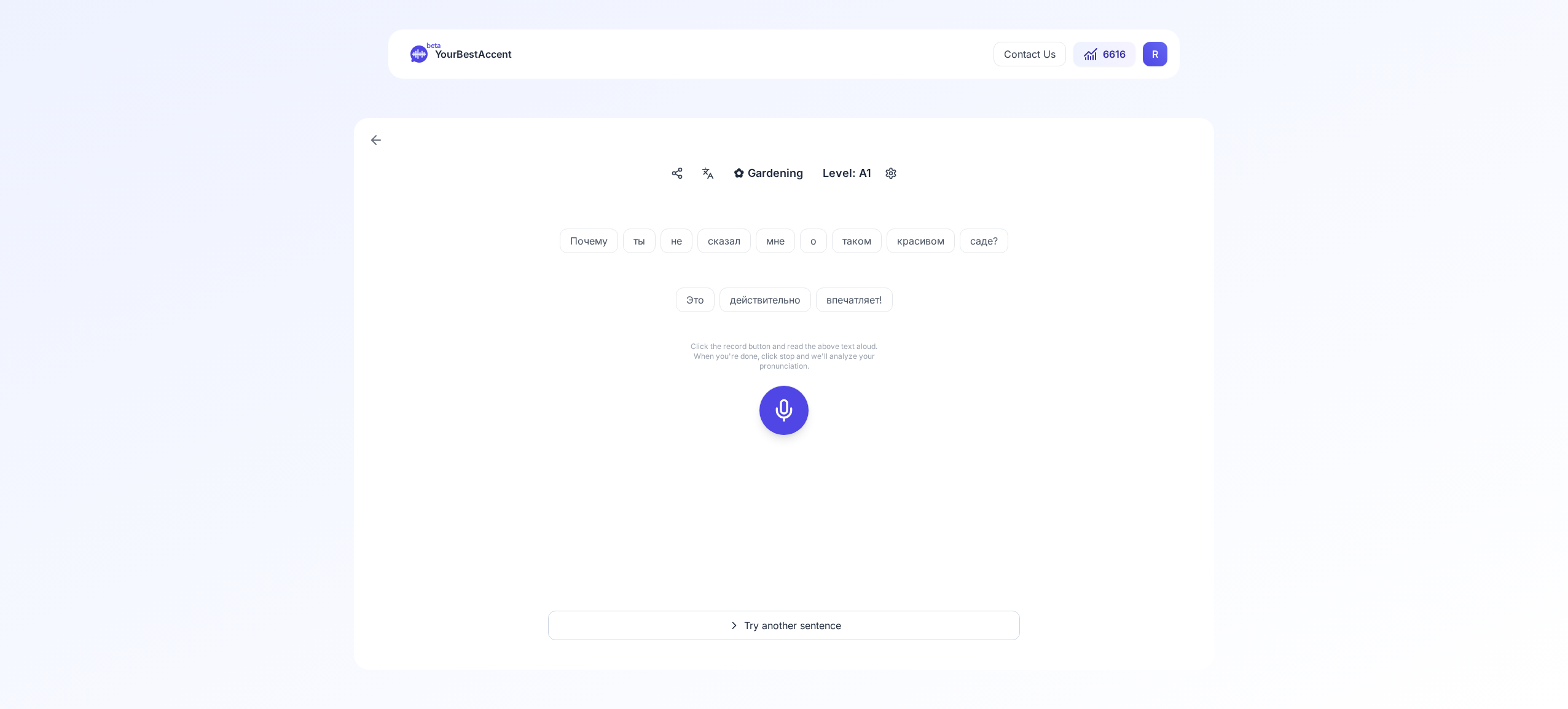
click at [785, 410] on icon at bounding box center [784, 410] width 24 height 24
click at [781, 406] on icon at bounding box center [784, 410] width 24 height 24
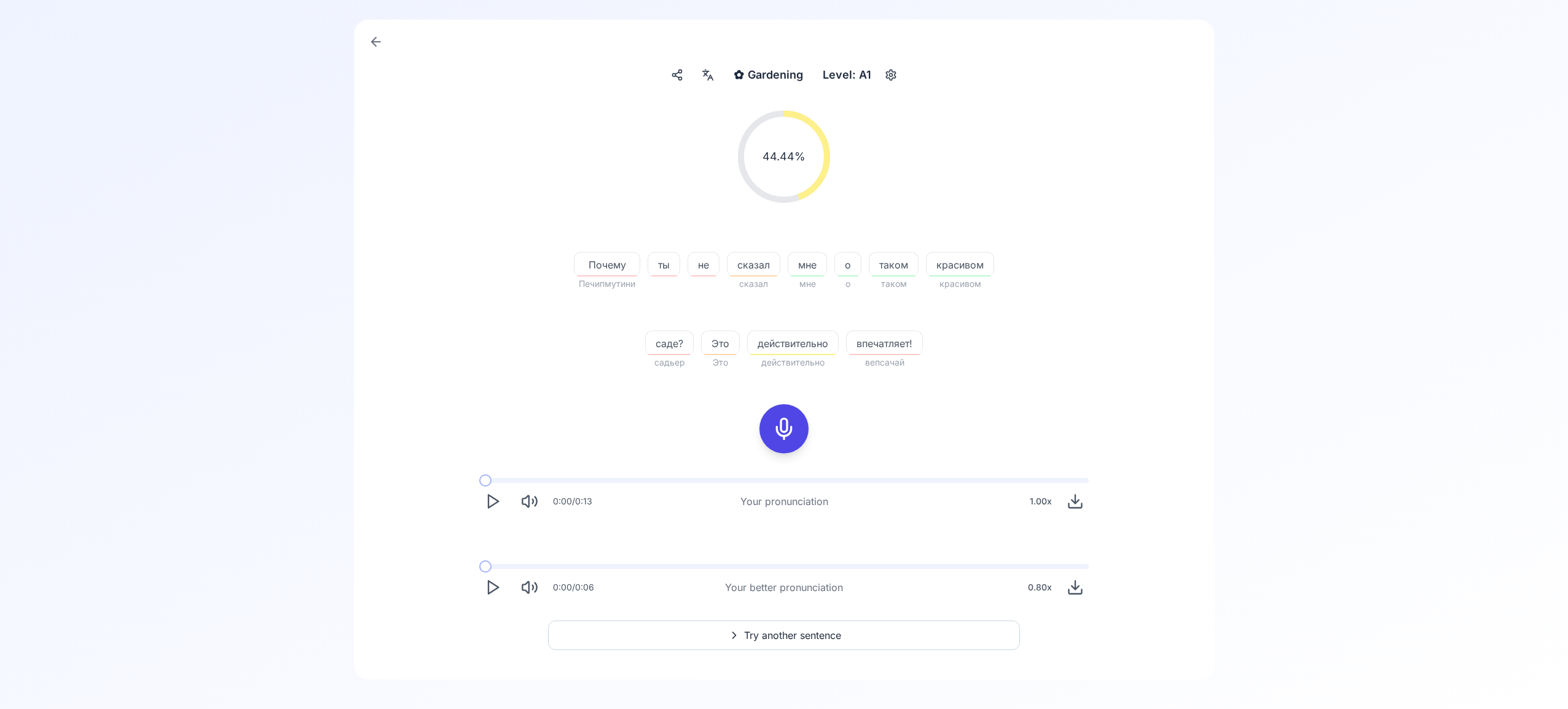
scroll to position [108, 0]
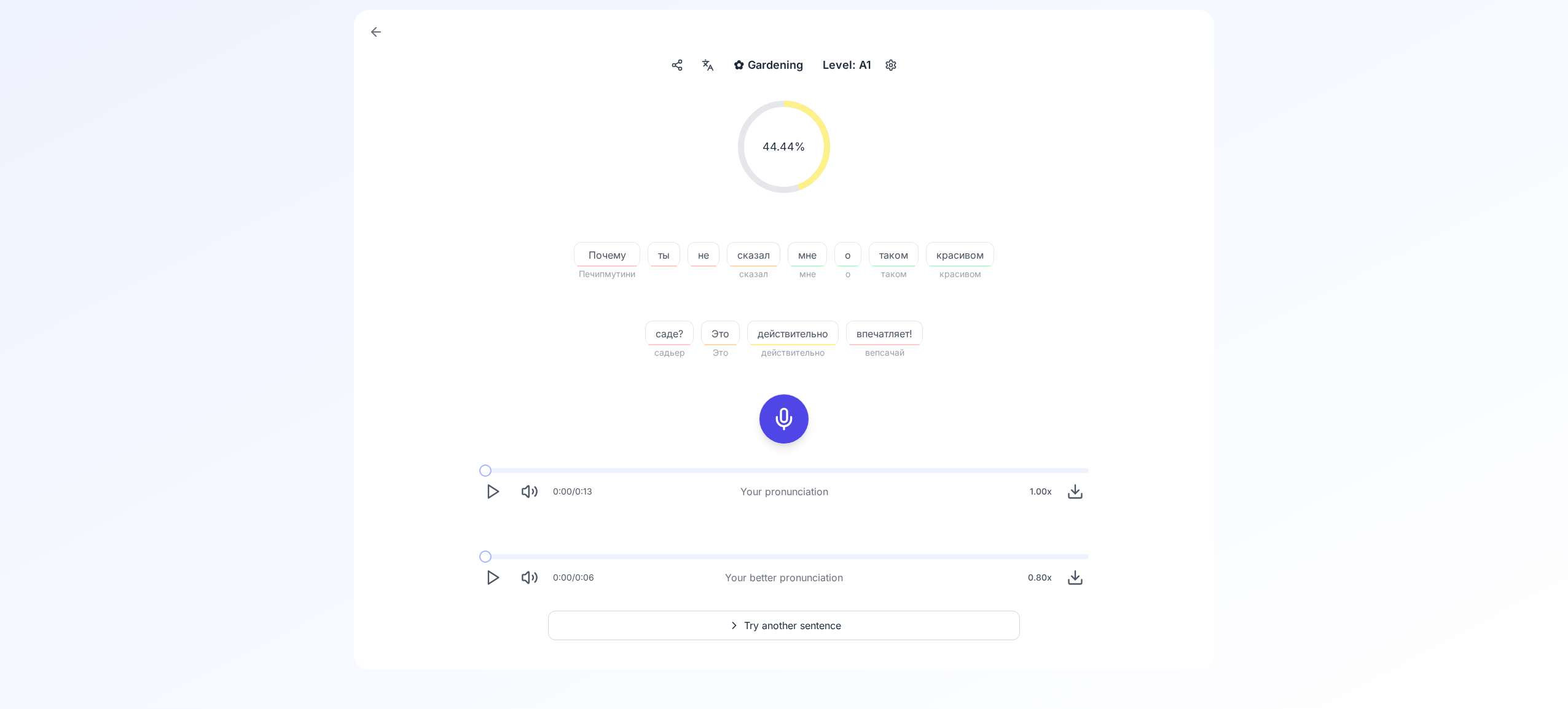
click at [816, 618] on span "Try another sentence" at bounding box center [793, 625] width 97 height 15
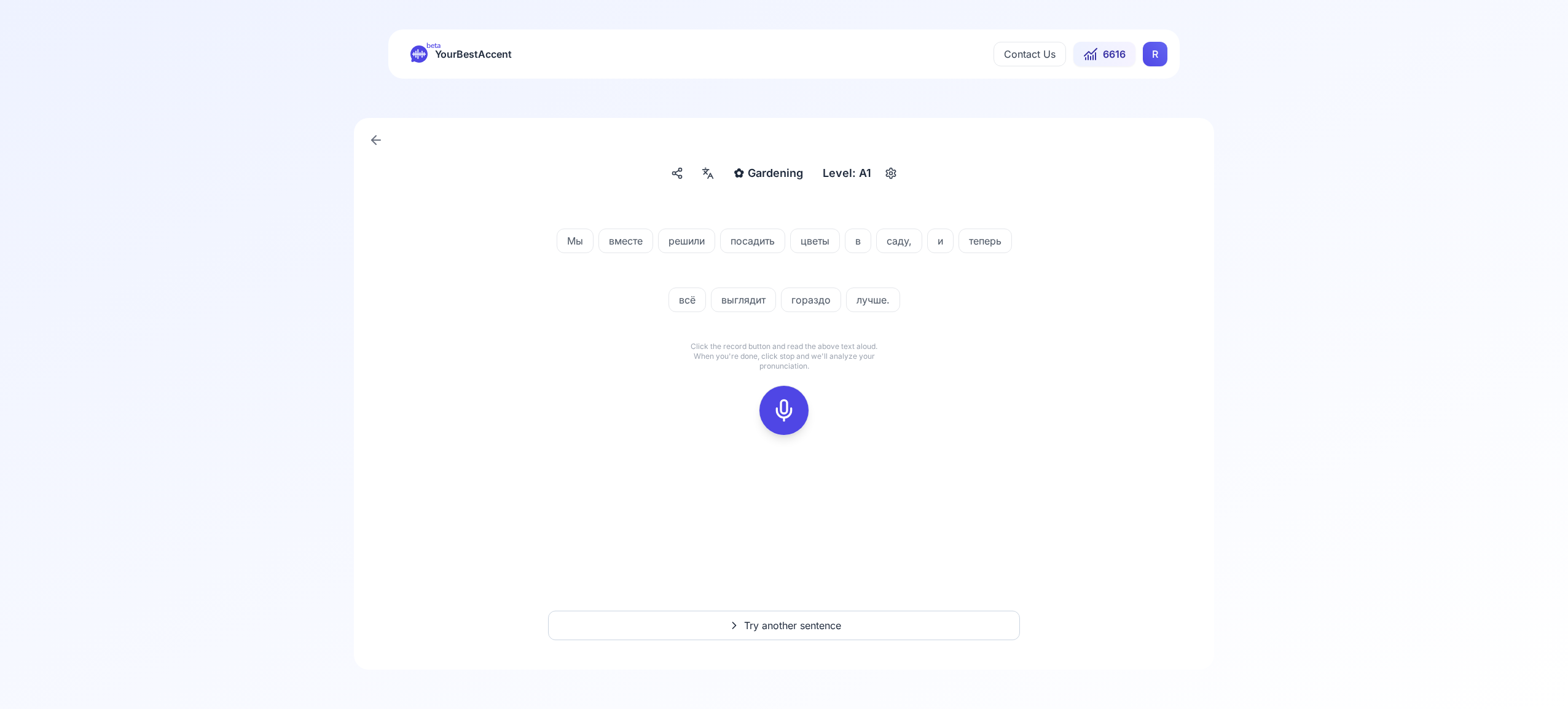
click at [782, 410] on icon at bounding box center [784, 410] width 24 height 24
click at [778, 404] on icon at bounding box center [784, 410] width 24 height 24
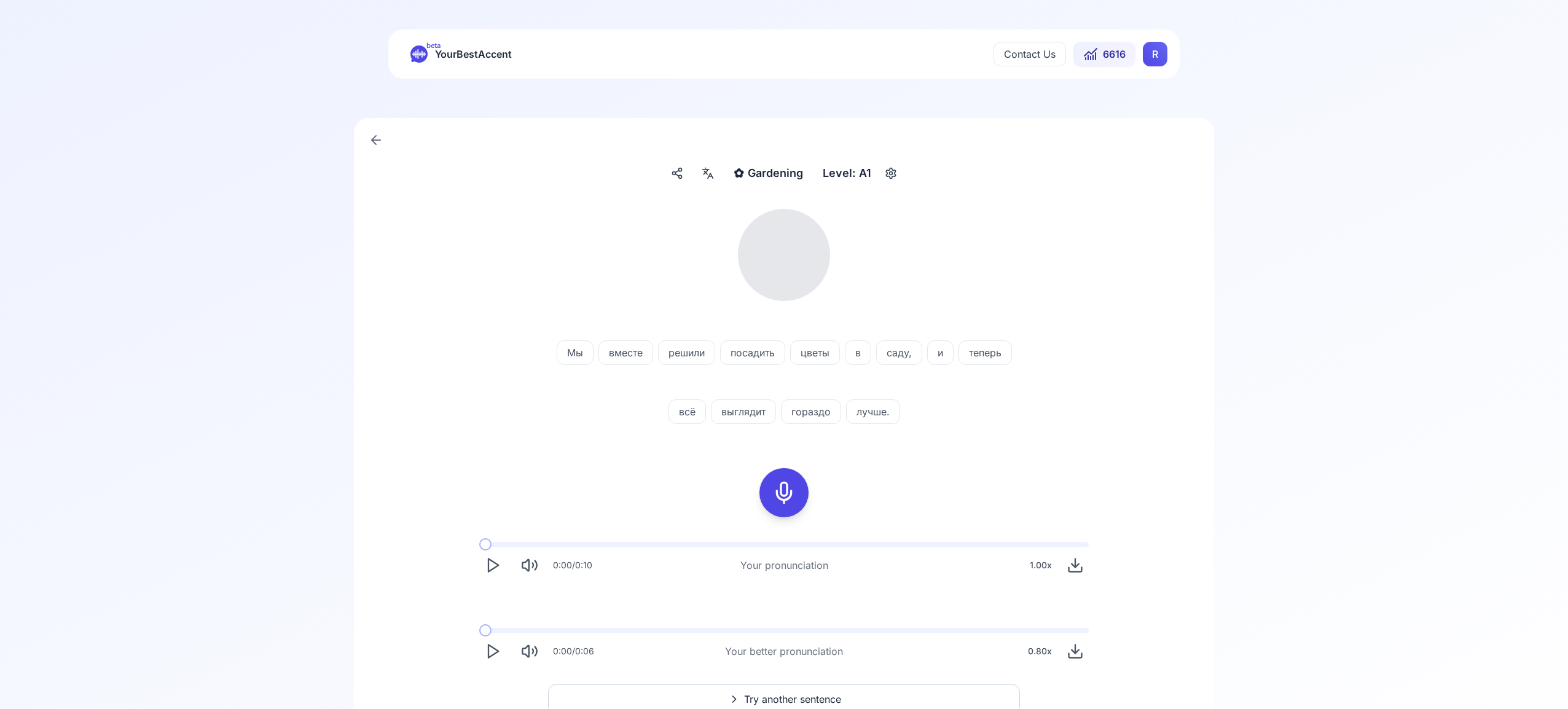
click at [707, 174] on icon at bounding box center [705, 173] width 3 height 3
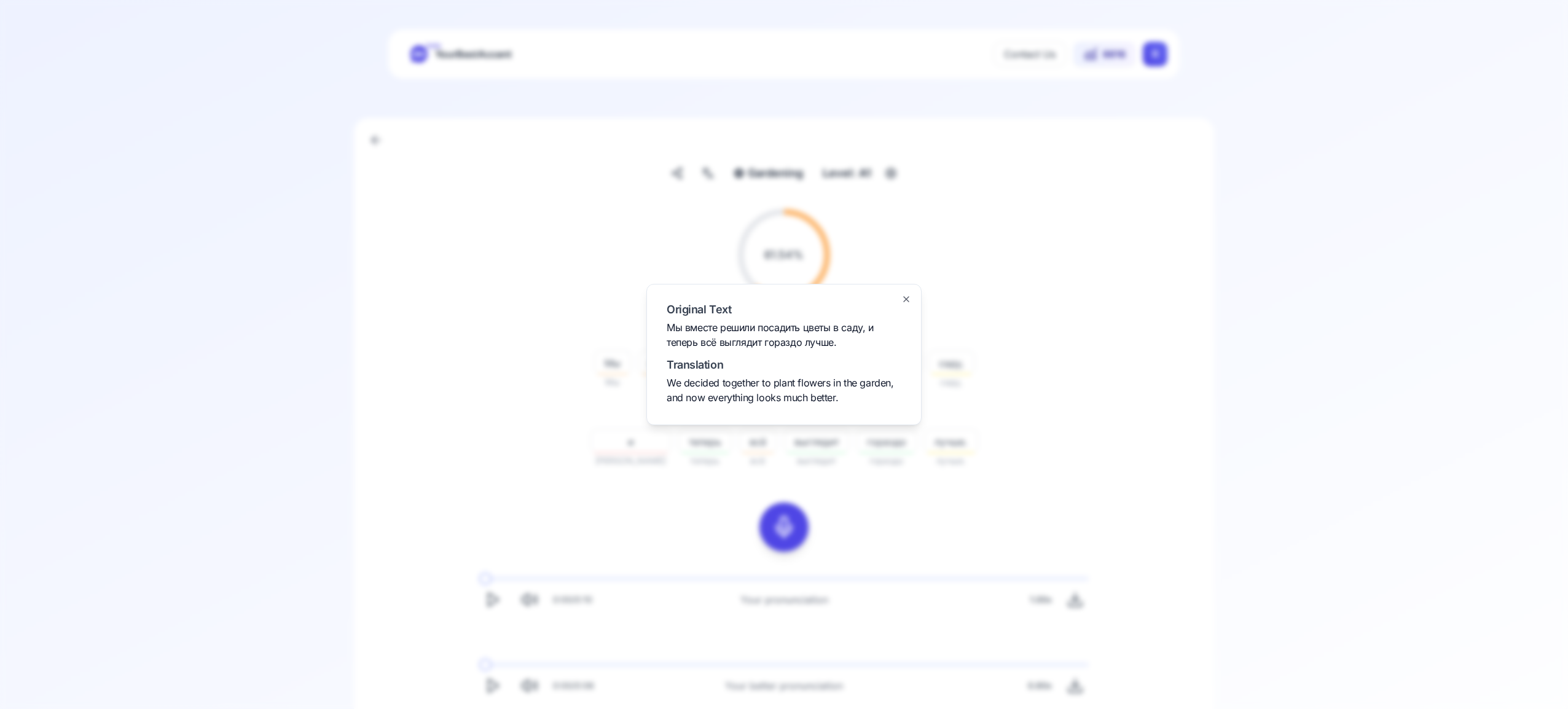
click at [906, 299] on icon "button" at bounding box center [906, 299] width 10 height 10
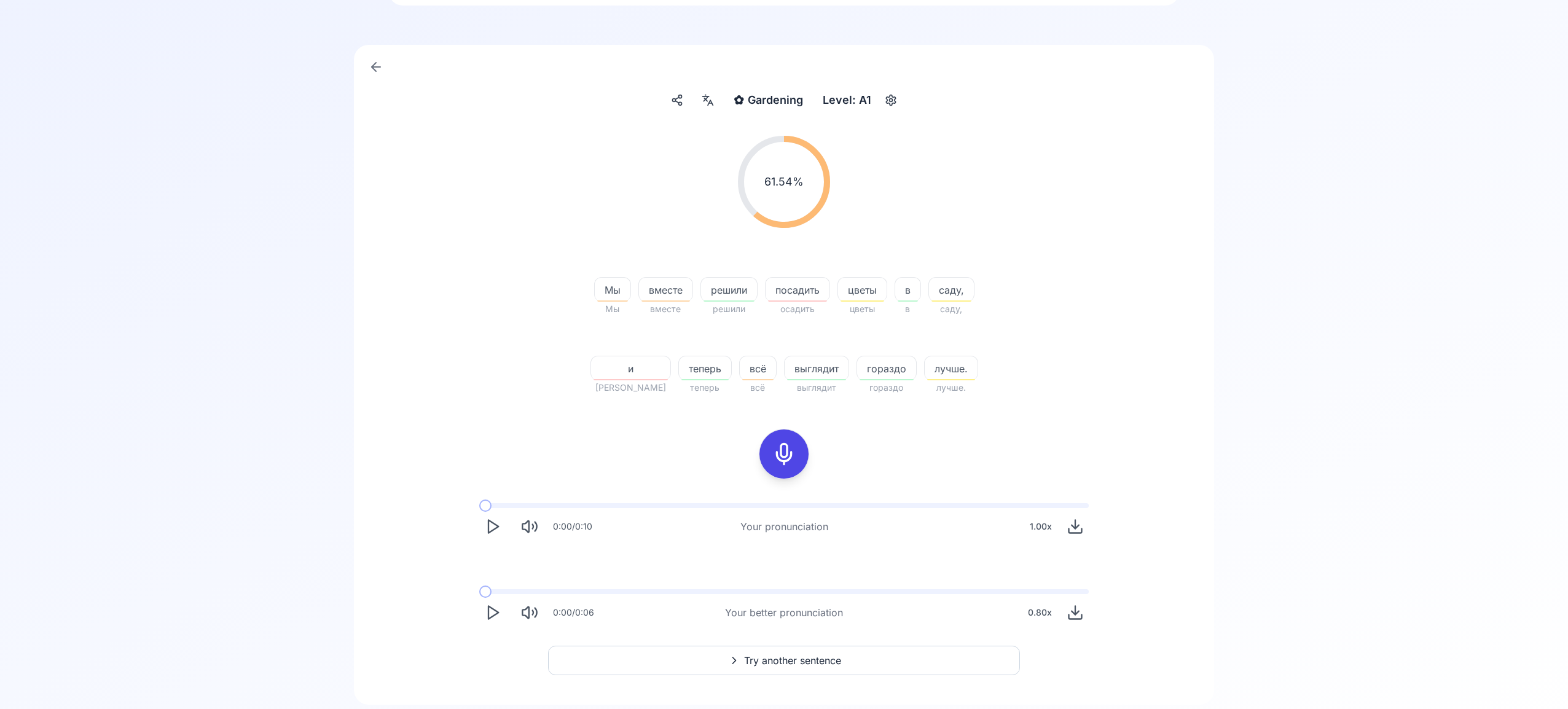
scroll to position [106, 0]
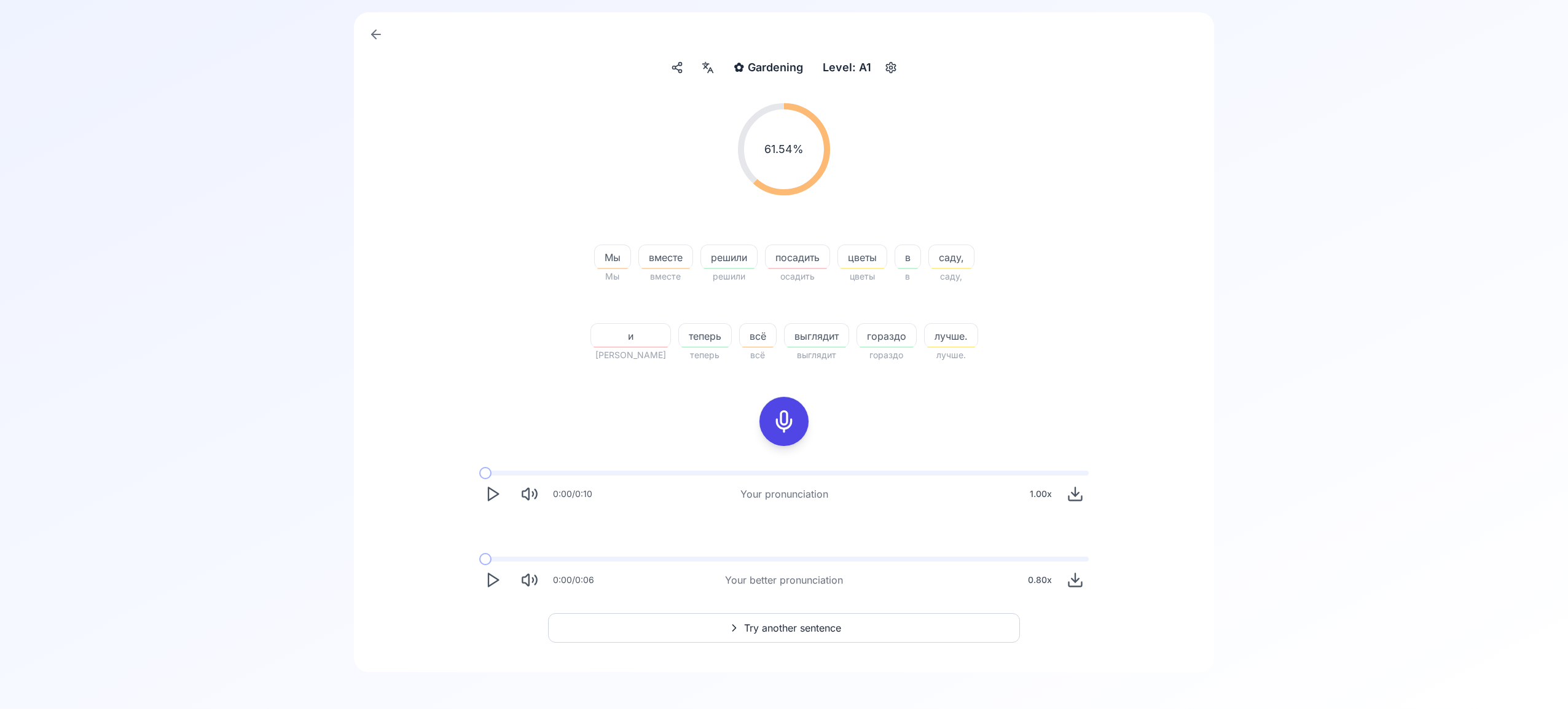
click at [827, 625] on span "Try another sentence" at bounding box center [793, 628] width 97 height 15
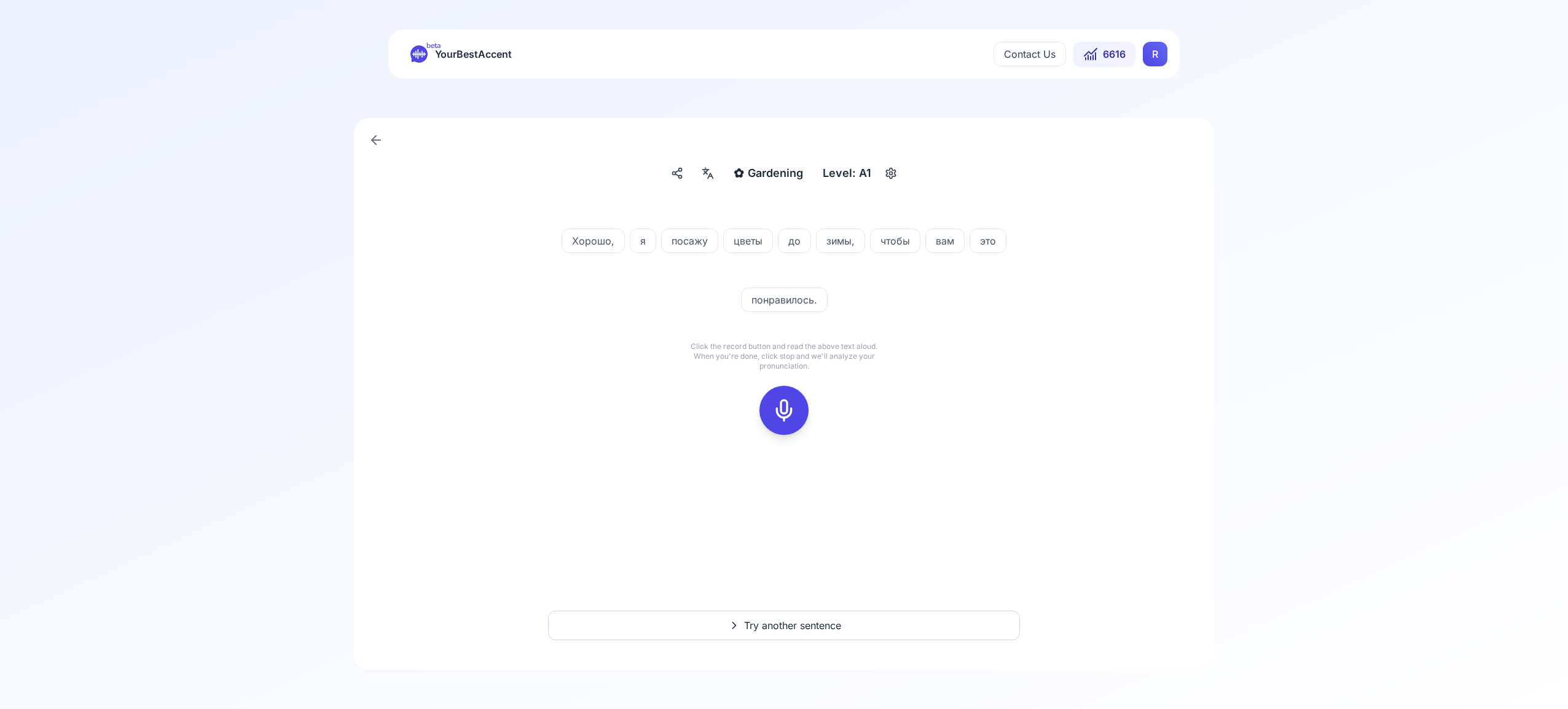
click at [785, 420] on icon at bounding box center [784, 410] width 24 height 24
click at [781, 410] on icon at bounding box center [784, 410] width 24 height 24
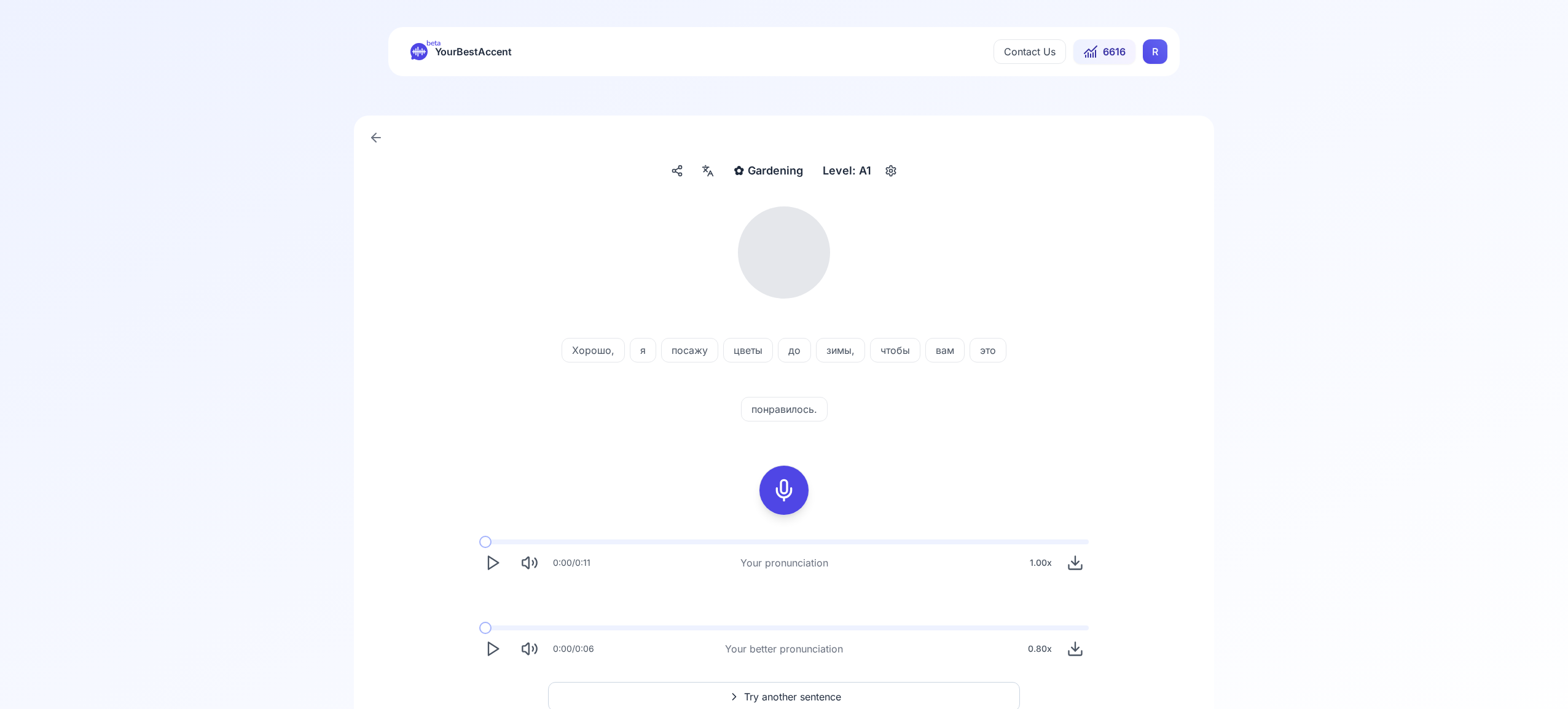
scroll to position [19, 0]
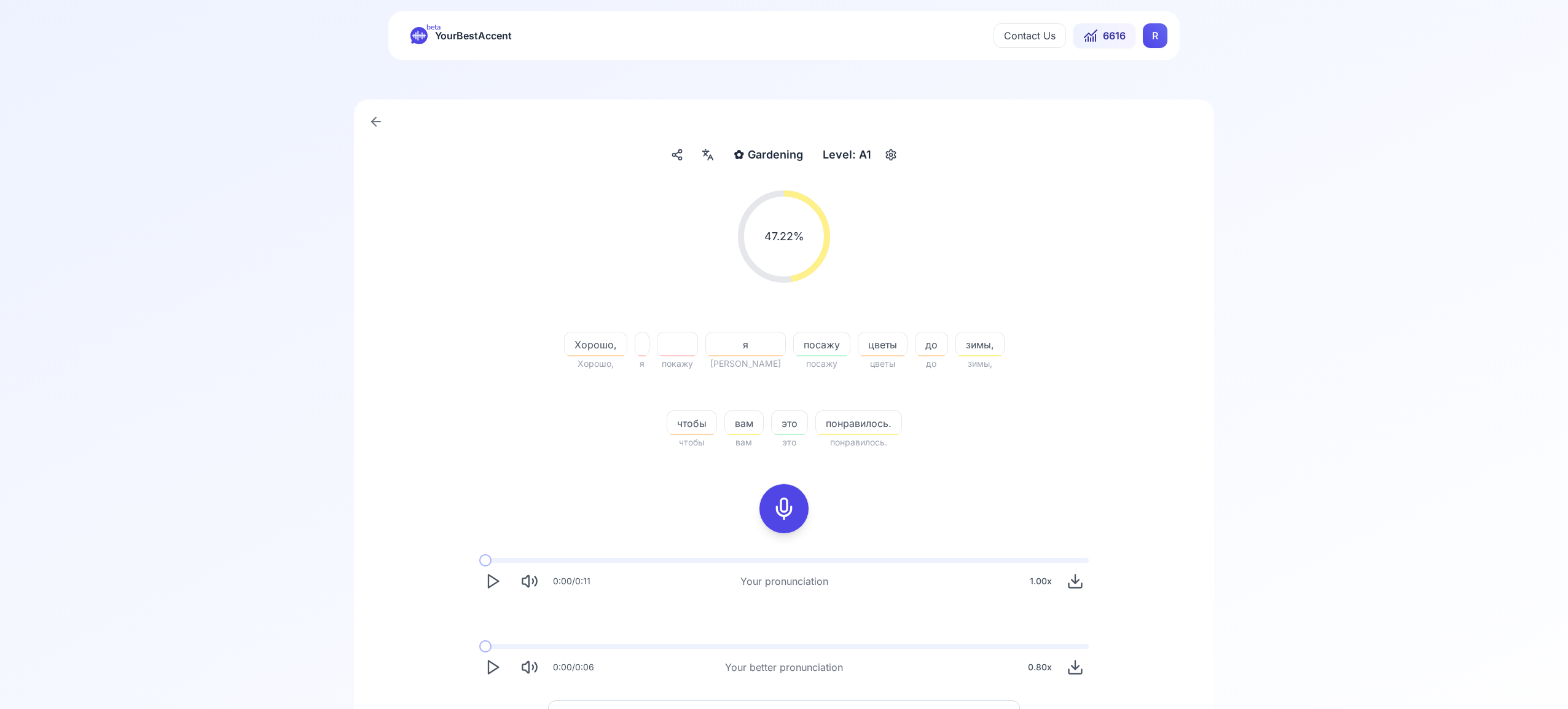
click at [707, 159] on icon at bounding box center [707, 154] width 15 height 12
click at [905, 297] on icon "button" at bounding box center [906, 299] width 10 height 10
click at [1148, 30] on html "beta YourBestAccent Contact Us 6616 R ✿ Gardening Gardening Level: A1 47.22 % 4…" at bounding box center [784, 335] width 1568 height 709
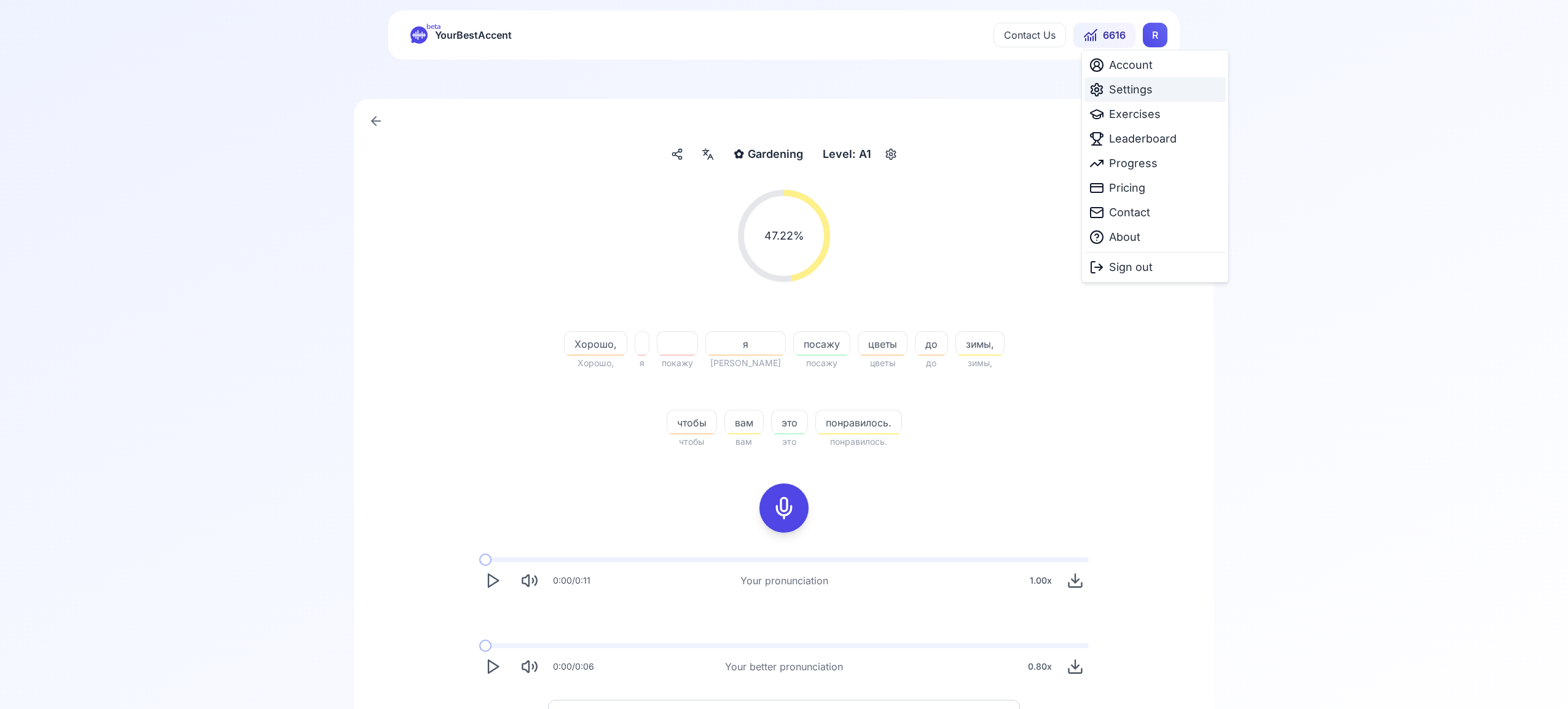
click at [1131, 91] on span "Settings" at bounding box center [1131, 90] width 44 height 17
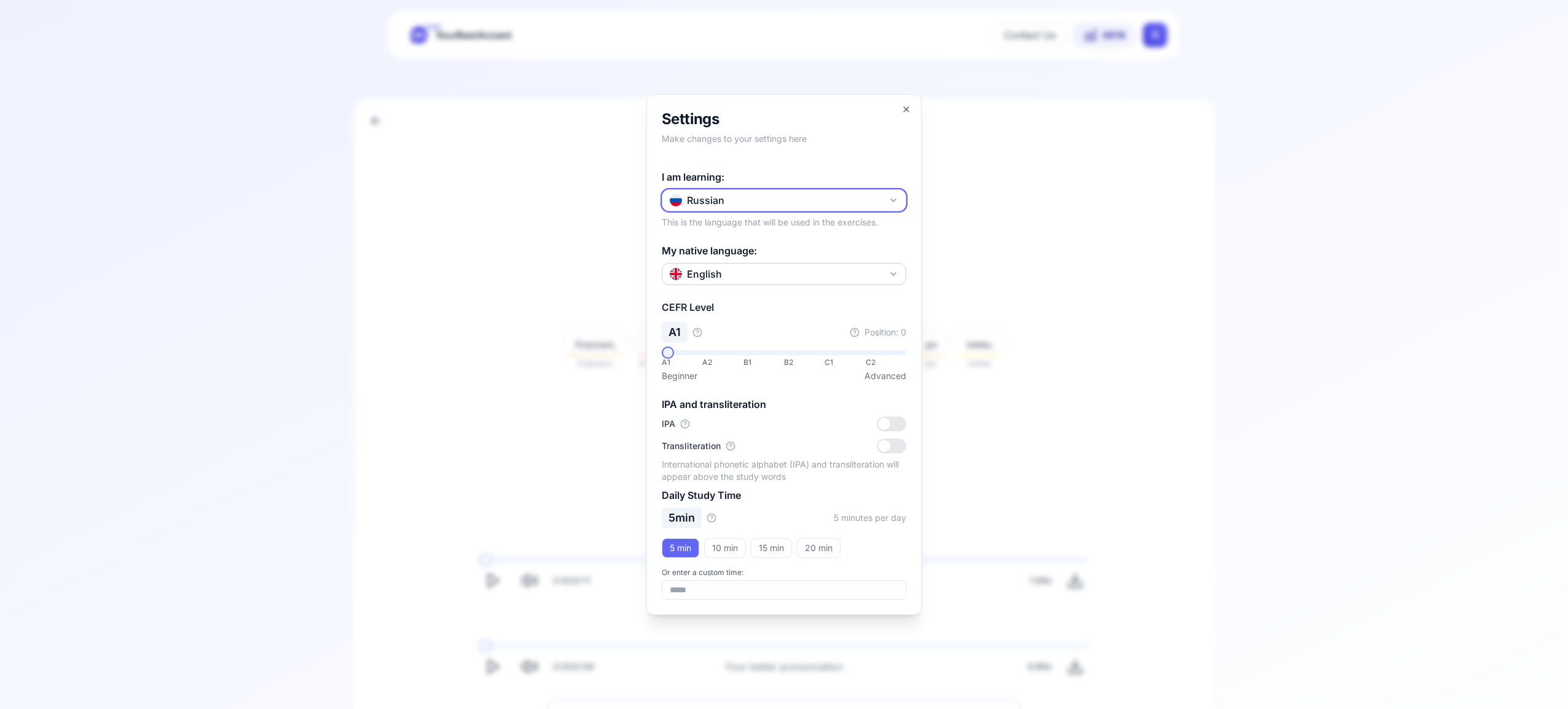
click at [892, 200] on icon "button" at bounding box center [893, 200] width 5 height 3
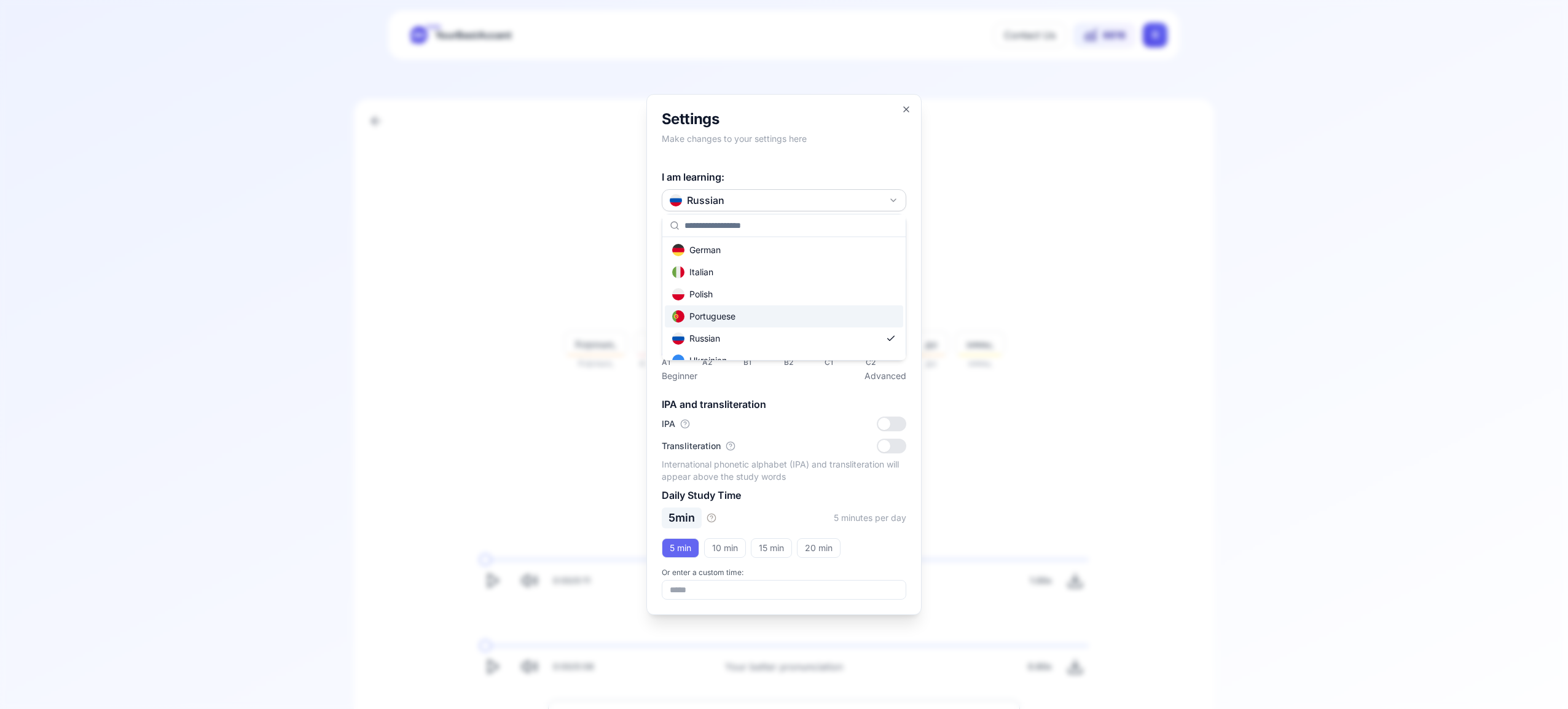
click at [815, 321] on div "Portuguese" at bounding box center [784, 316] width 238 height 22
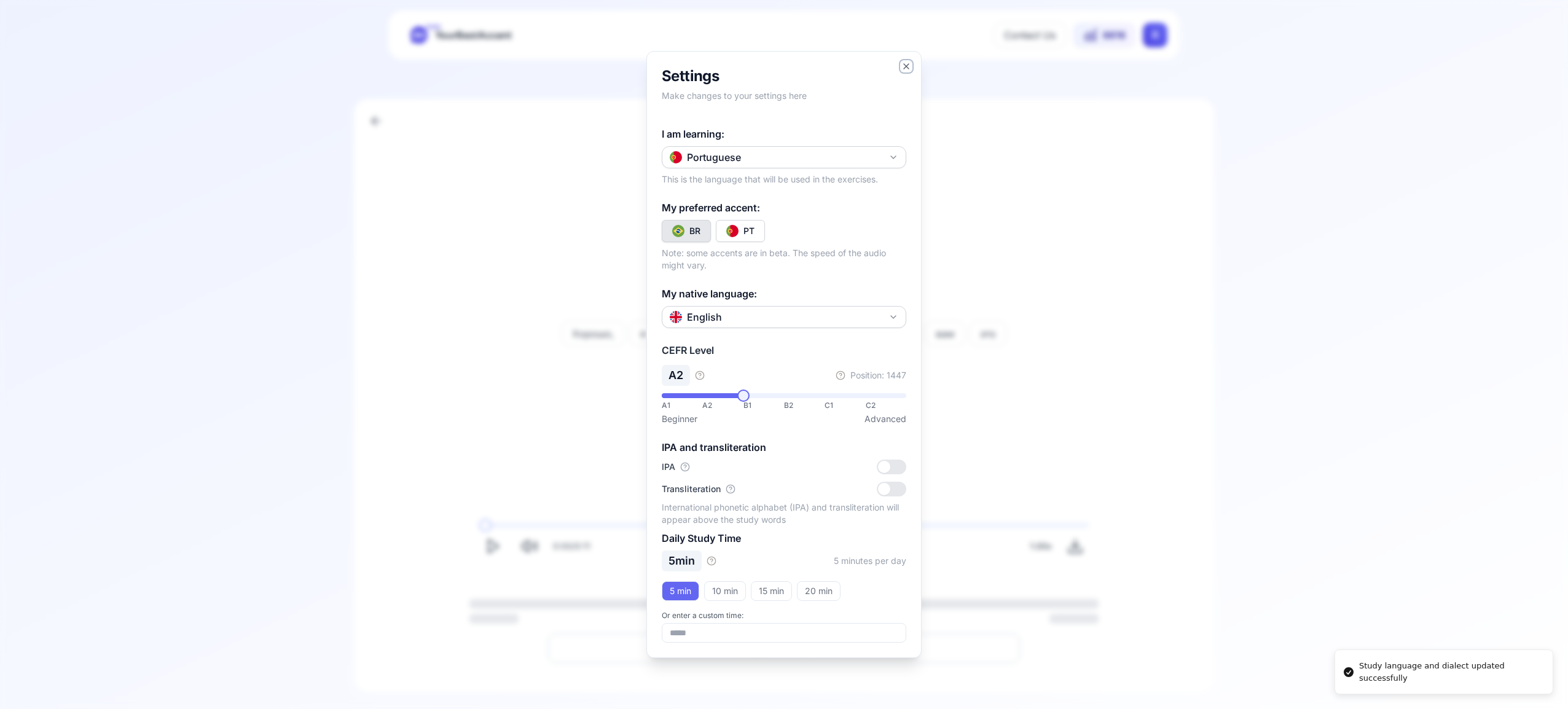
click at [906, 67] on icon "button" at bounding box center [906, 66] width 10 height 10
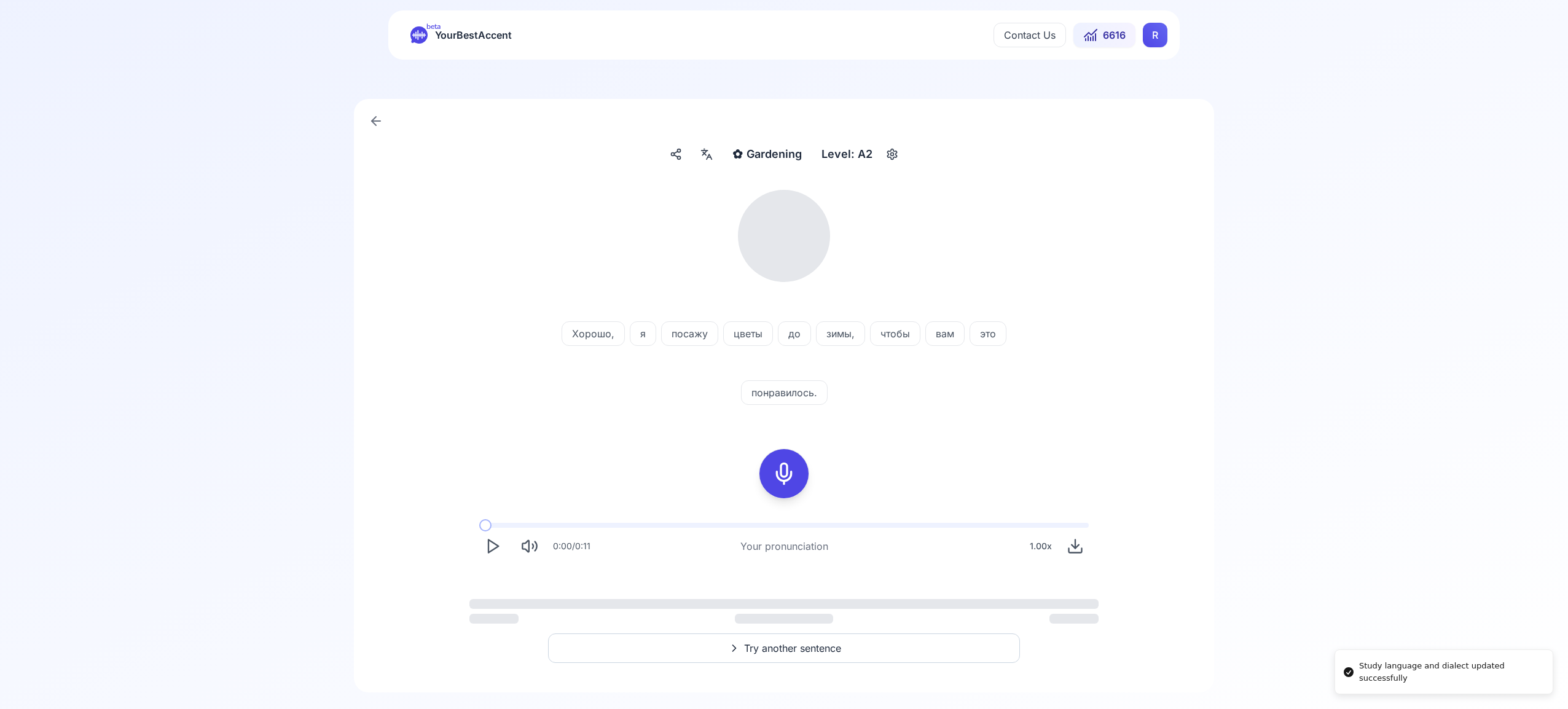
click at [1149, 42] on html "Study language and dialect updated successfully beta YourBestAccent Contact Us …" at bounding box center [784, 335] width 1568 height 709
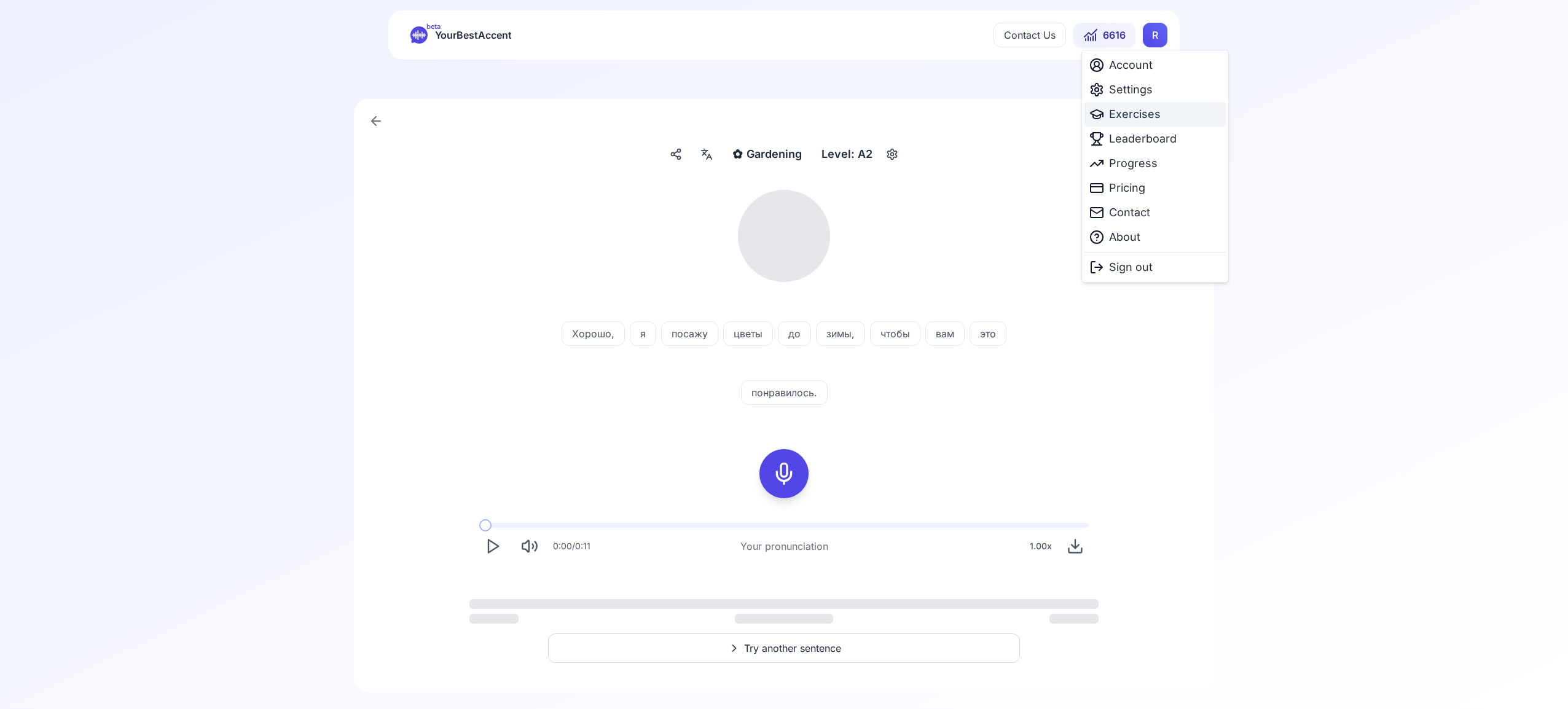
click at [1147, 114] on span "Exercises" at bounding box center [1135, 114] width 52 height 17
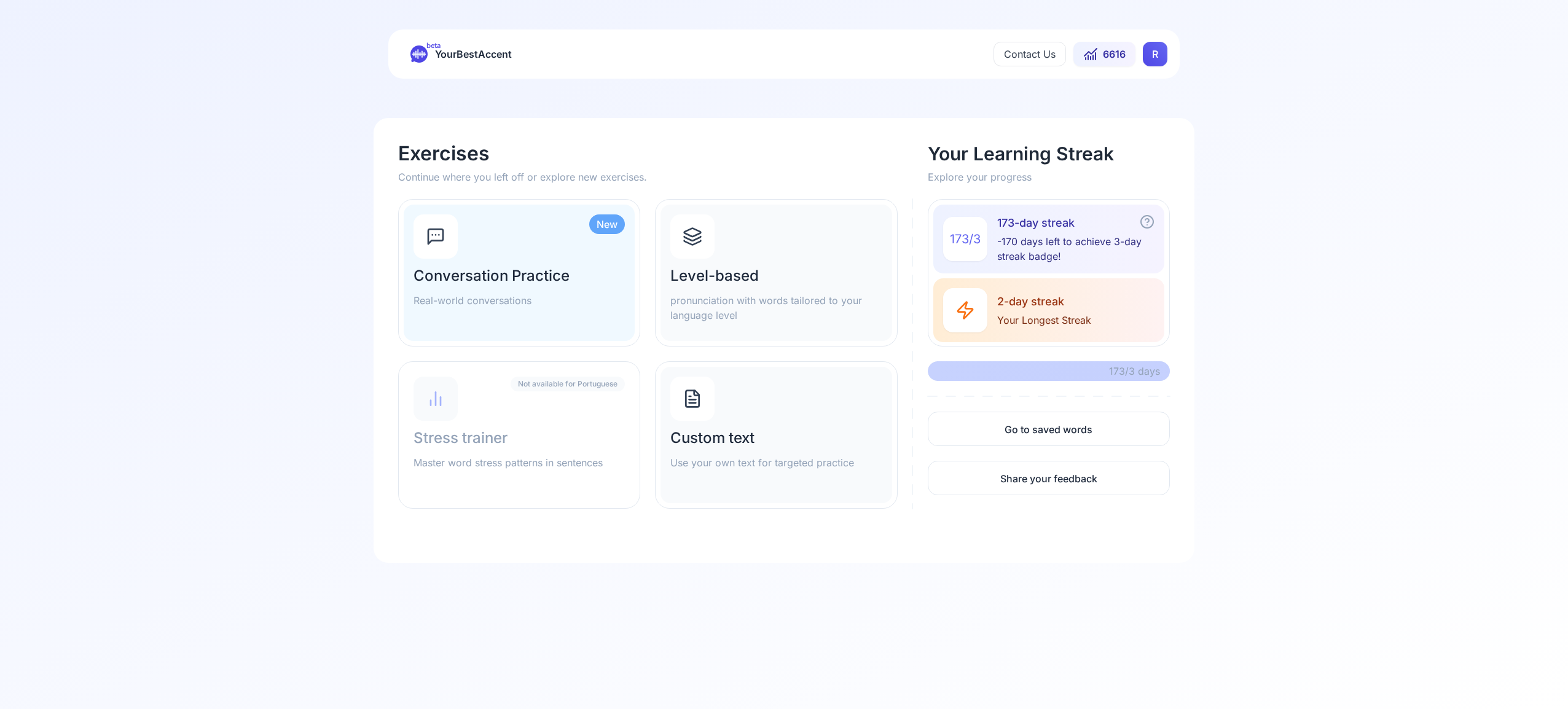
click at [694, 235] on icon at bounding box center [692, 232] width 17 height 8
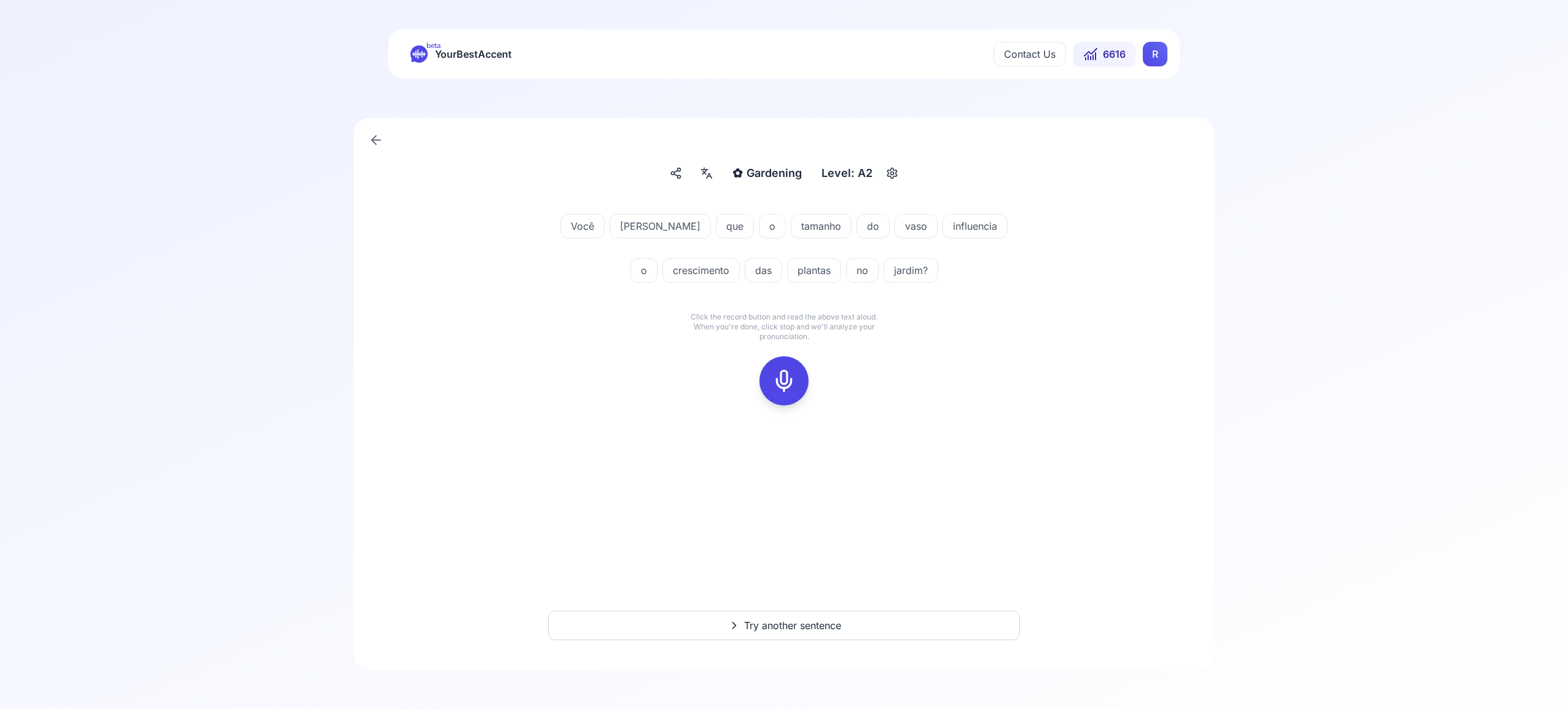
click at [794, 375] on icon at bounding box center [784, 381] width 24 height 24
click at [787, 375] on icon at bounding box center [784, 381] width 24 height 24
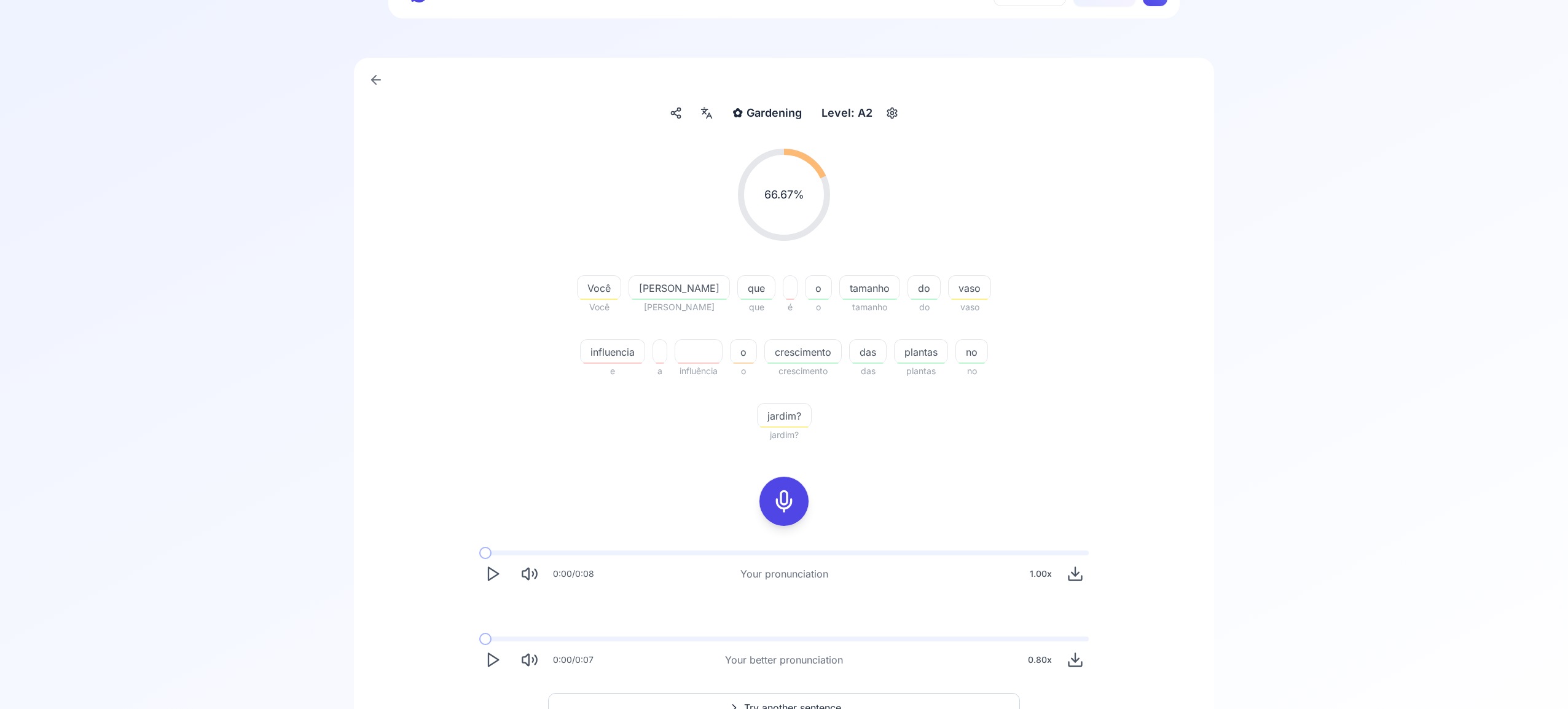
scroll to position [79, 0]
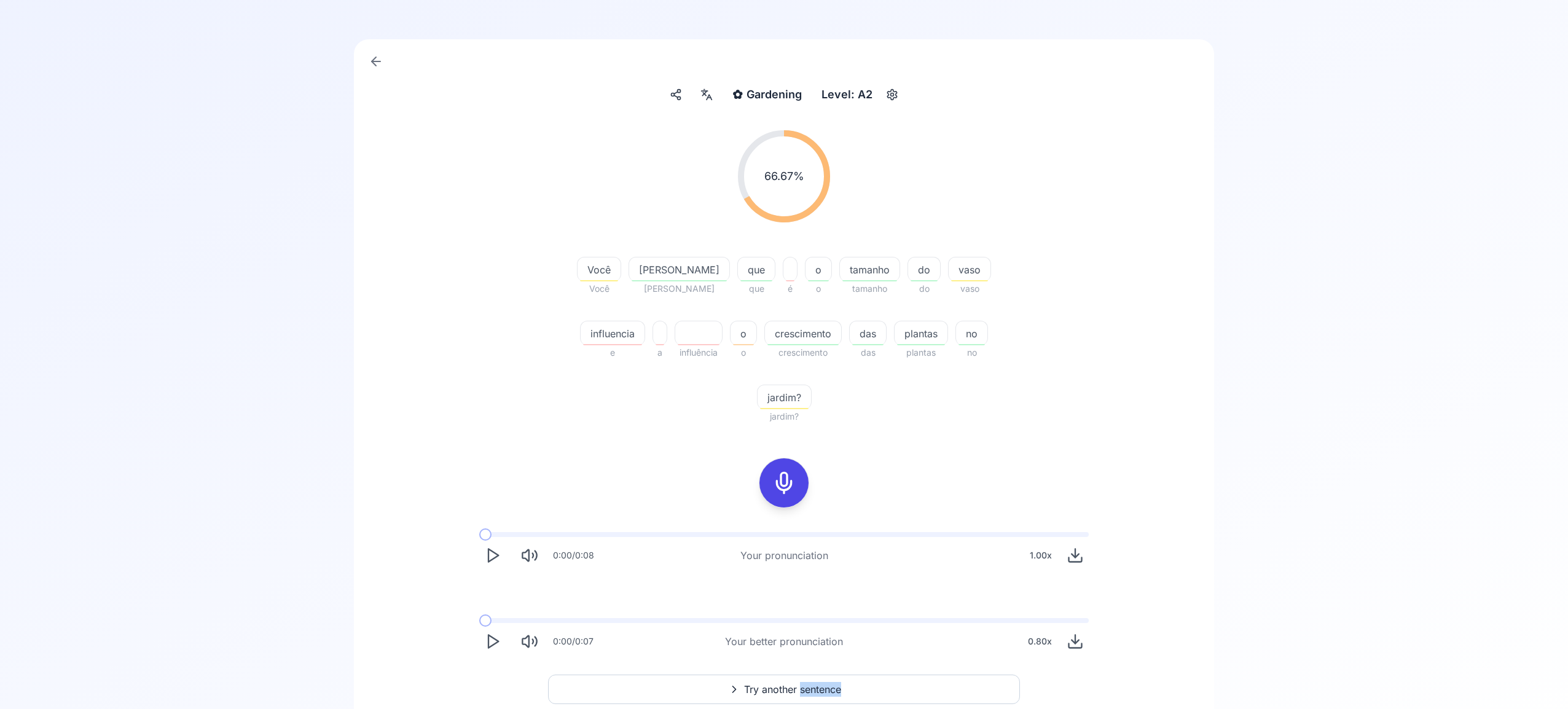
click at [795, 682] on span "Try another sentence" at bounding box center [793, 689] width 97 height 15
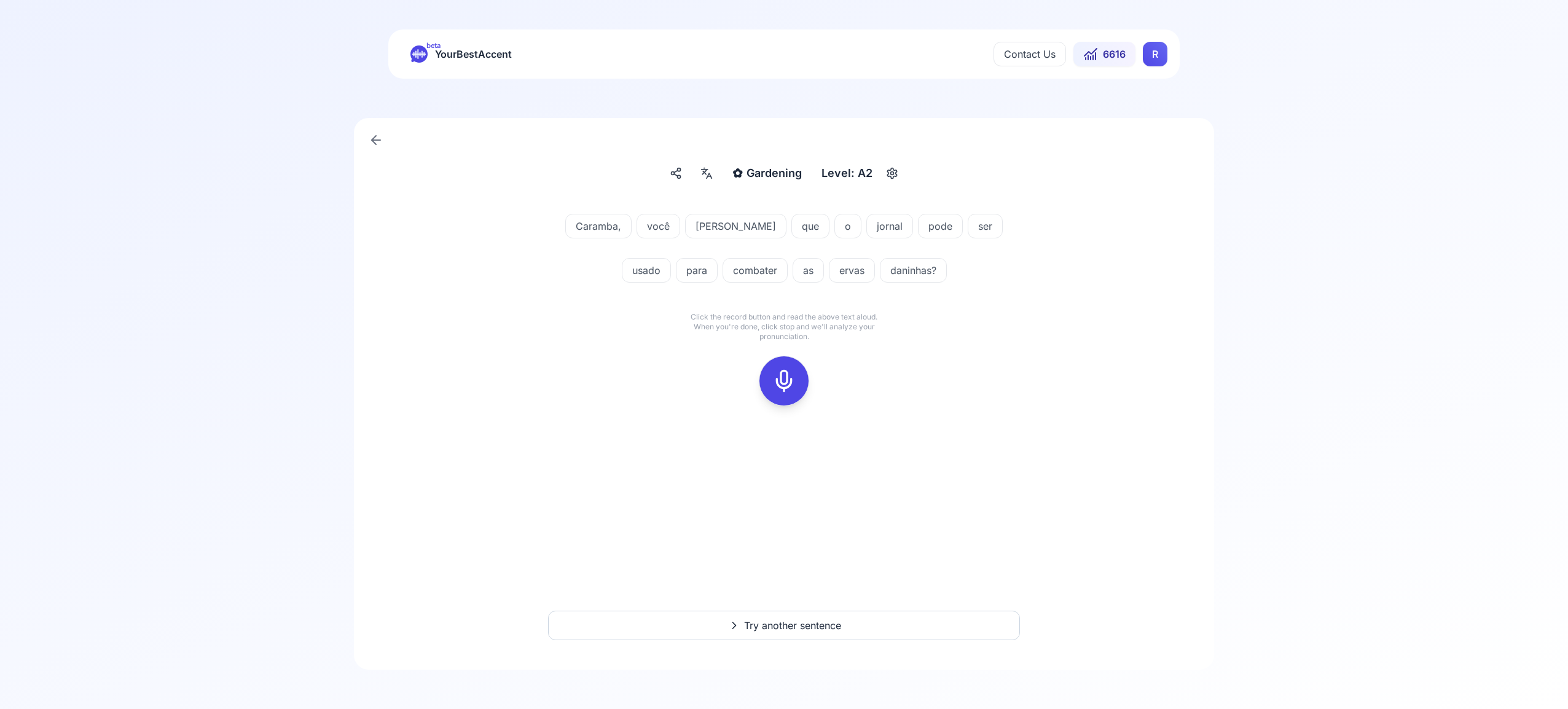
click at [794, 370] on icon at bounding box center [784, 381] width 24 height 24
click at [785, 379] on icon at bounding box center [784, 381] width 24 height 24
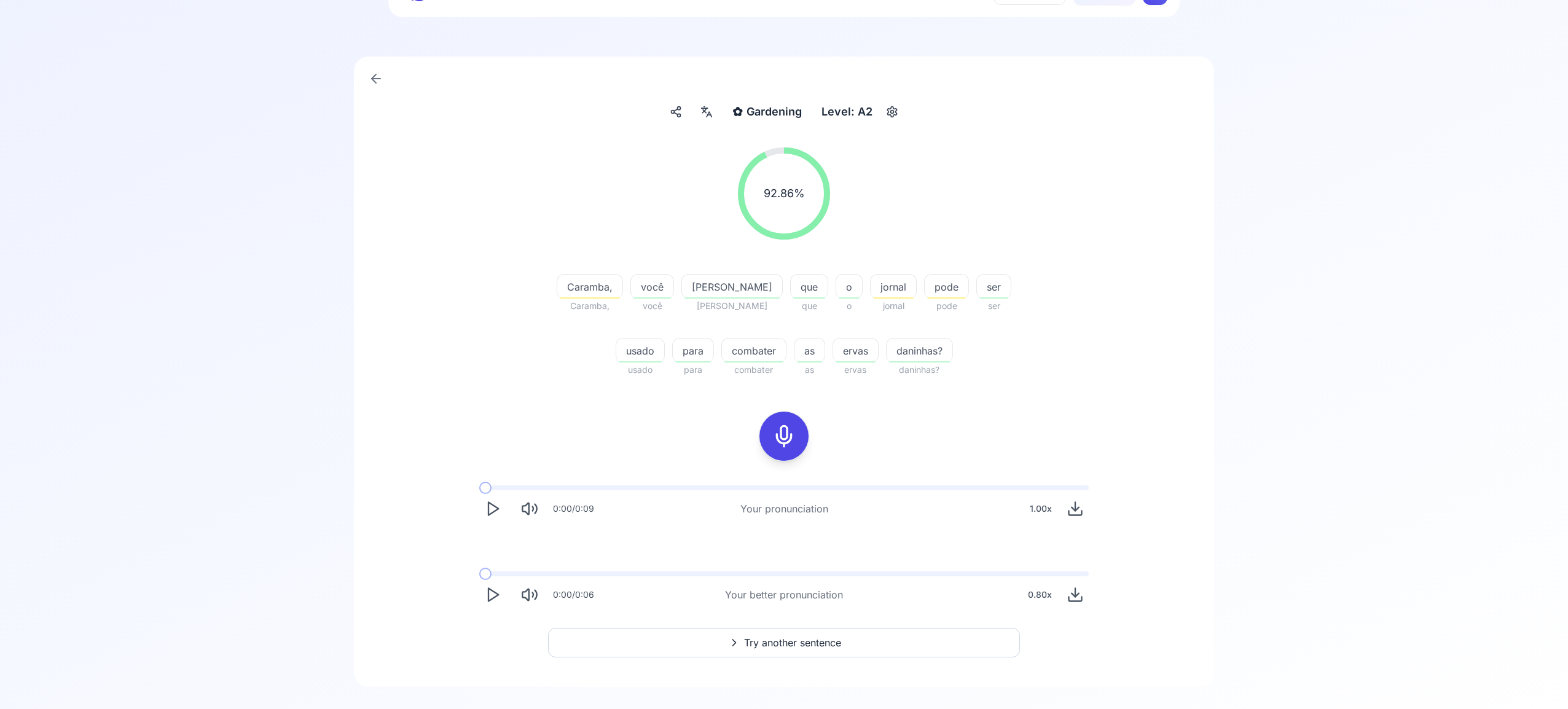
scroll to position [79, 0]
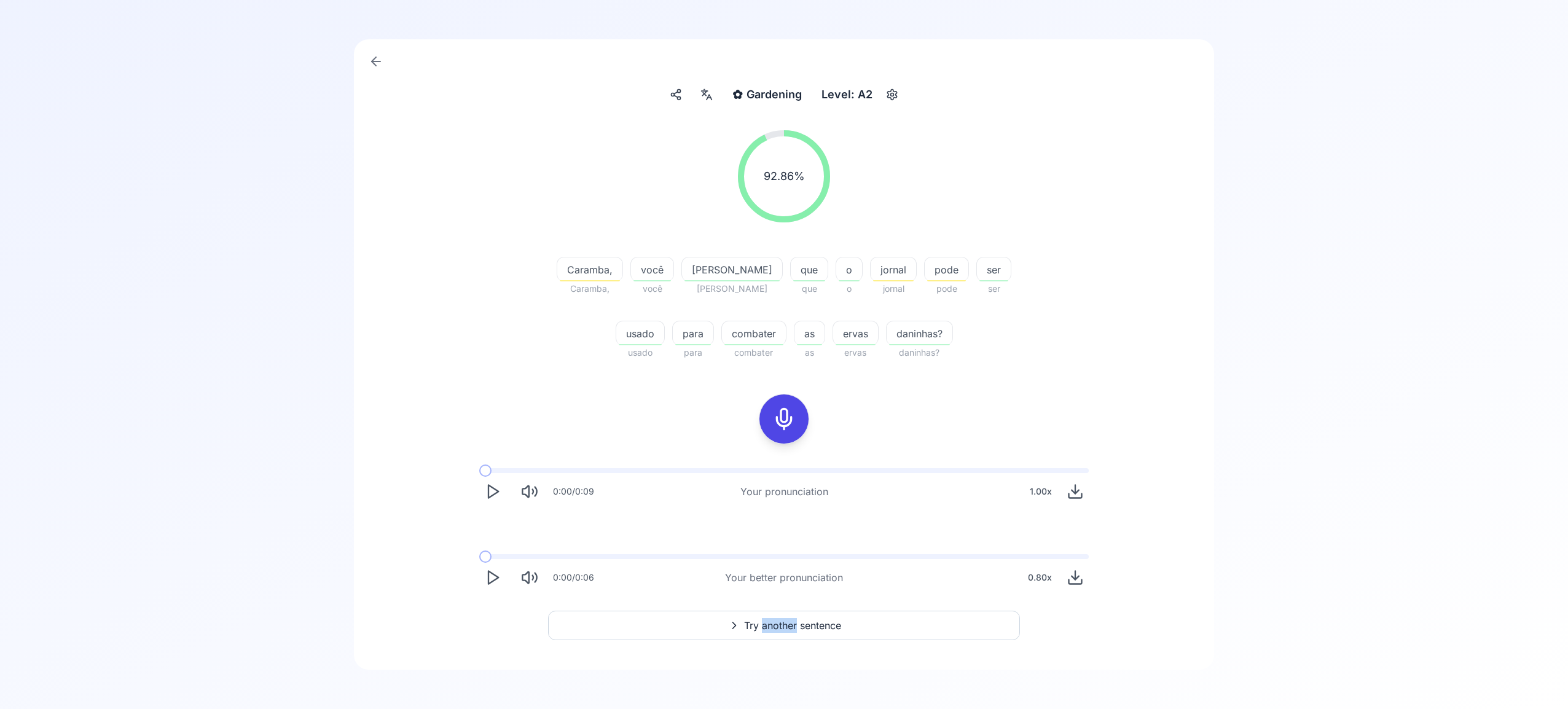
click at [767, 621] on span "Try another sentence" at bounding box center [793, 625] width 97 height 15
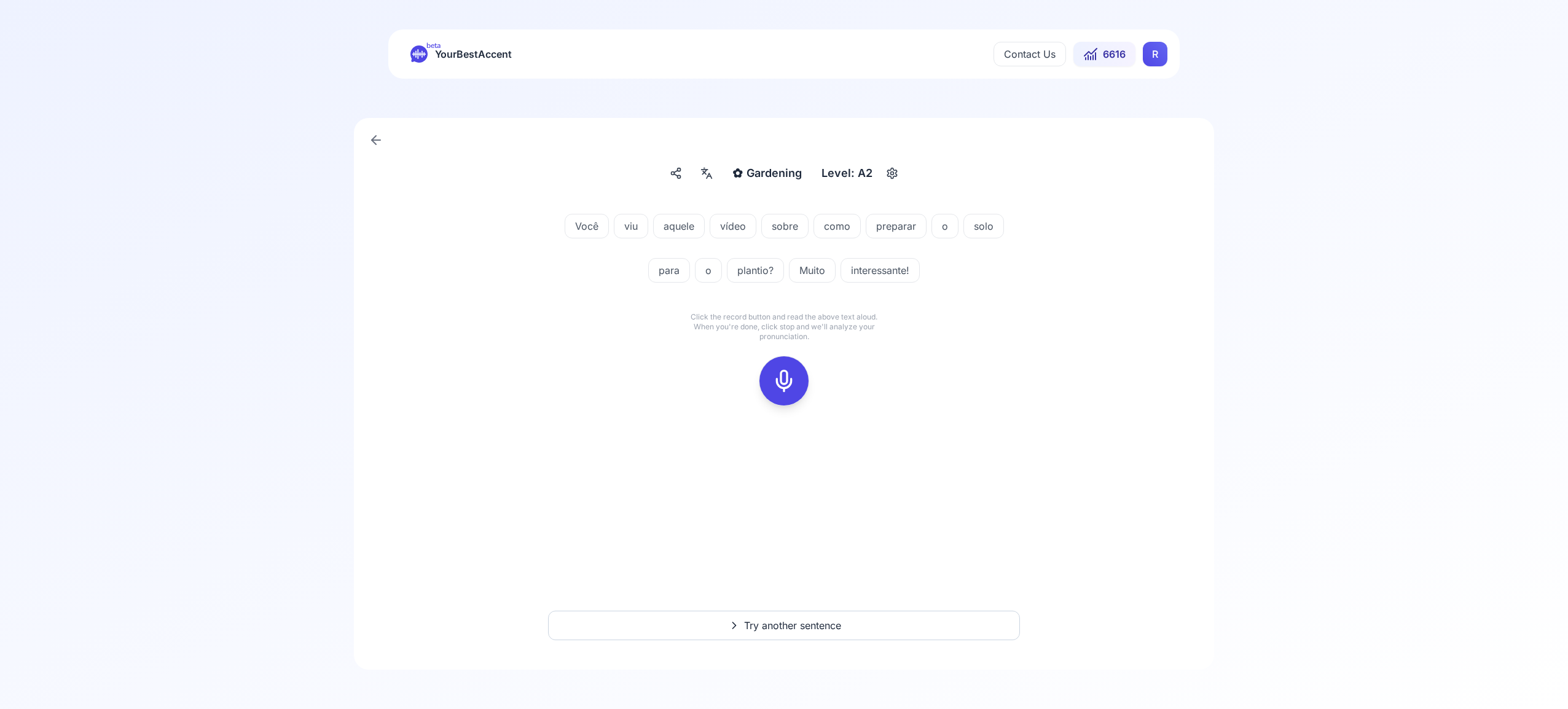
click at [783, 380] on icon at bounding box center [784, 381] width 24 height 24
click at [783, 374] on icon at bounding box center [784, 381] width 24 height 24
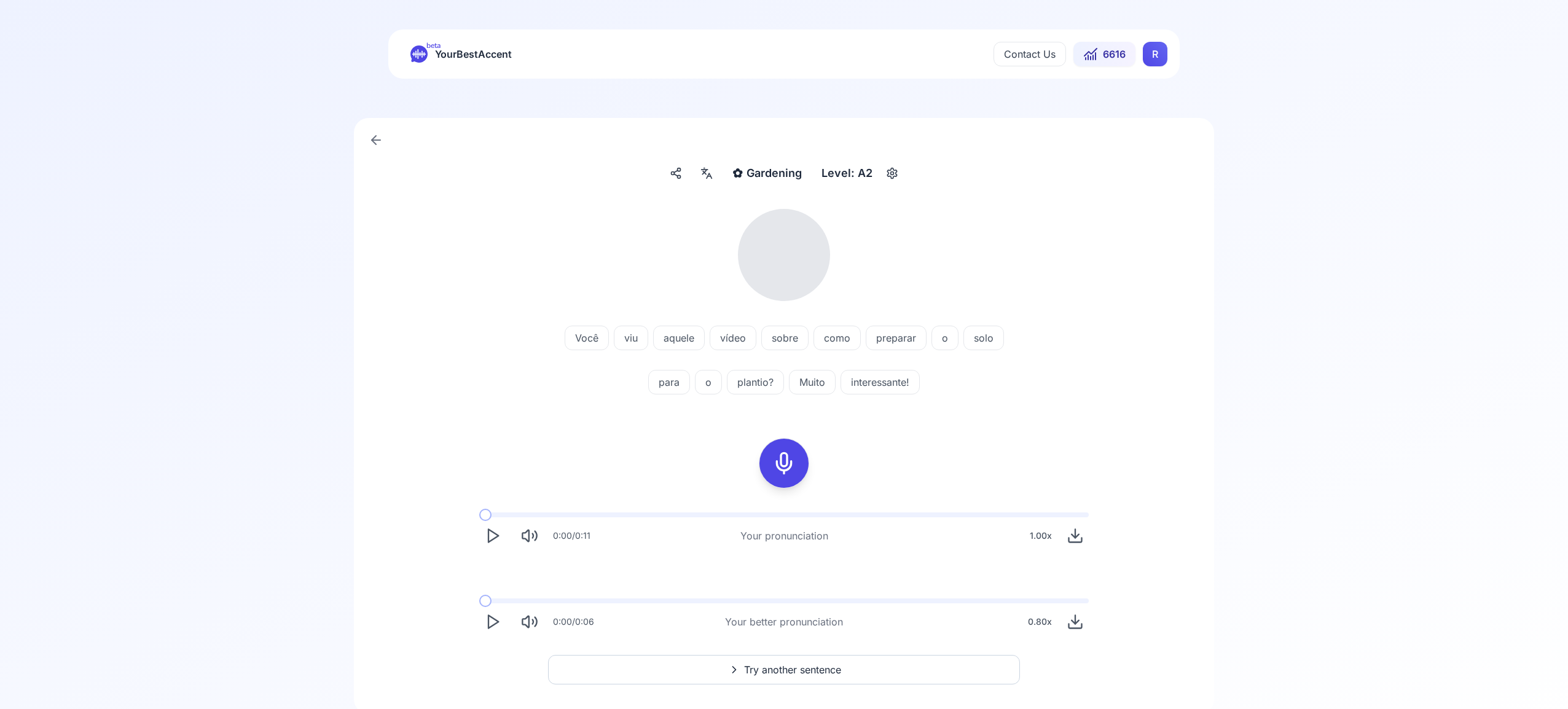
click at [704, 176] on icon at bounding box center [706, 173] width 15 height 12
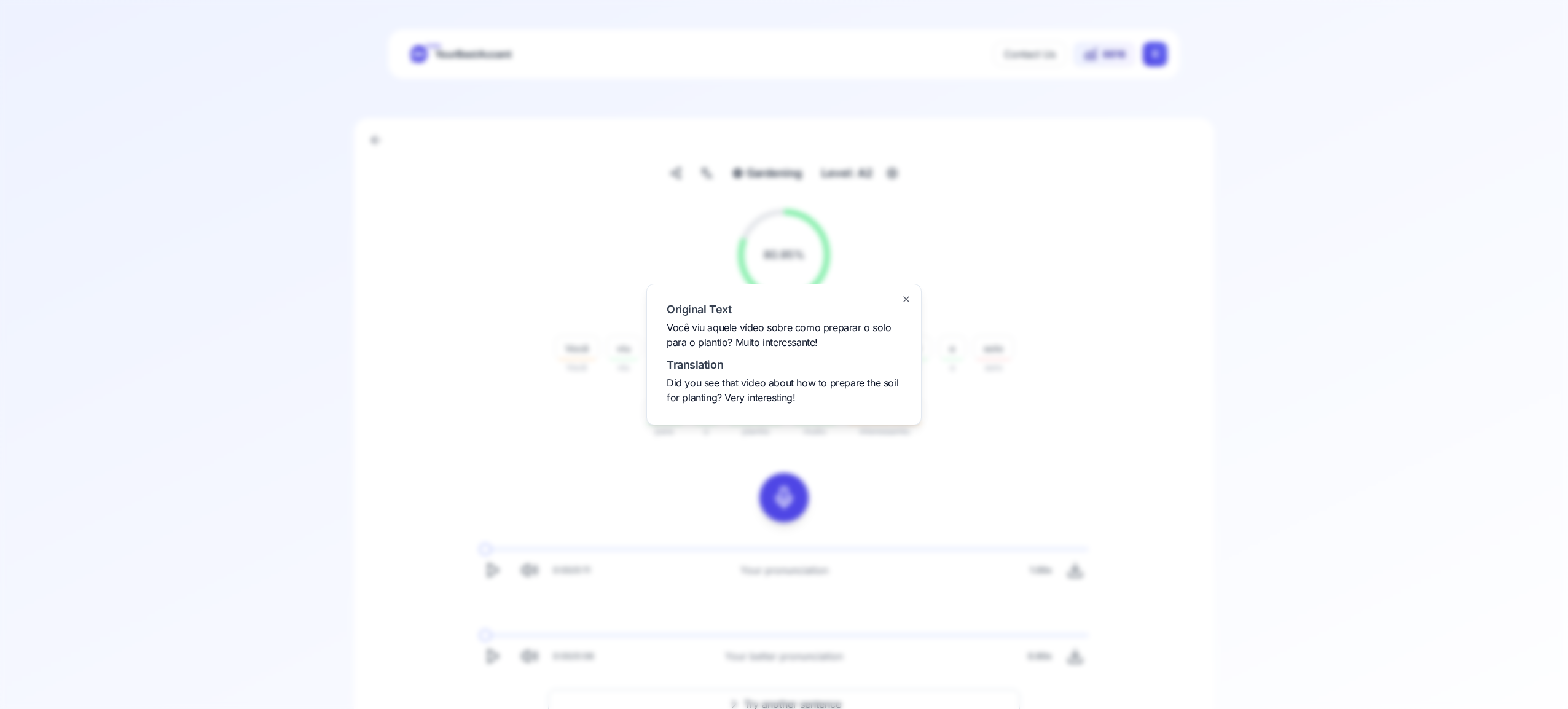
click at [910, 299] on icon "button" at bounding box center [906, 299] width 10 height 10
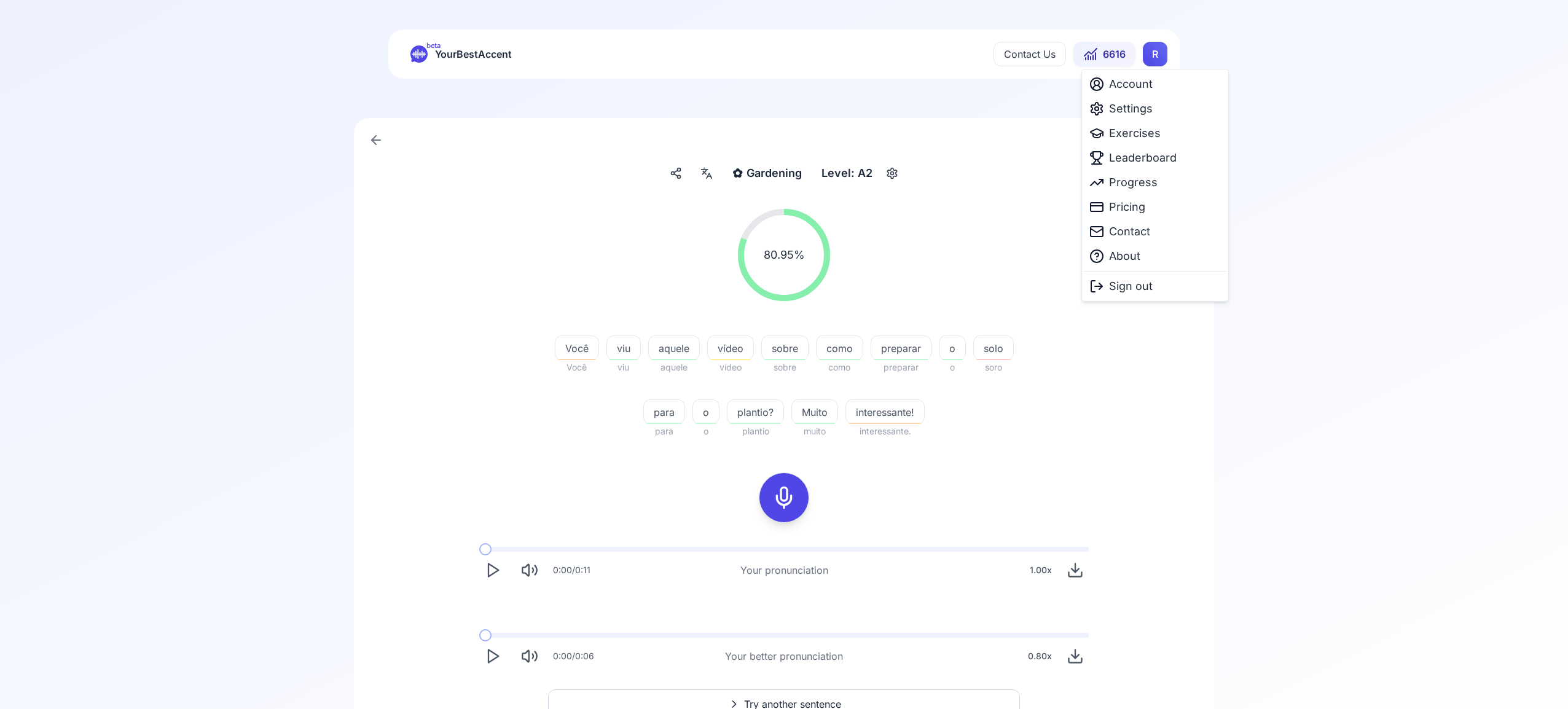
click at [1160, 56] on html "beta YourBestAccent Contact Us 6616 R ✿ Gardening Gardening Level: A2 80.95 % 8…" at bounding box center [784, 354] width 1568 height 709
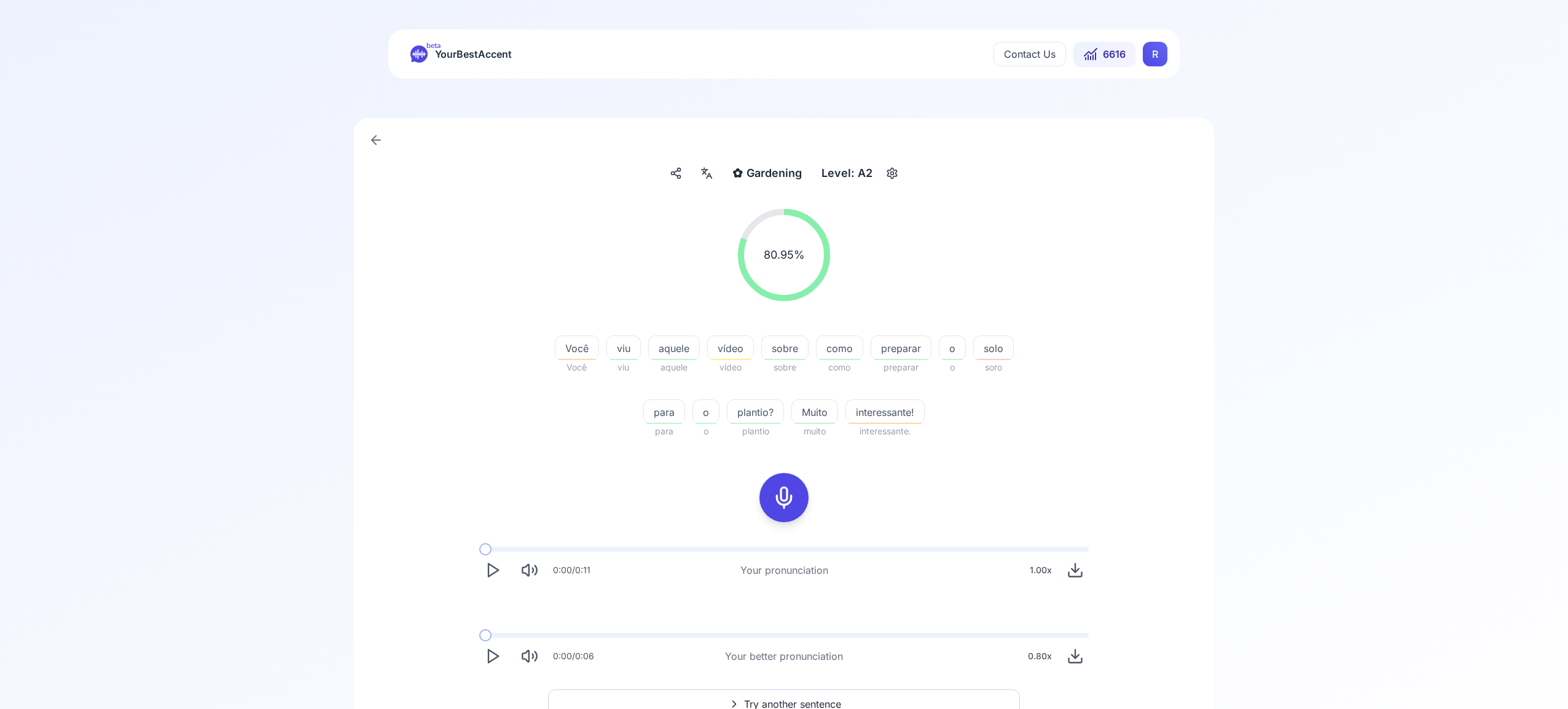
click at [858, 703] on html "beta YourBestAccent Contact Us 6616 R ✿ Gardening Gardening Level: A2 80.95 % 8…" at bounding box center [784, 354] width 1568 height 709
click at [858, 699] on button "Try another sentence" at bounding box center [783, 704] width 472 height 29
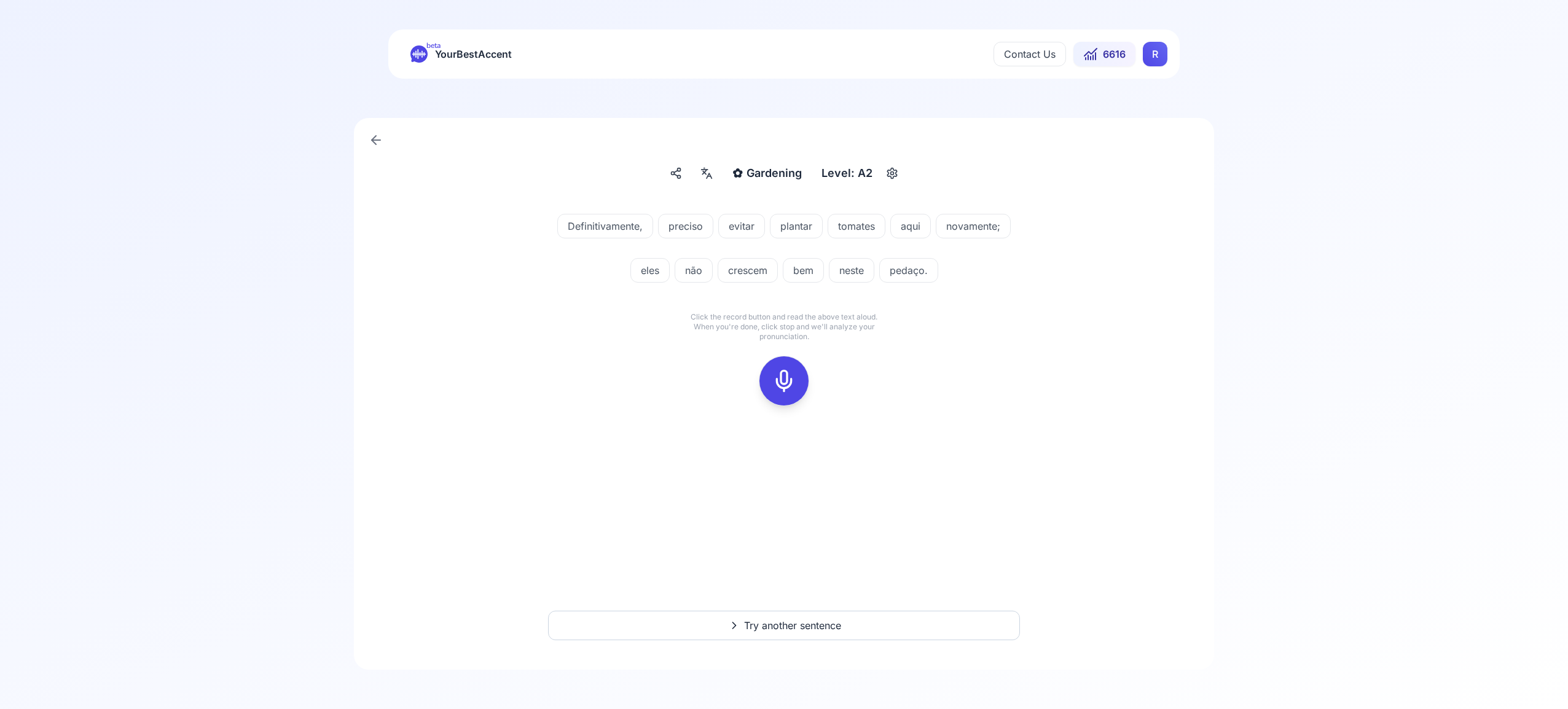
click at [787, 383] on icon at bounding box center [784, 381] width 24 height 24
click at [780, 378] on icon at bounding box center [784, 381] width 24 height 24
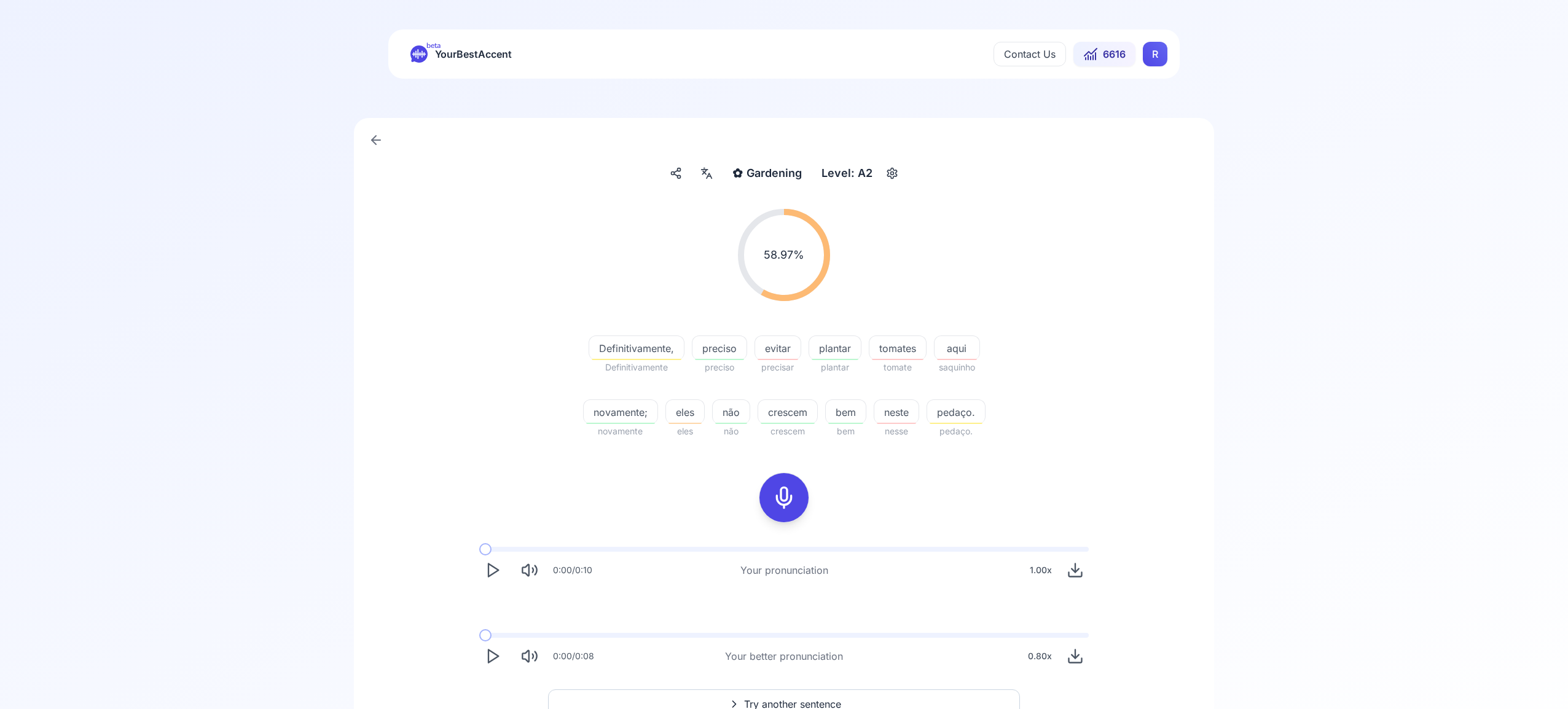
scroll to position [35, 0]
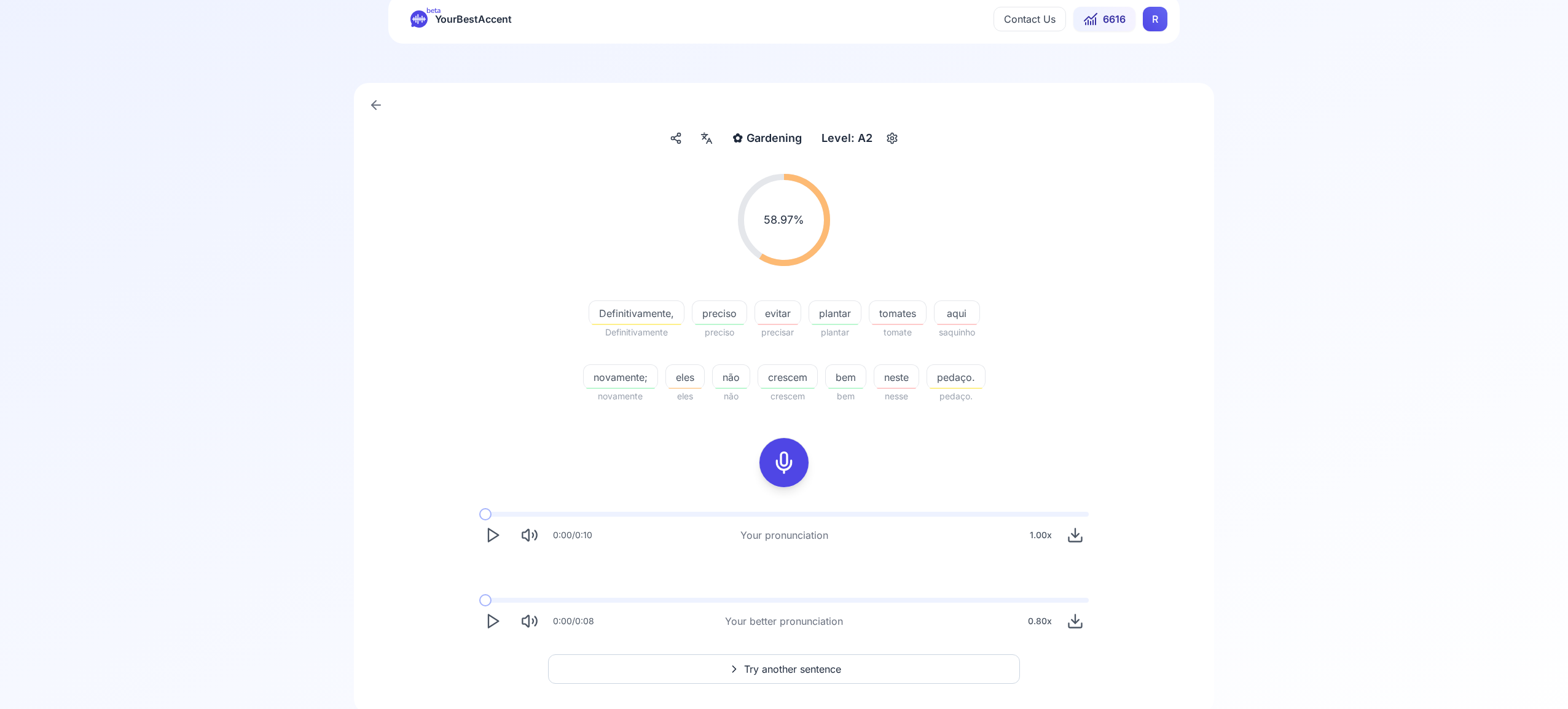
click at [796, 664] on span "Try another sentence" at bounding box center [793, 669] width 97 height 15
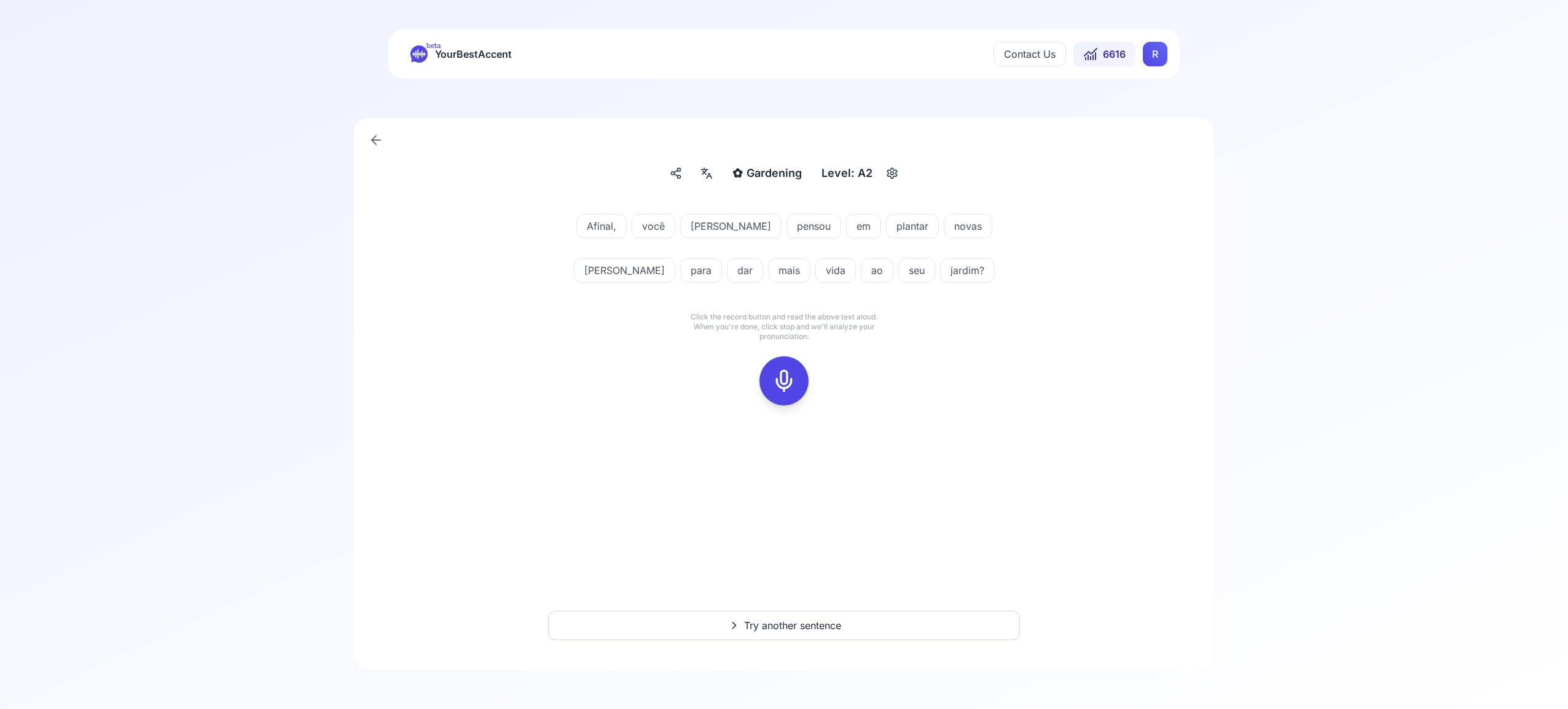
click at [785, 376] on icon at bounding box center [784, 381] width 24 height 24
click at [786, 391] on icon at bounding box center [784, 381] width 24 height 24
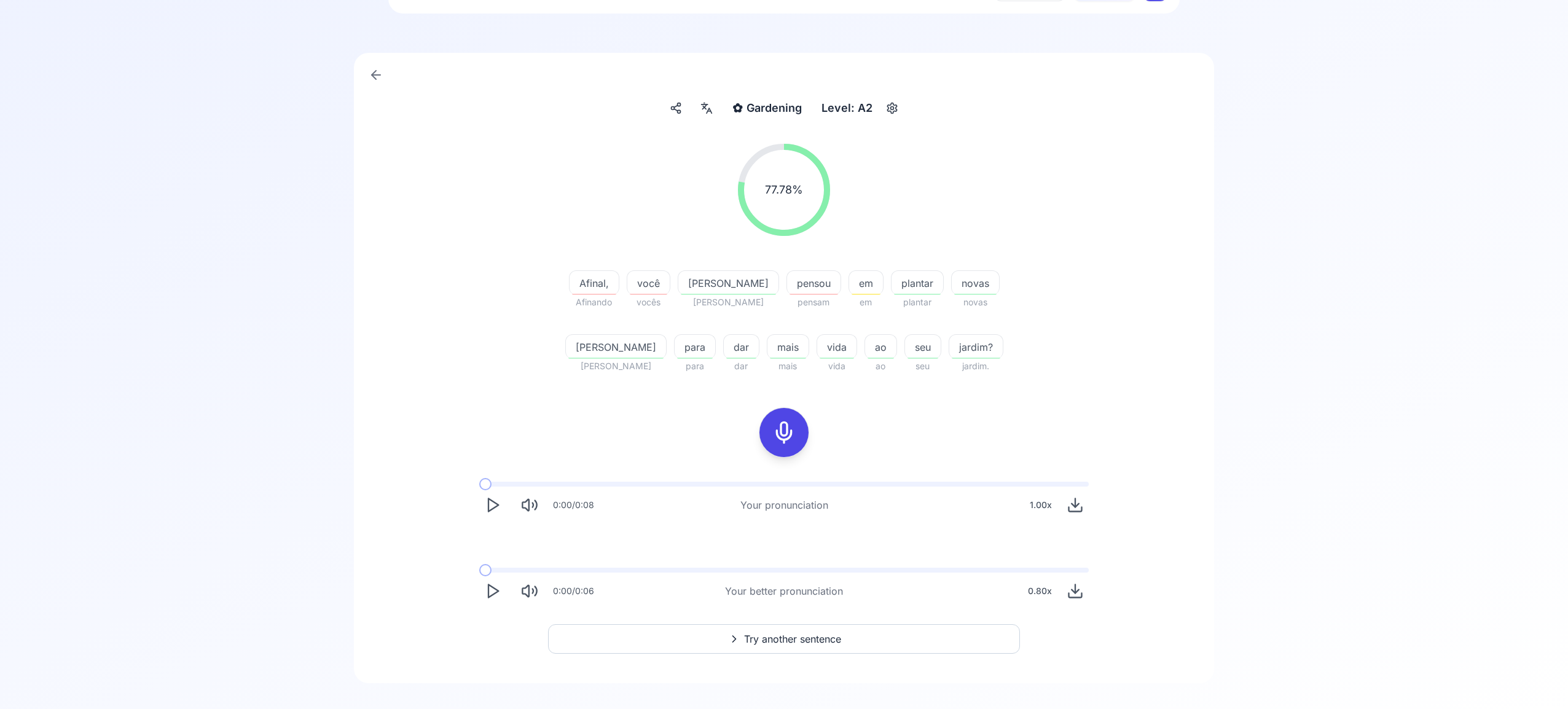
scroll to position [68, 0]
click at [804, 635] on span "Try another sentence" at bounding box center [793, 636] width 97 height 15
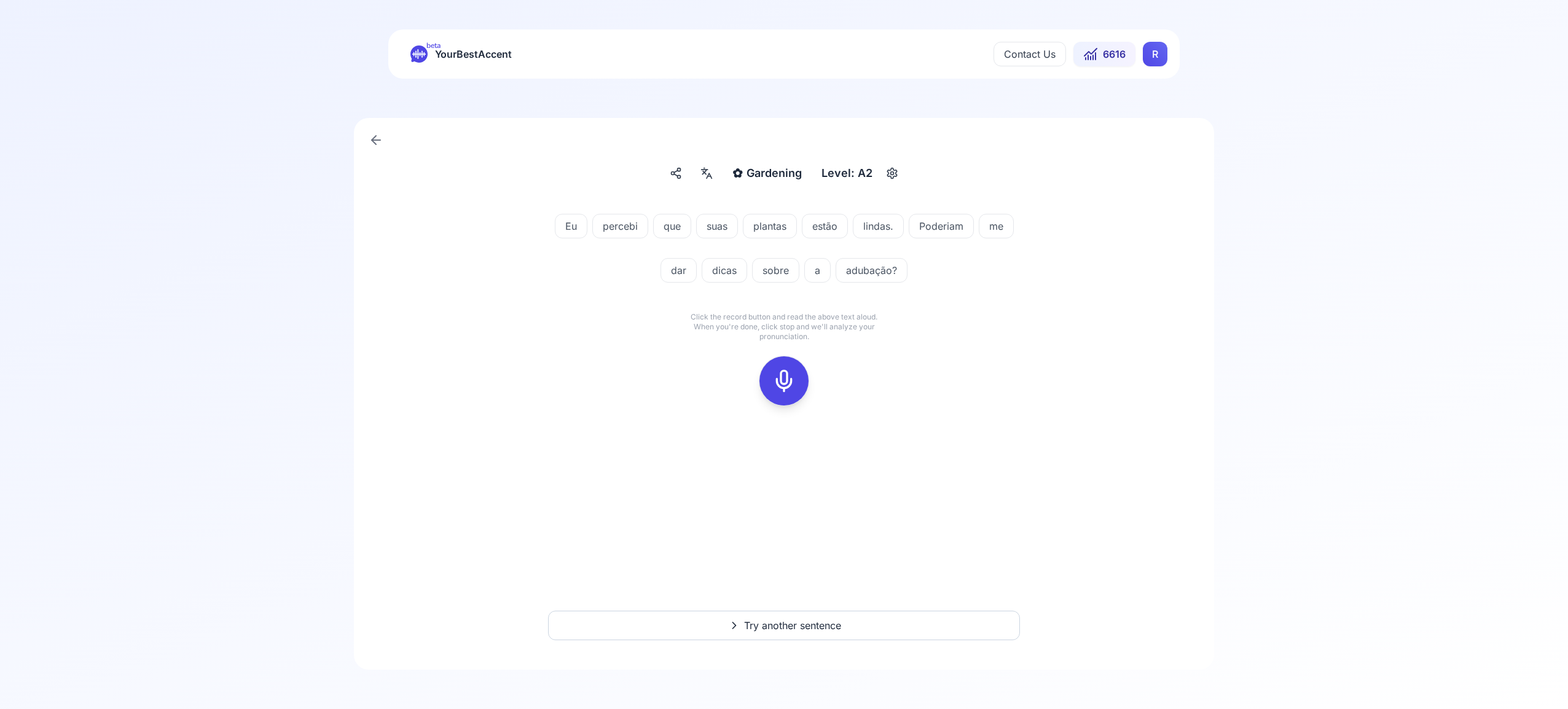
click at [790, 381] on icon at bounding box center [784, 381] width 24 height 24
click at [781, 374] on icon at bounding box center [784, 381] width 24 height 24
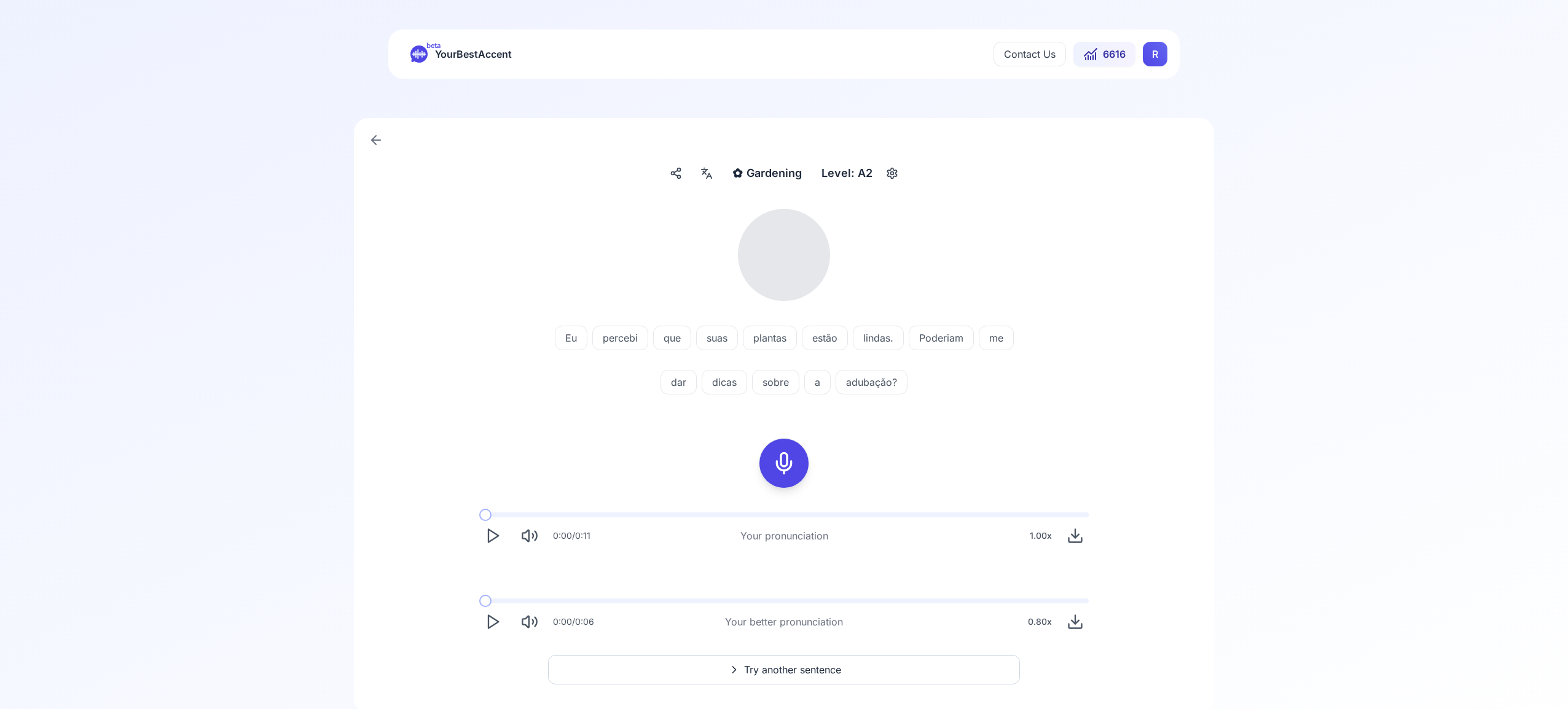
click at [701, 171] on icon at bounding box center [706, 173] width 15 height 12
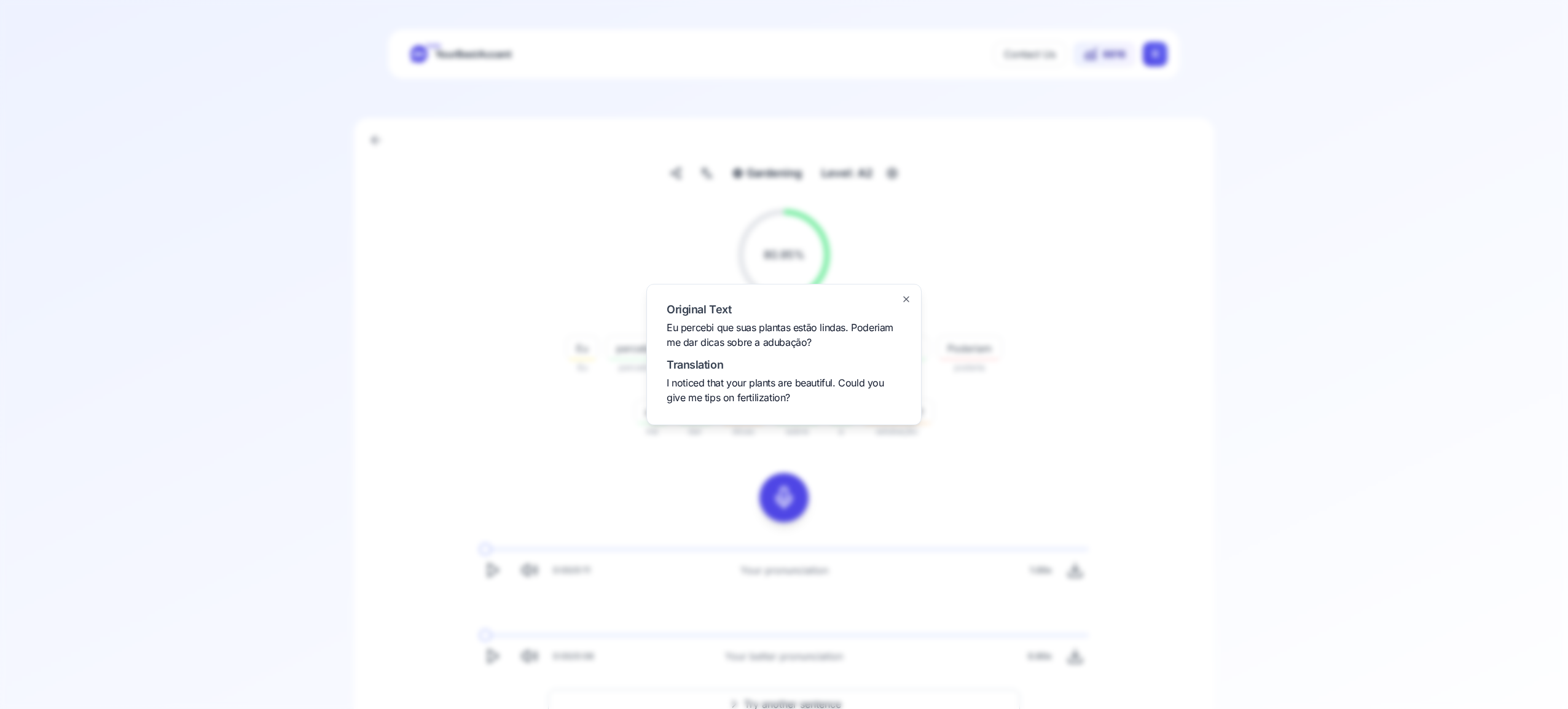
click at [911, 301] on icon "button" at bounding box center [906, 299] width 10 height 10
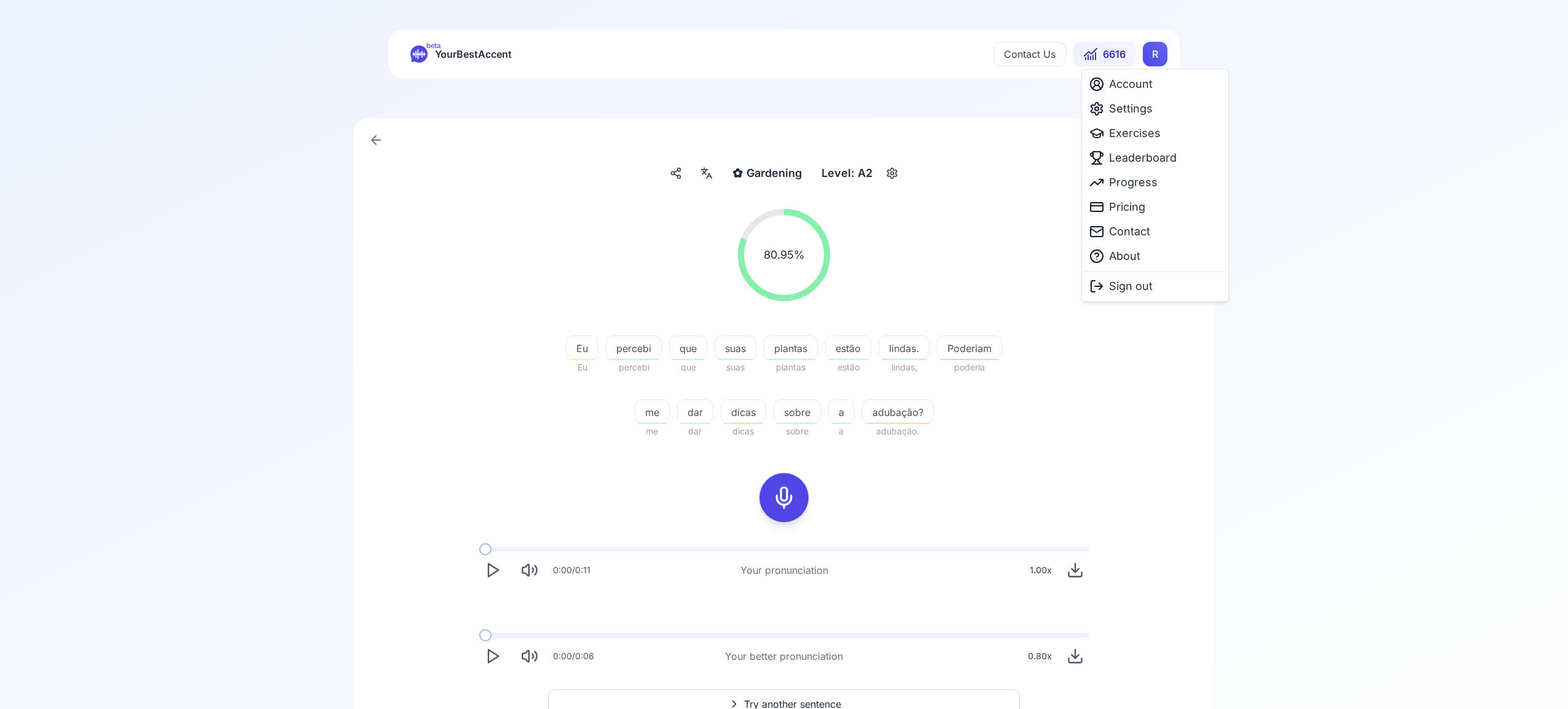
click at [1156, 56] on html "beta YourBestAccent Contact Us 6616 R ✿ Gardening Gardening Level: A2 80.95 % 8…" at bounding box center [784, 354] width 1568 height 709
click at [1158, 159] on span "Leaderboard" at bounding box center [1143, 157] width 68 height 17
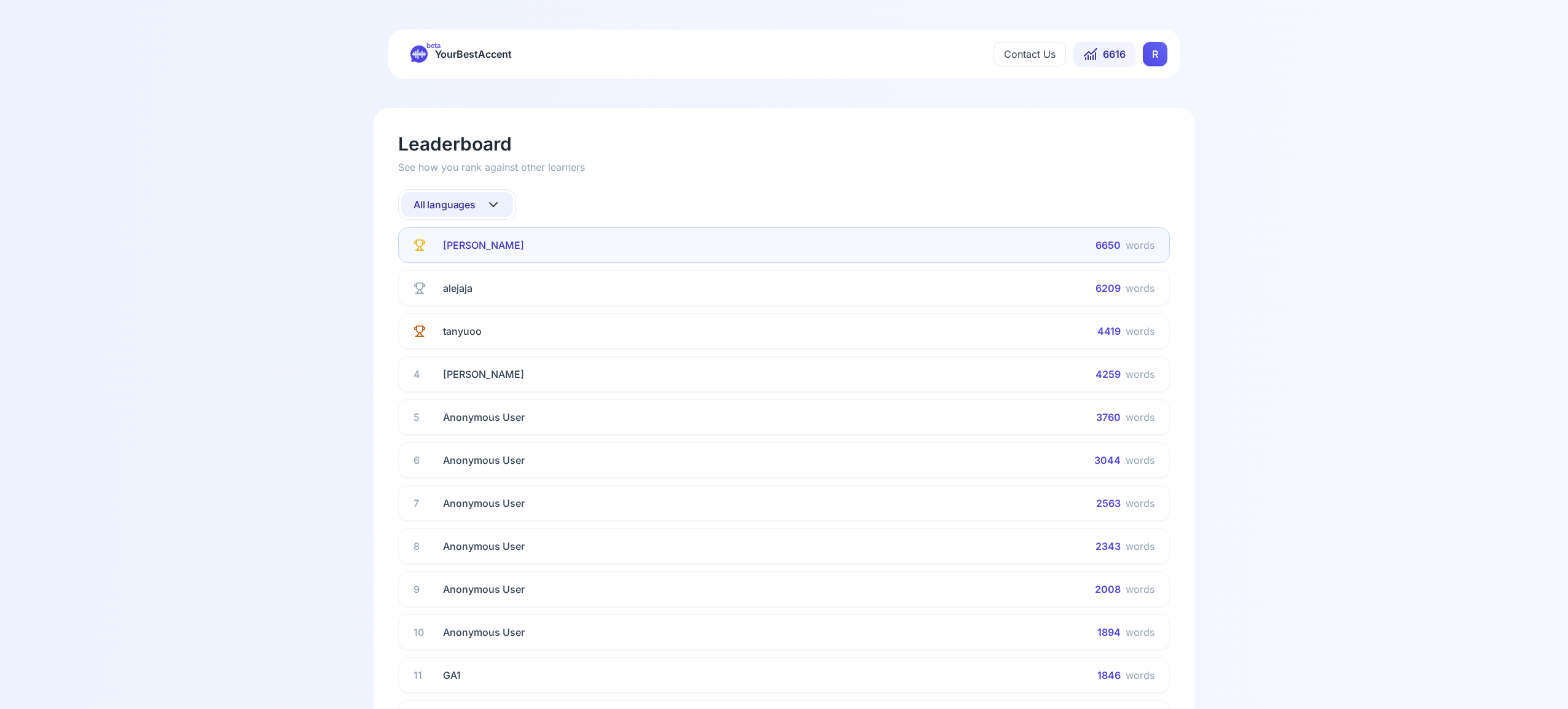
click at [491, 205] on icon at bounding box center [493, 205] width 8 height 4
click at [481, 285] on div "French" at bounding box center [457, 288] width 112 height 22
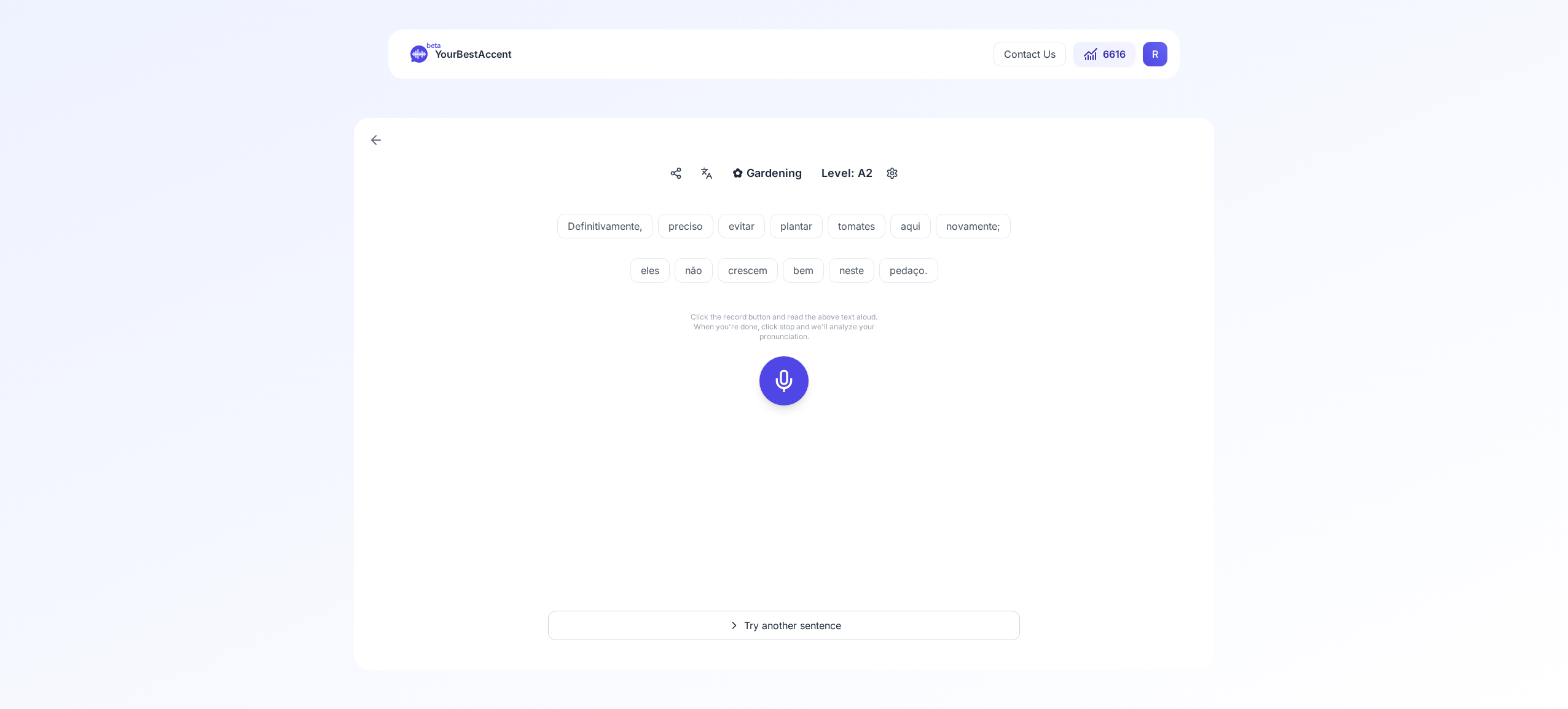
click at [1156, 54] on html "beta YourBestAccent Contact Us 6616 R ✿ Gardening Gardening Level: A2 Definitiv…" at bounding box center [784, 354] width 1568 height 709
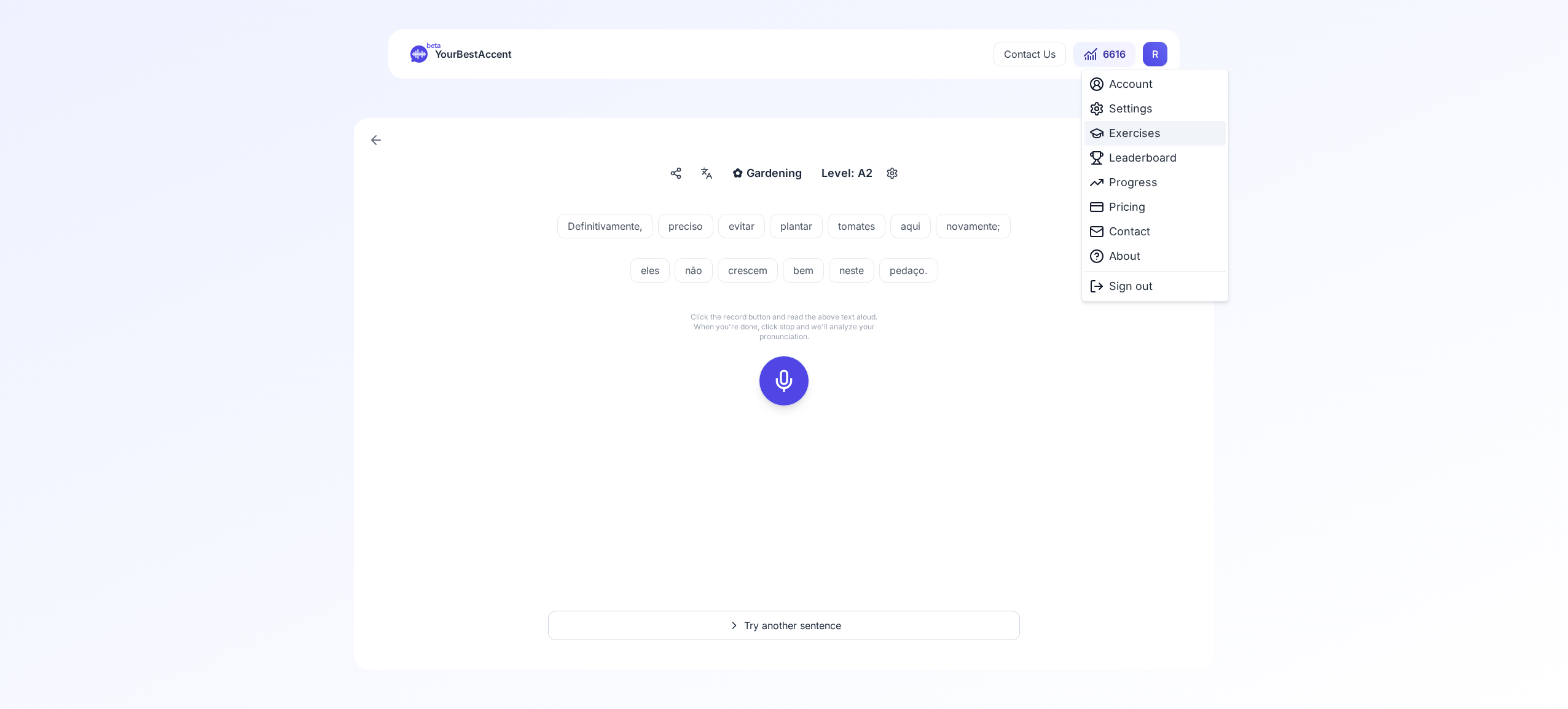
click at [1147, 137] on span "Exercises" at bounding box center [1135, 133] width 52 height 17
